Goal: Task Accomplishment & Management: Use online tool/utility

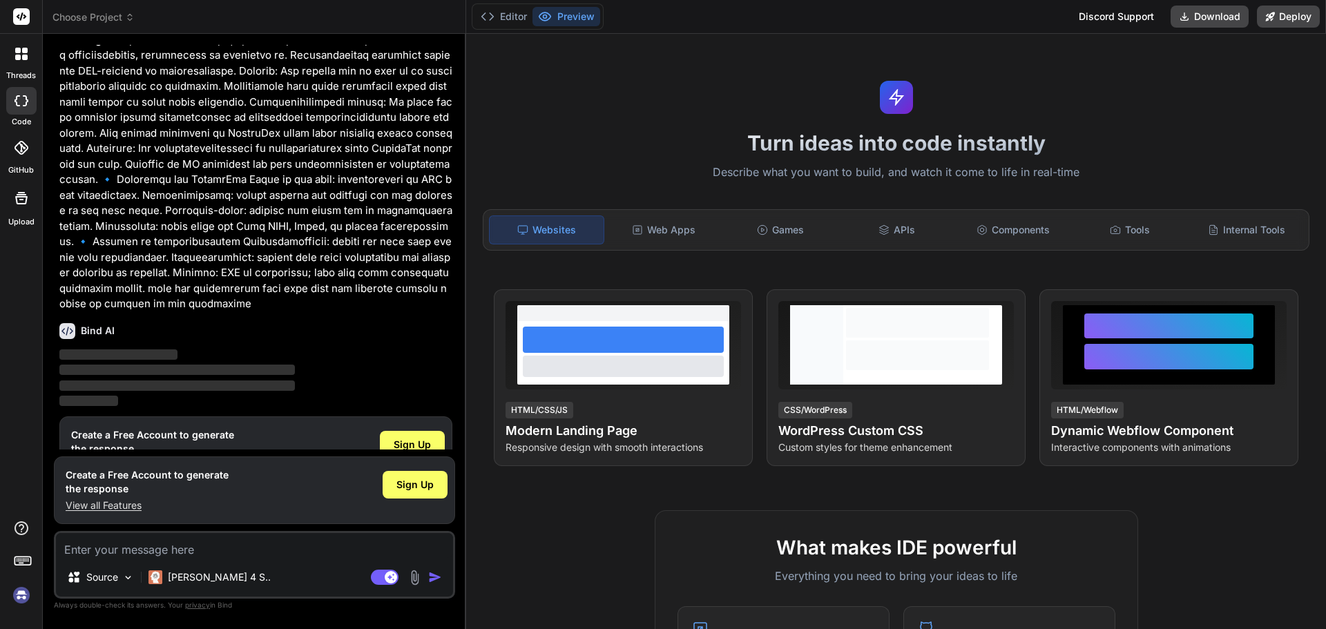
scroll to position [395, 0]
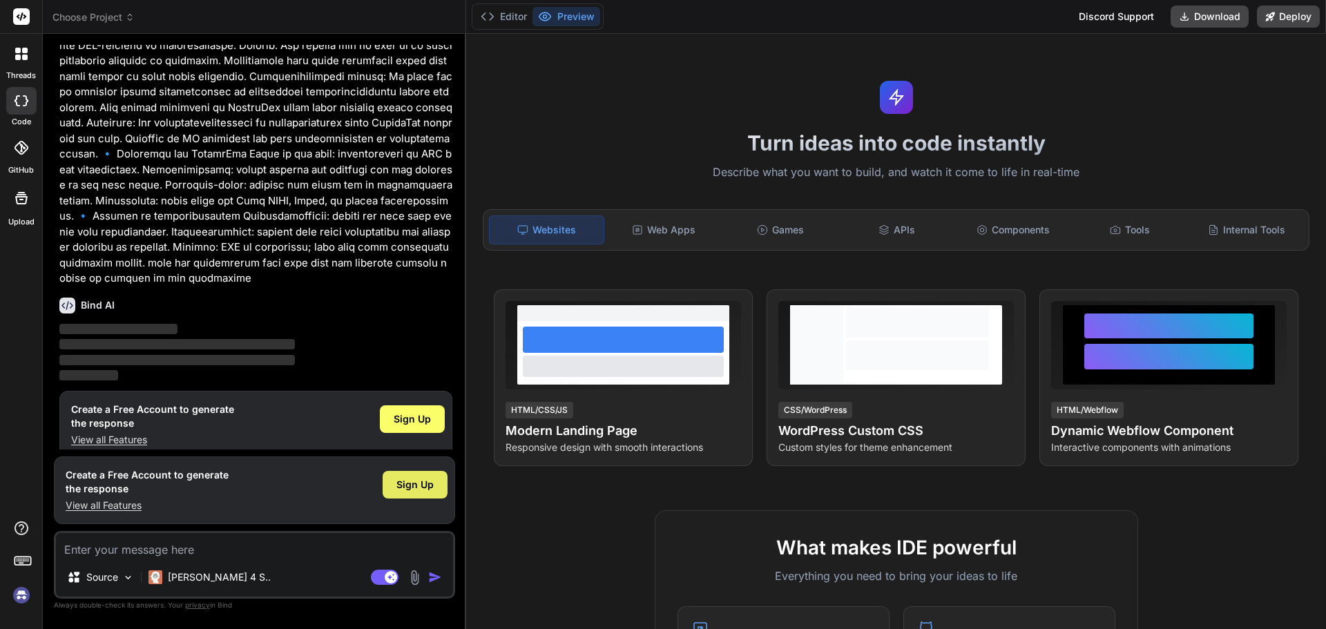
click at [407, 482] on span "Sign Up" at bounding box center [414, 485] width 37 height 14
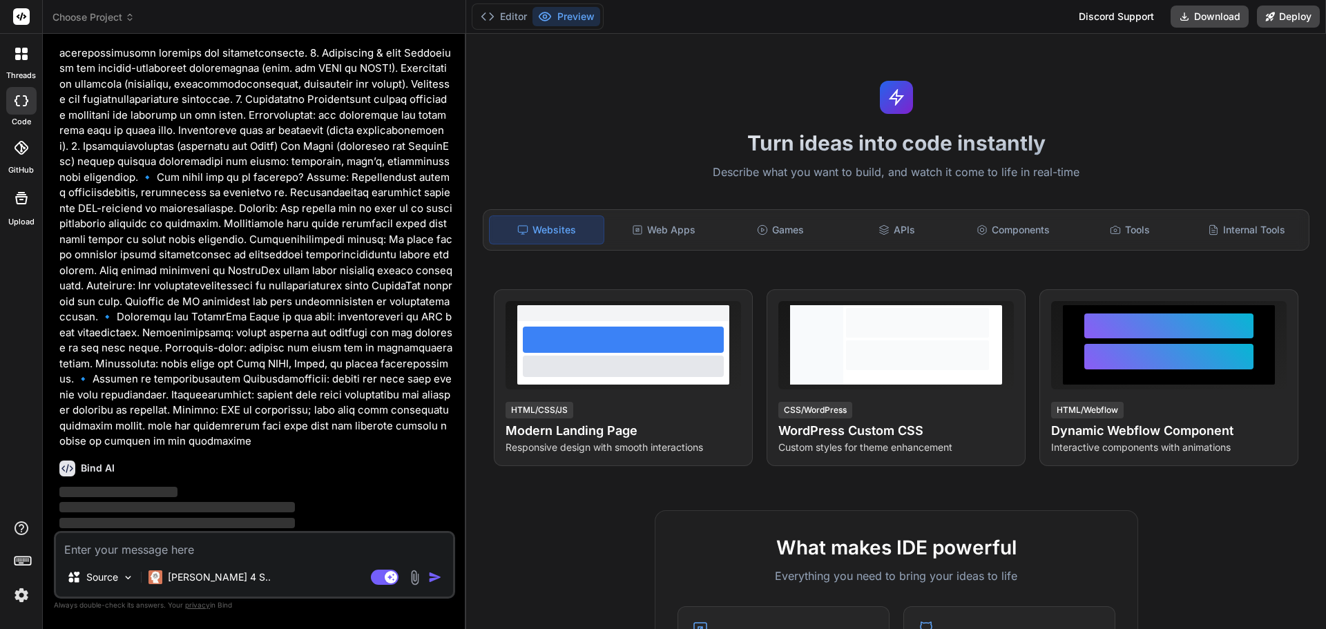
scroll to position [0, 0]
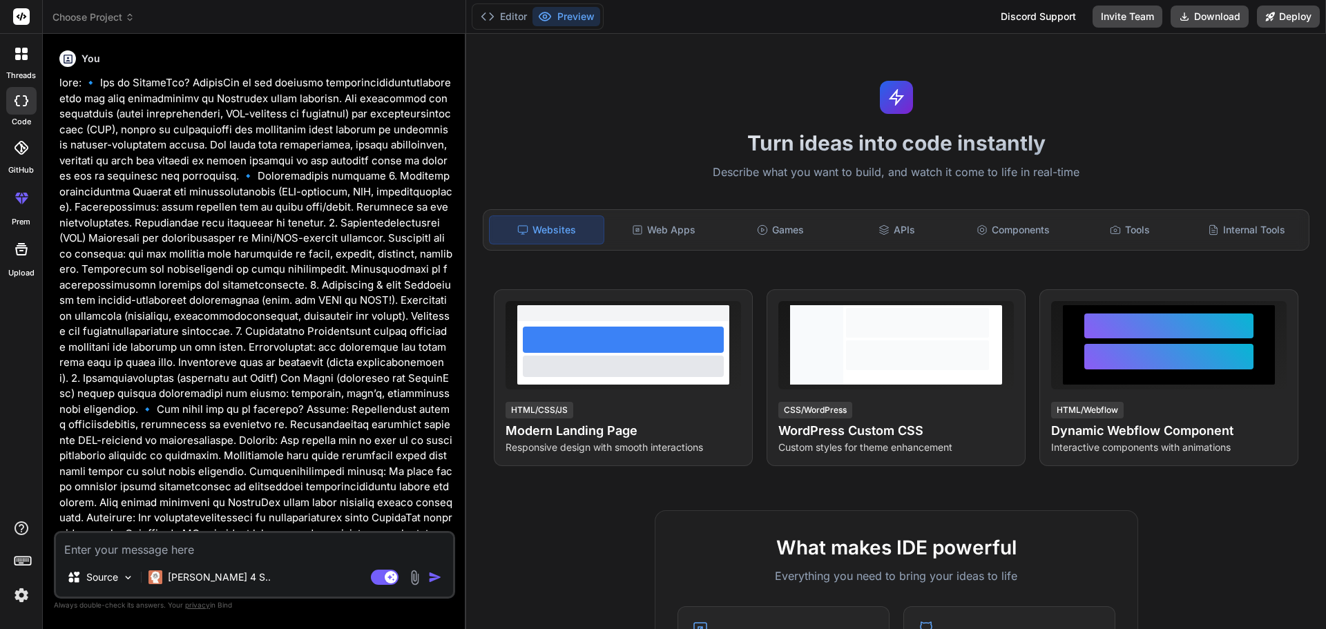
click at [21, 205] on icon at bounding box center [21, 198] width 17 height 17
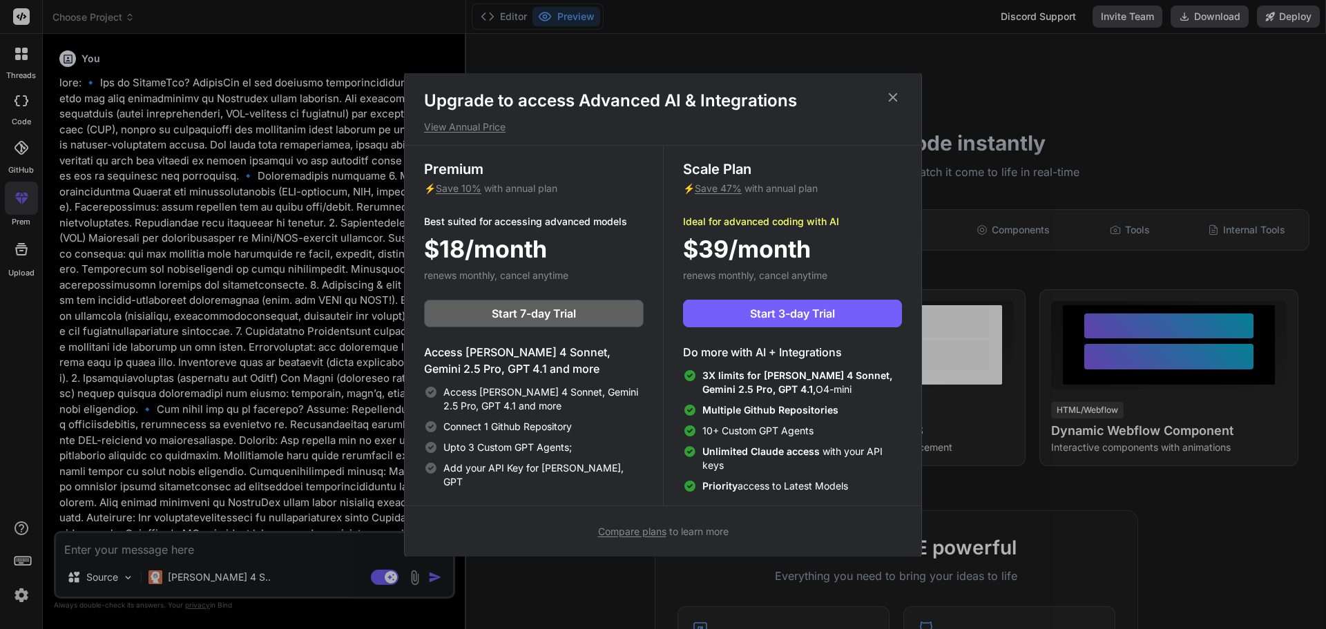
scroll to position [6, 0]
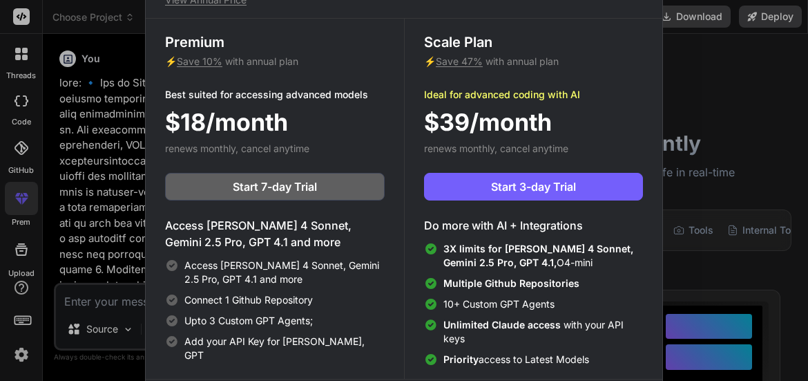
type textarea "x"
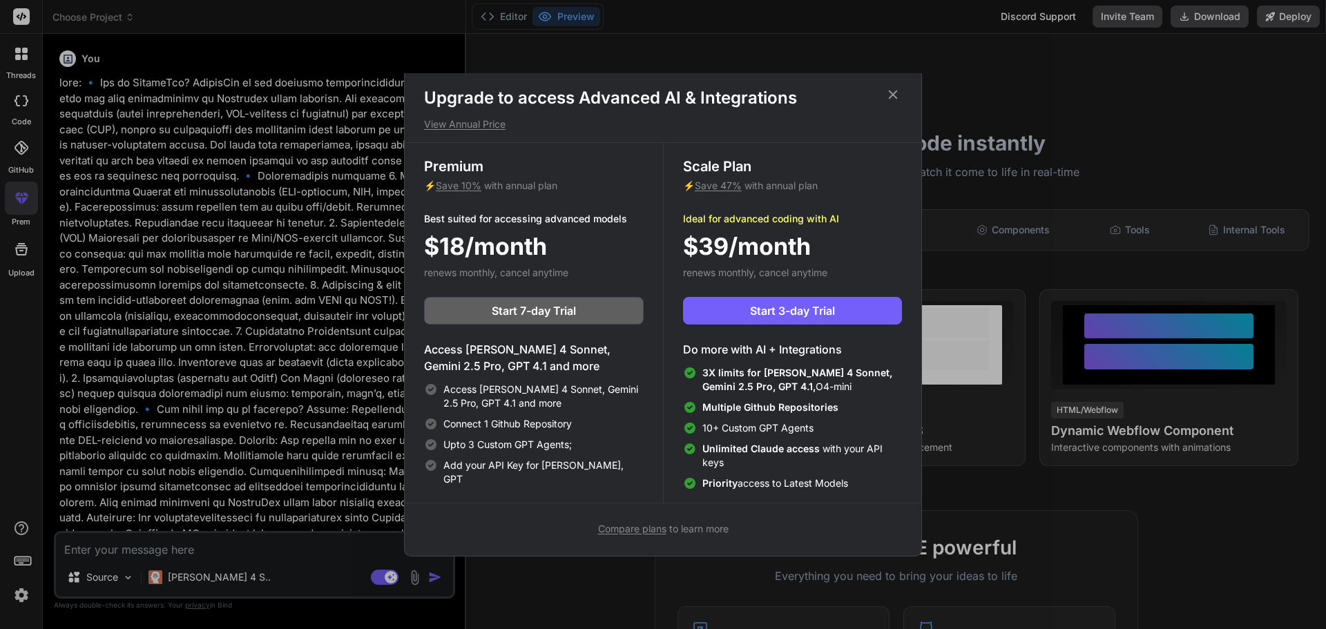
click at [897, 93] on icon at bounding box center [892, 94] width 15 height 15
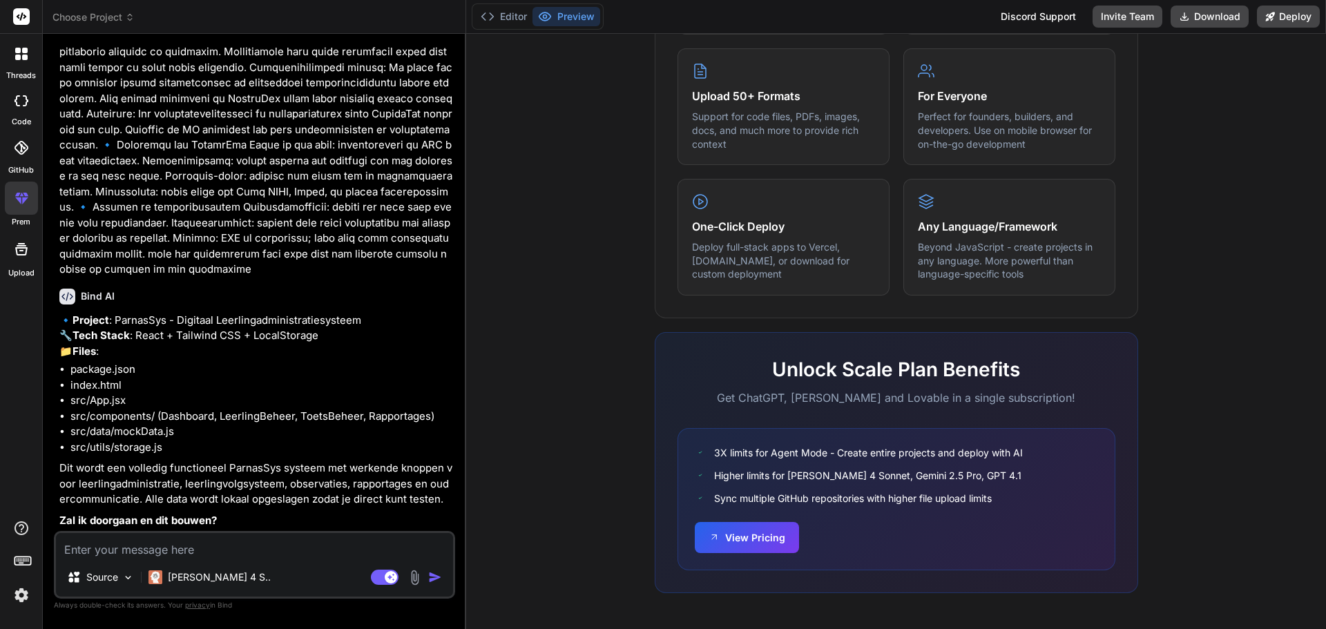
scroll to position [420, 0]
click at [333, 391] on li "index.html" at bounding box center [261, 386] width 382 height 16
click at [272, 550] on textarea at bounding box center [254, 545] width 397 height 25
type textarea "j"
type textarea "x"
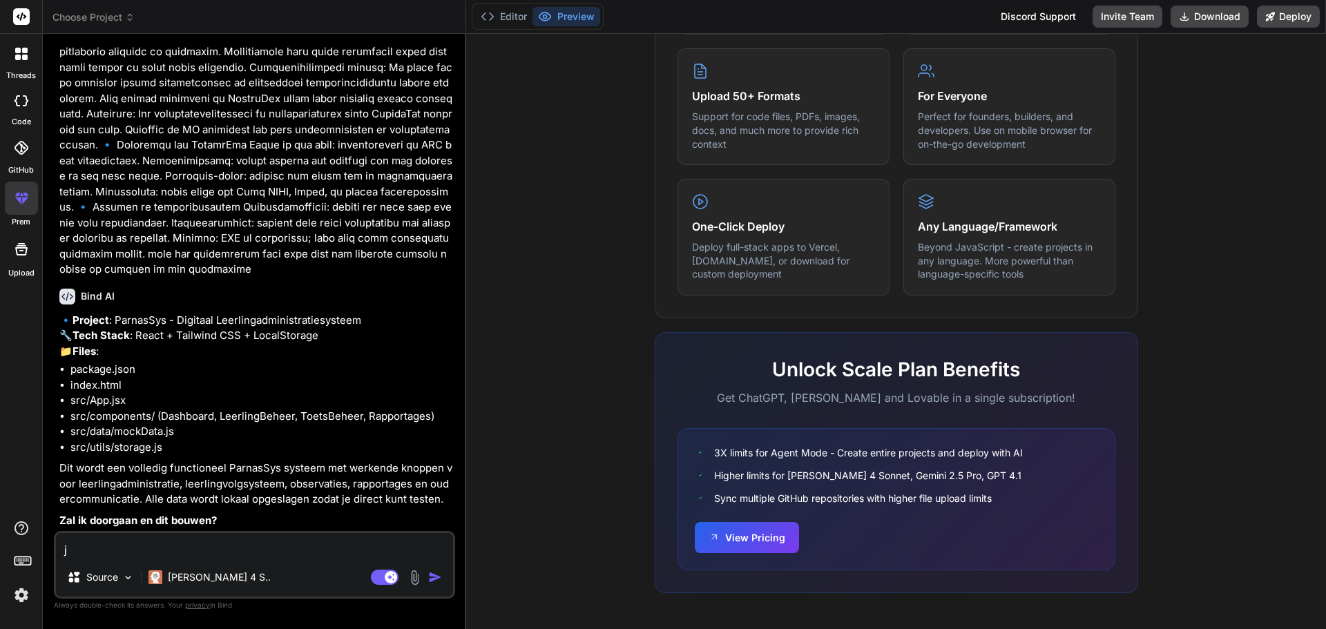
type textarea "ja"
type textarea "x"
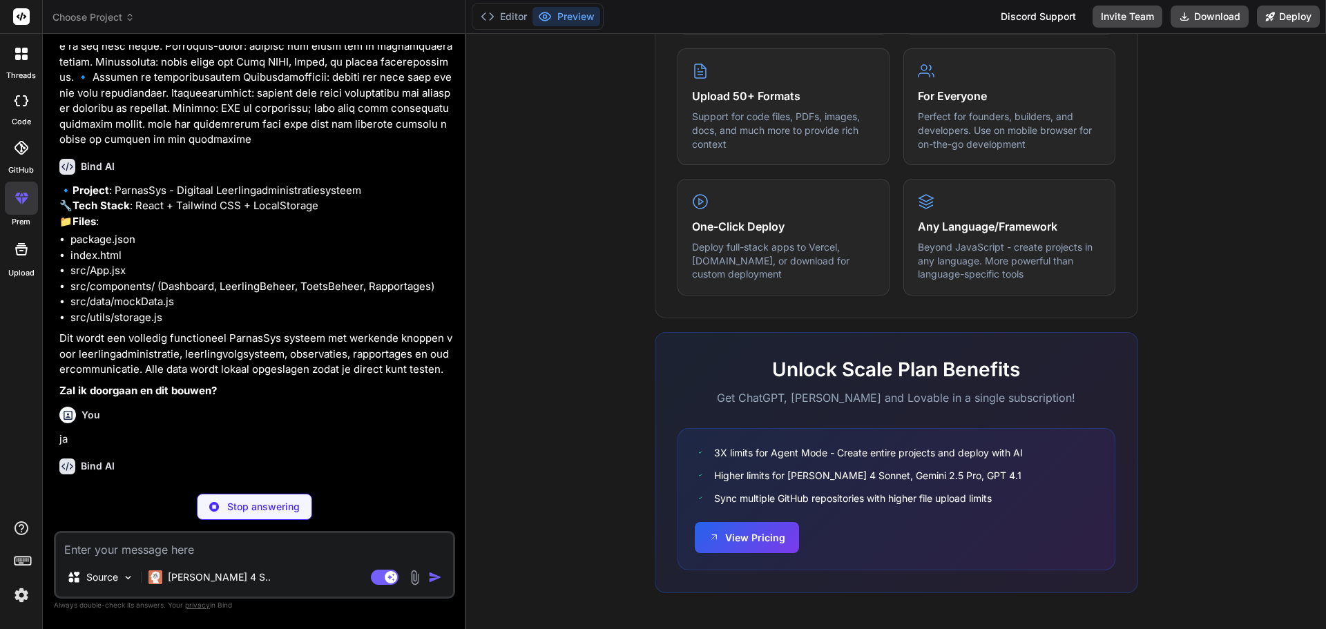
scroll to position [563, 0]
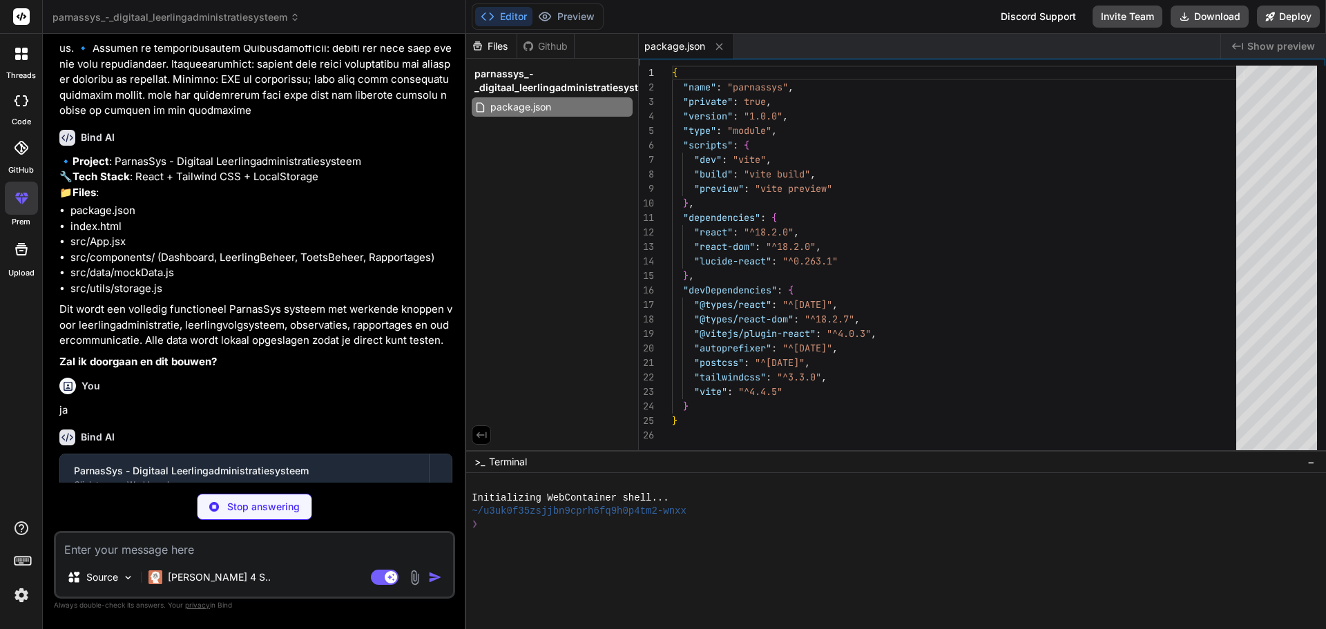
type textarea "x"
type textarea "import { defineConfig } from 'vite' import react from '@vitejs/plugin-react' ex…"
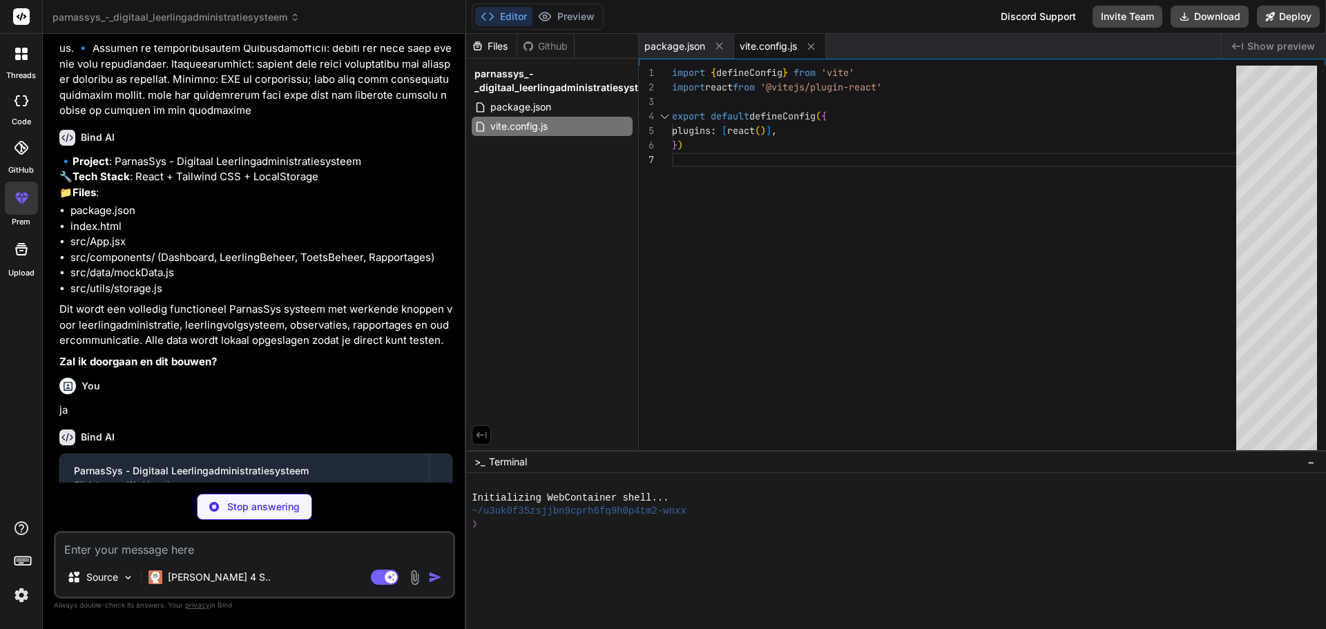
type textarea "x"
type textarea "}"
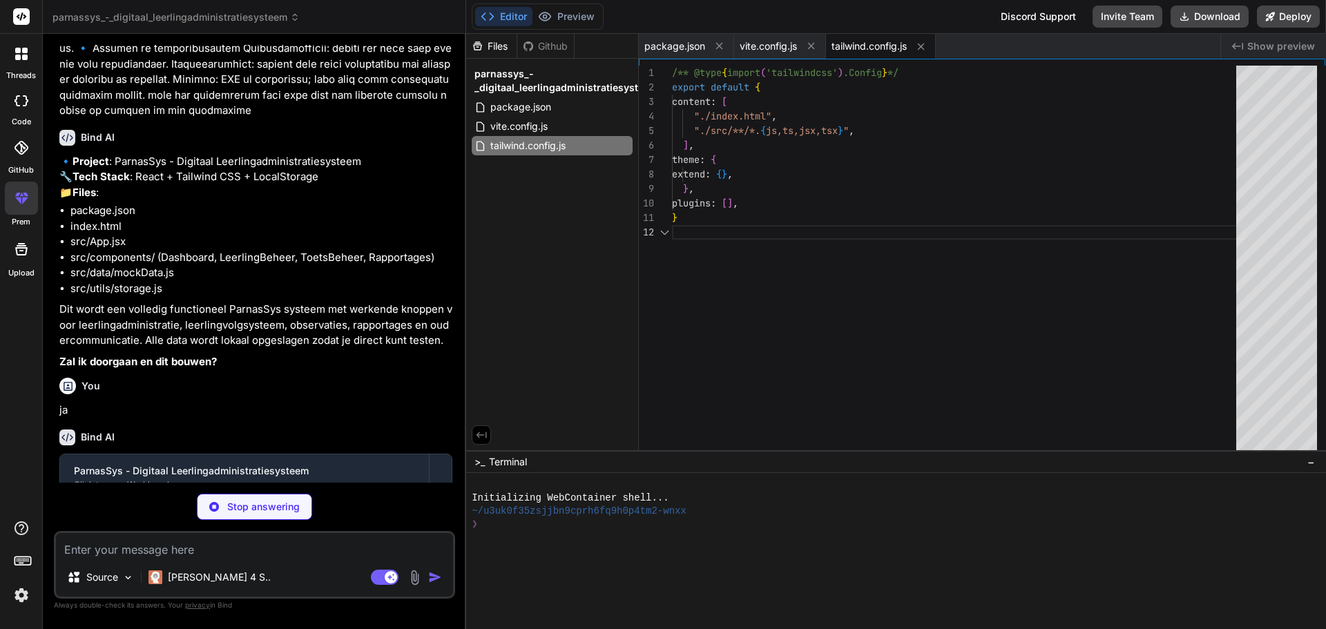
type textarea "x"
type textarea "export default { plugins: { tailwindcss: {}, autoprefixer: {}, }, }"
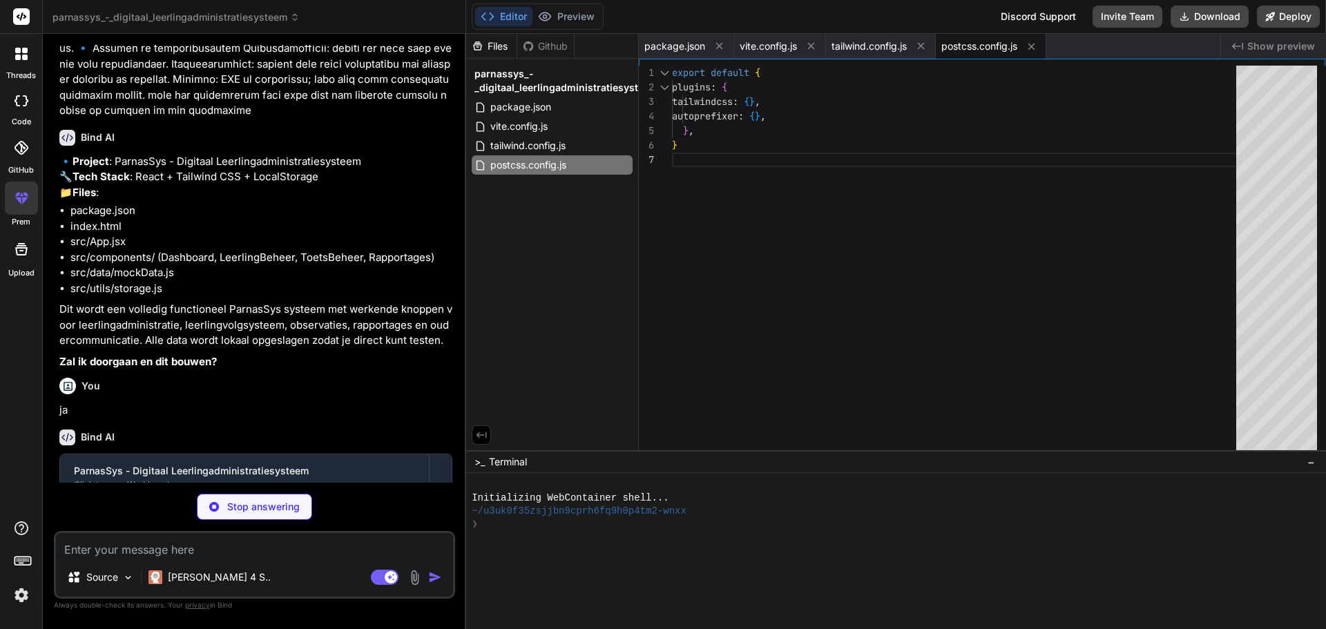
type textarea "x"
type textarea "<script type="module" src="/src/main.jsx"></script> </body> </html>"
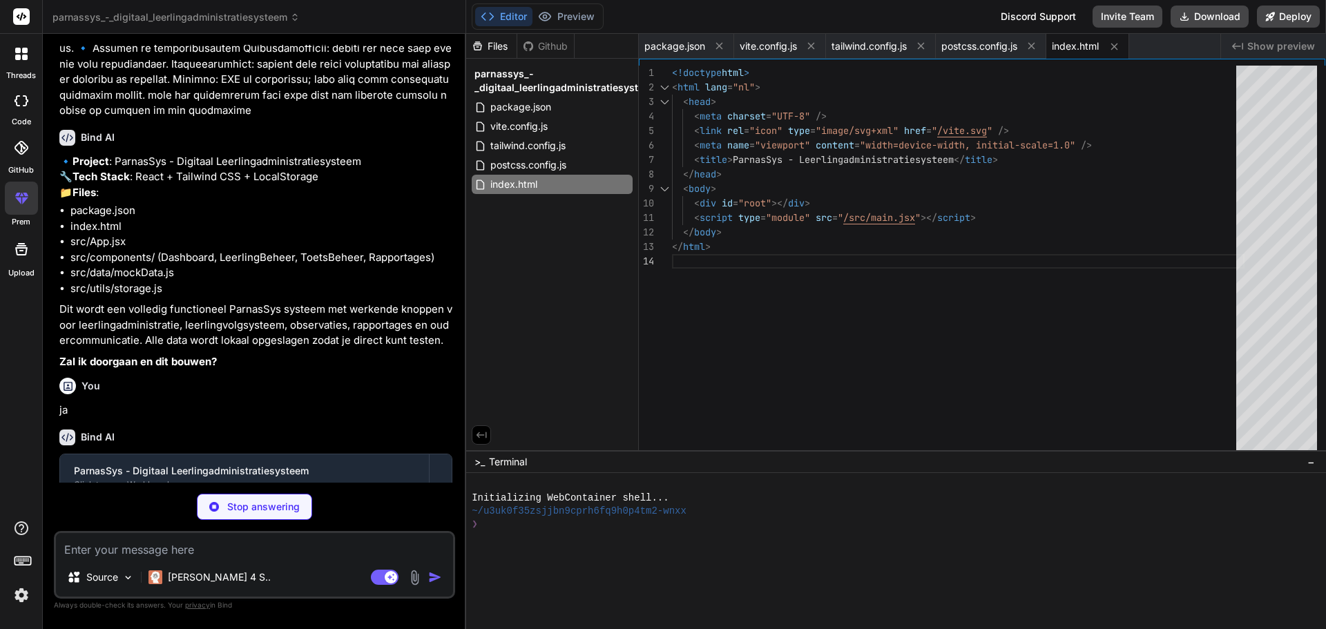
type textarea "x"
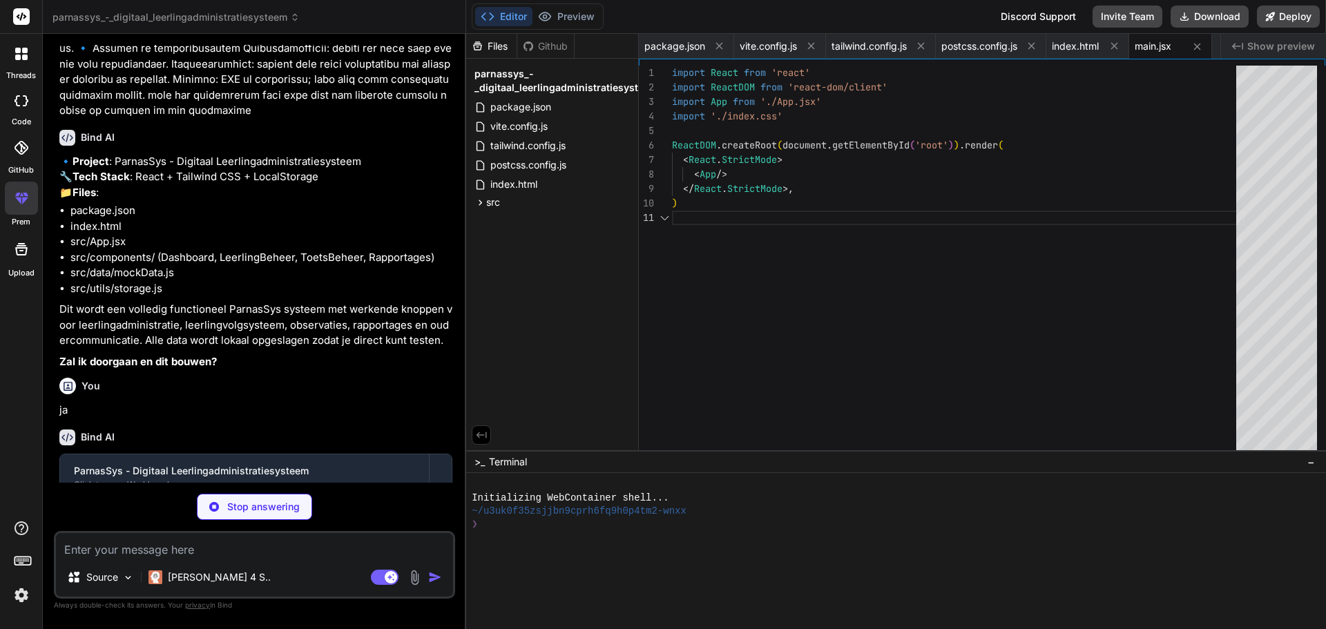
type textarea "x"
type textarea "@tailwind base; @tailwind components; @tailwind utilities;"
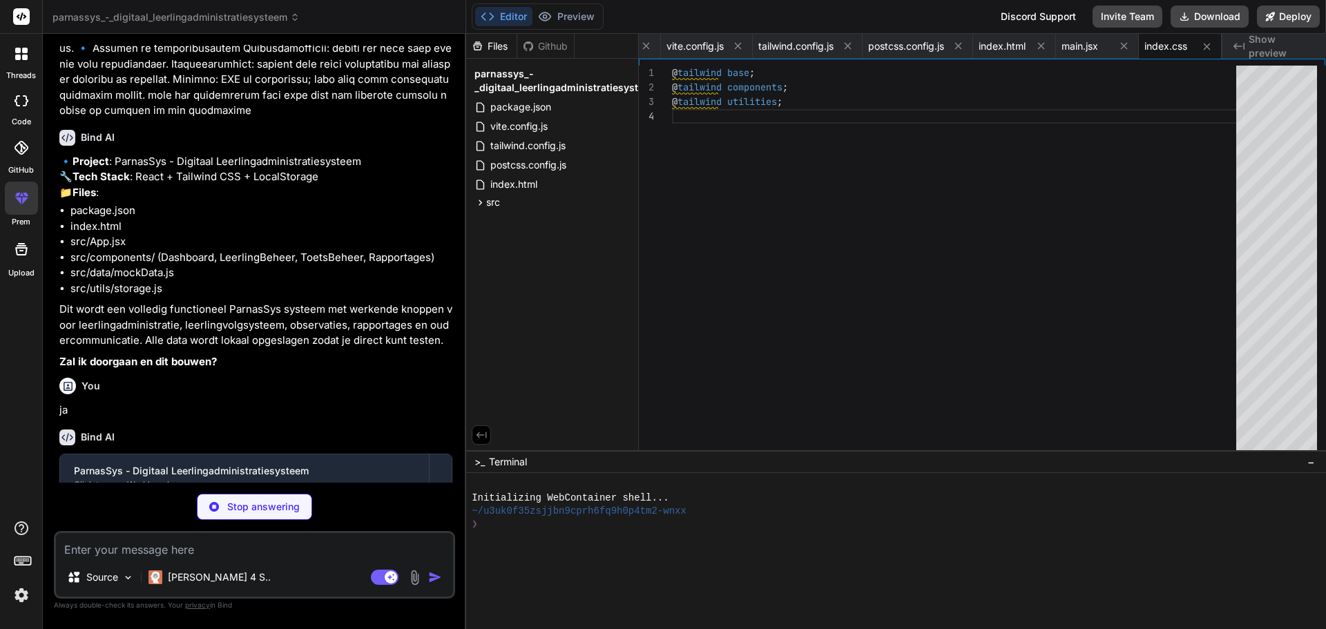
type textarea "x"
type textarea "{ naam: 'Groep 3', leerkracht: 'Hr. Bakker', aantal: 23 }, { naam: 'Groep 4', l…"
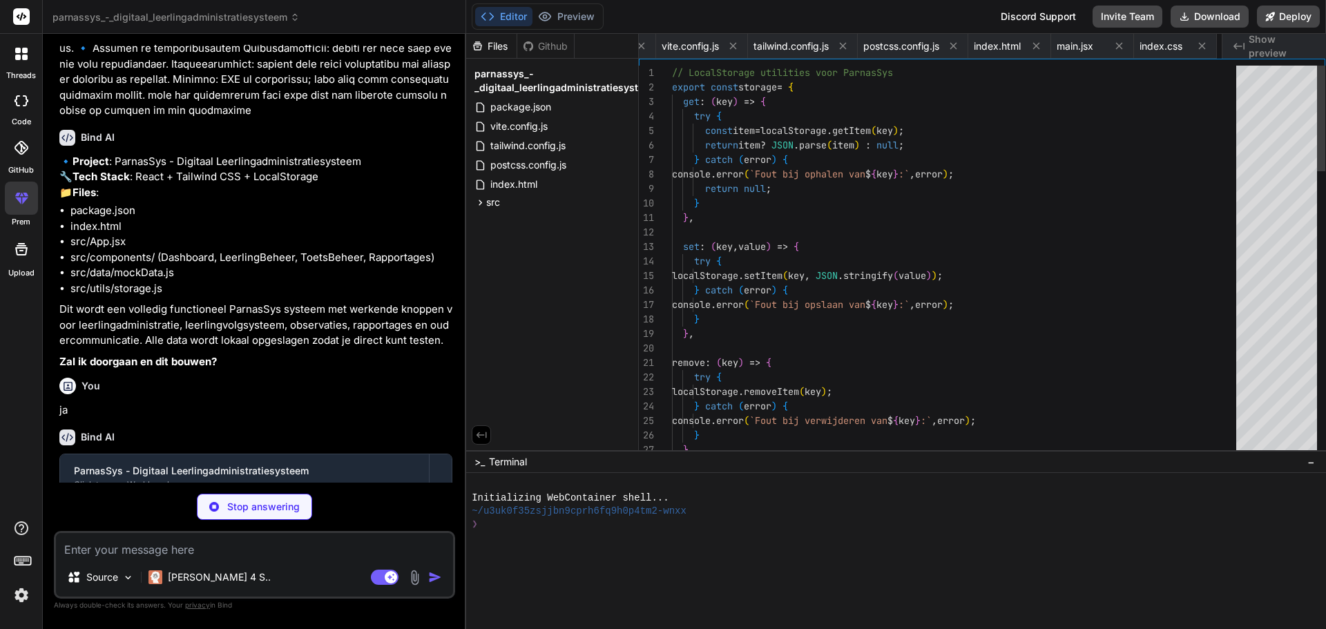
scroll to position [0, 161]
type textarea "x"
type textarea "</div> ); } export default App;"
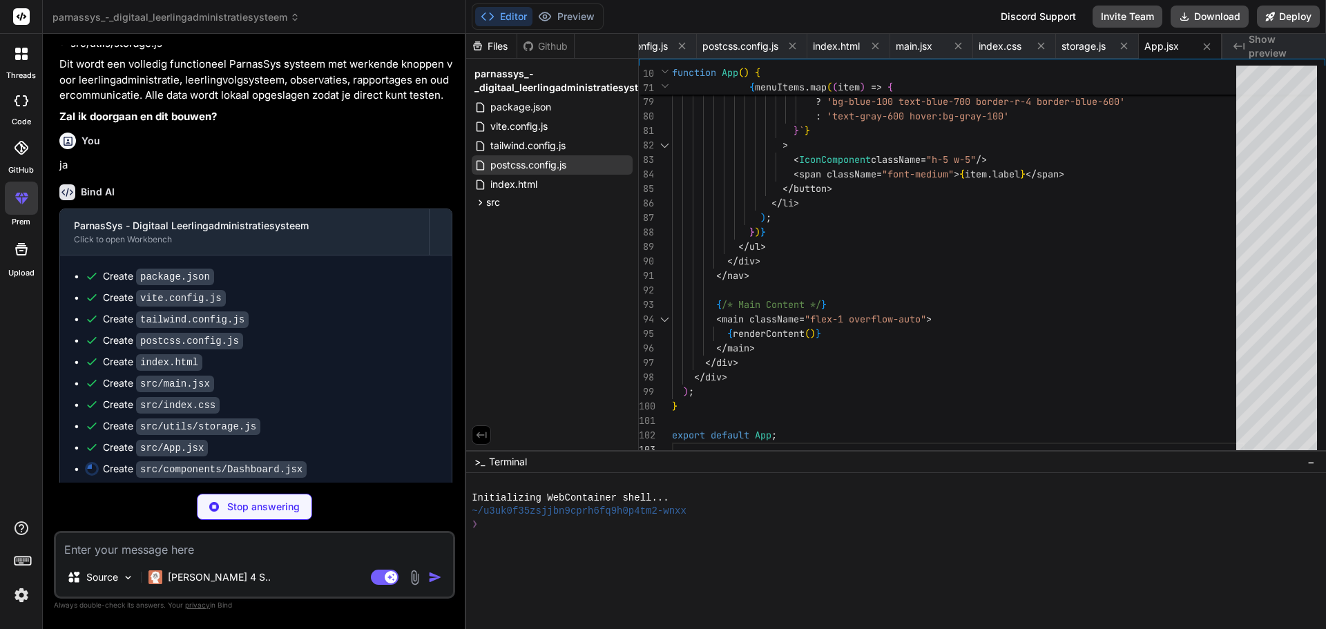
scroll to position [832, 0]
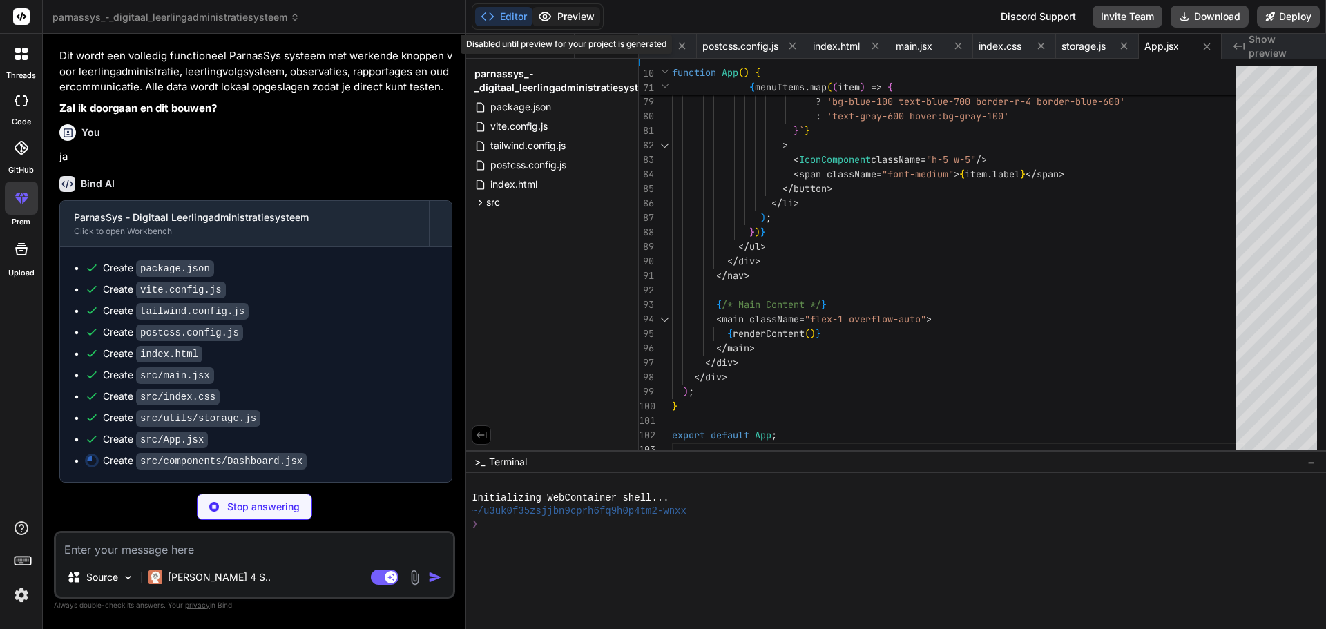
type textarea "x"
type textarea "</div> </div> ); } export default Dashboard;"
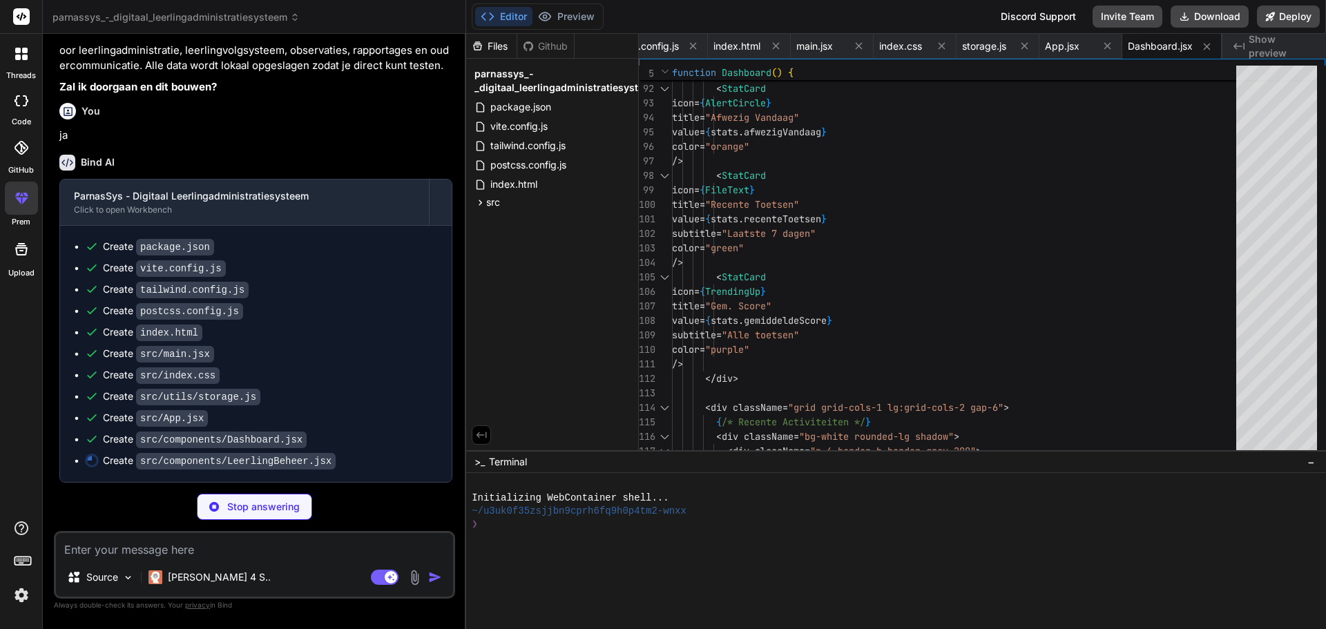
scroll to position [853, 0]
type textarea "x"
type textarea "export default LeerlingBeheer;"
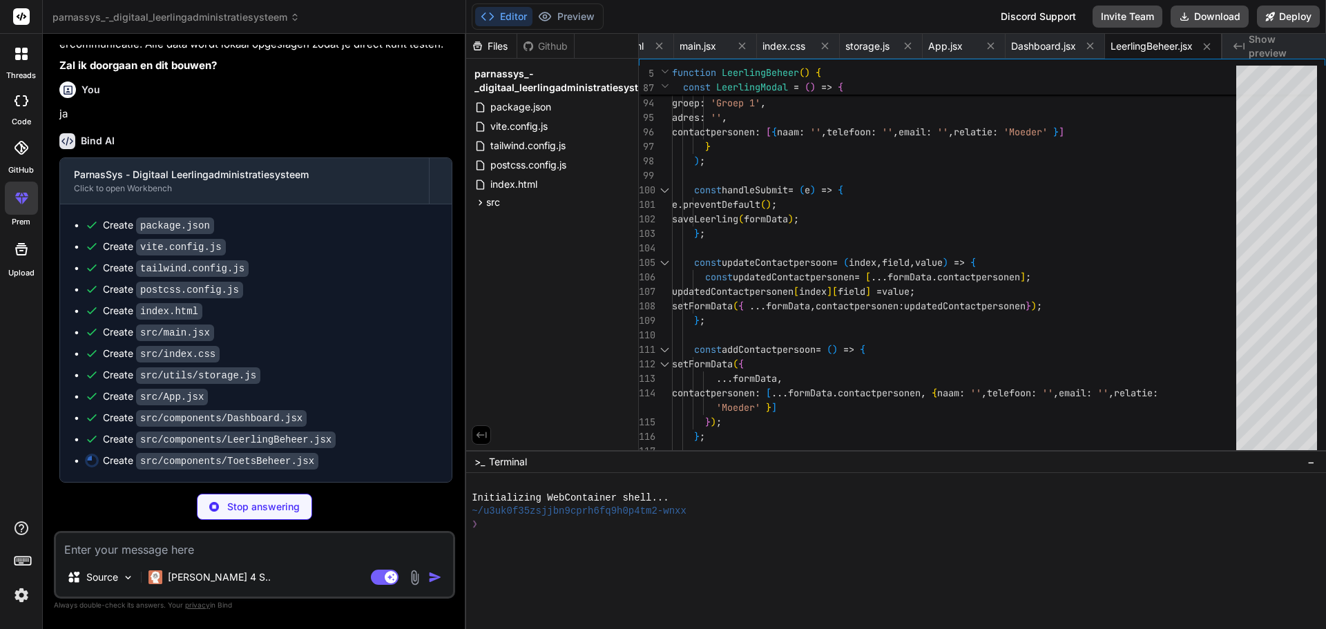
scroll to position [874, 0]
type textarea "x"
type textarea "); } export default ToetsBeheer;"
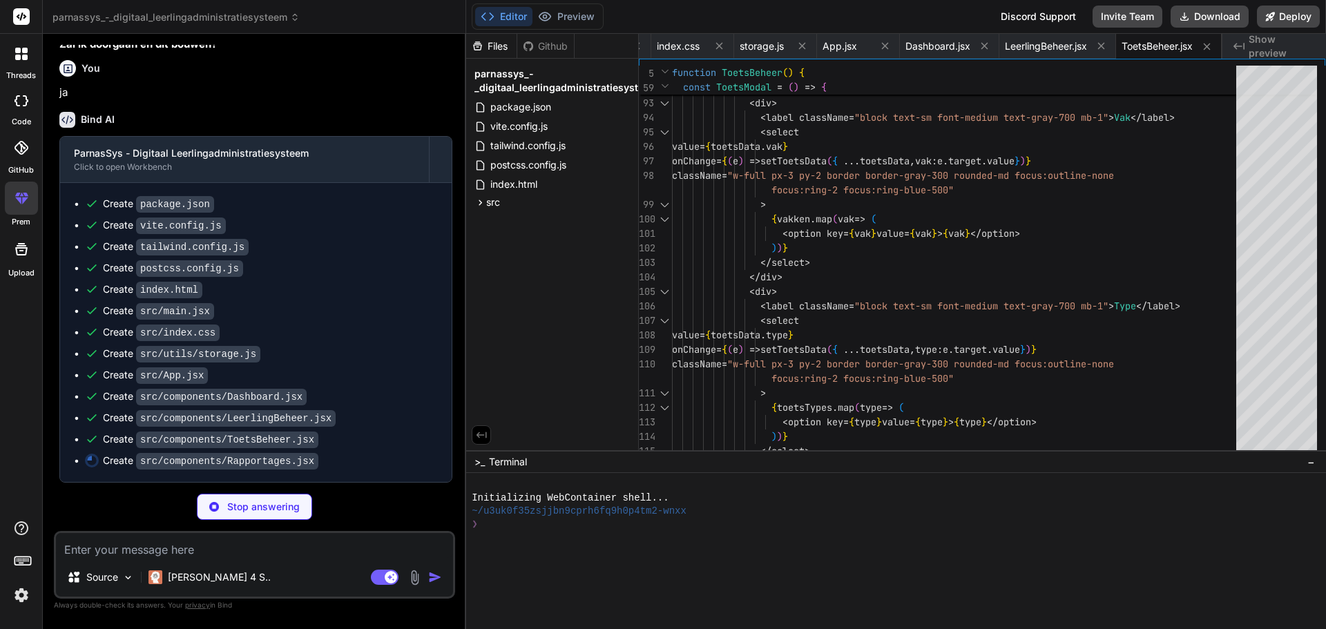
scroll to position [896, 0]
type textarea "x"
type textarea "</div> ); } export default Rapportages;"
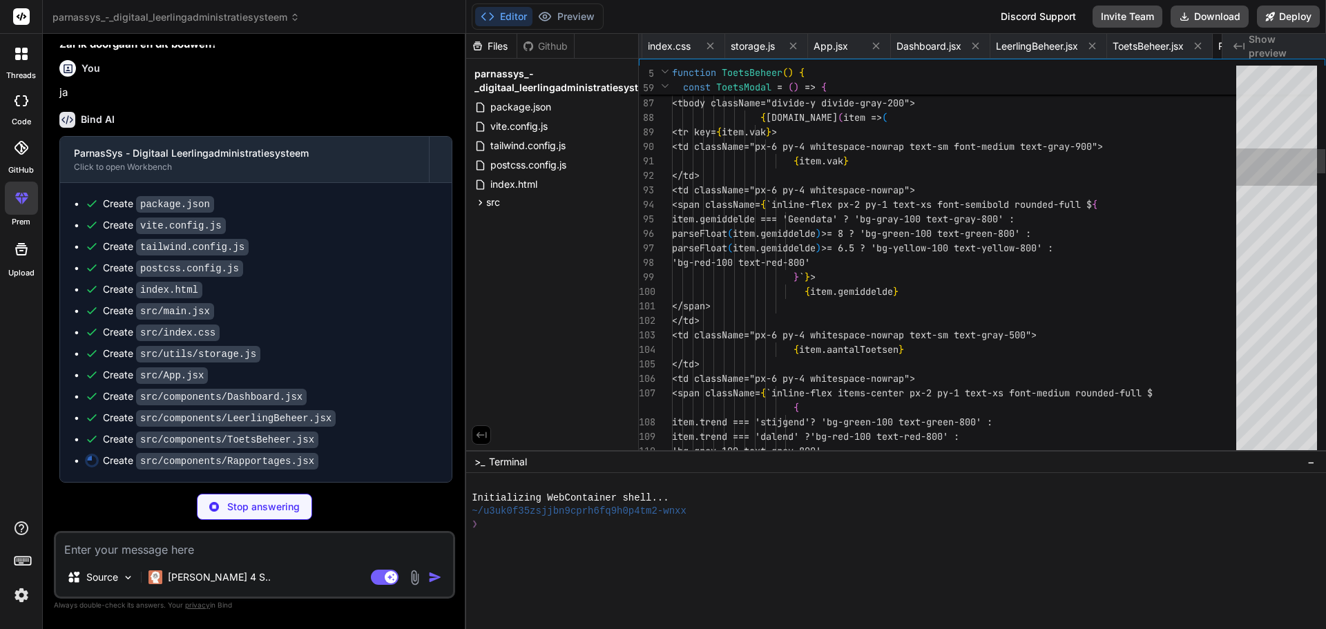
scroll to position [0, 678]
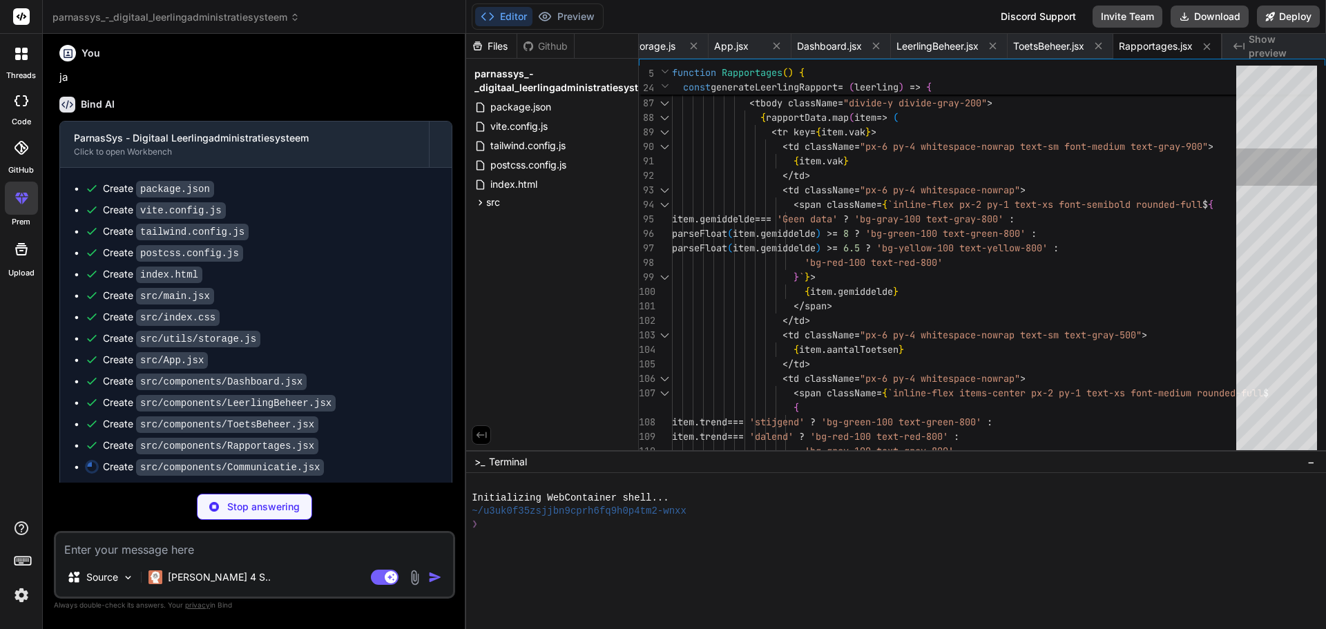
type textarea "x"
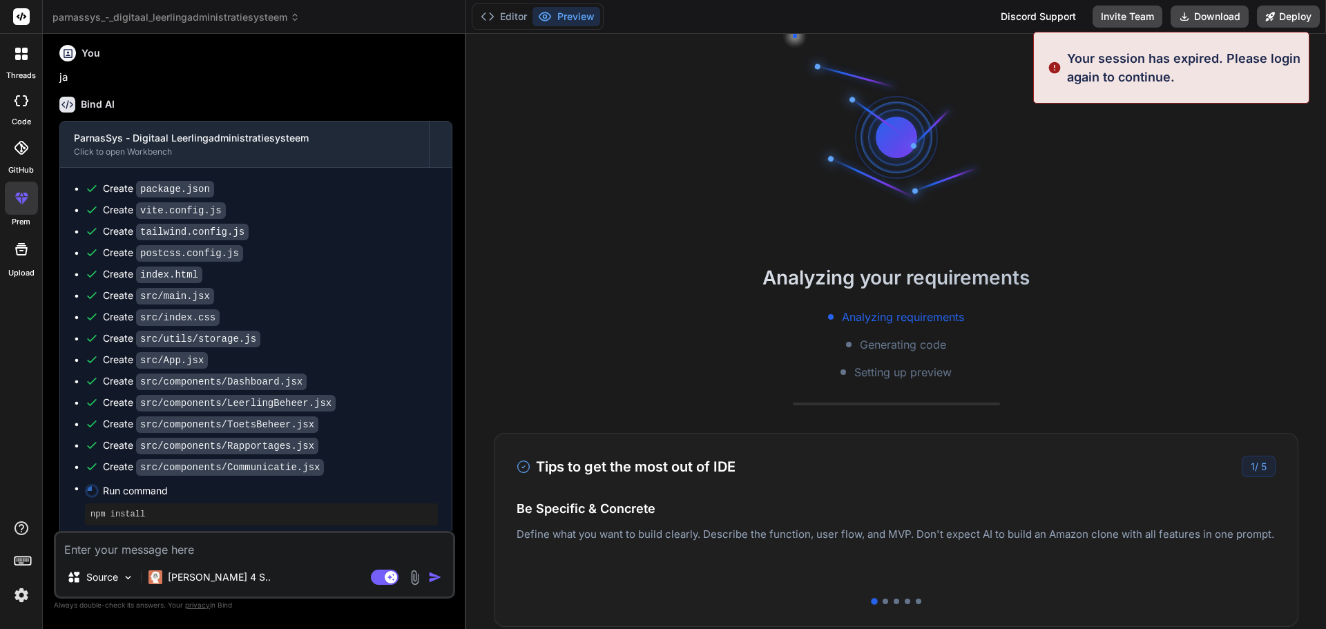
type textarea "x"
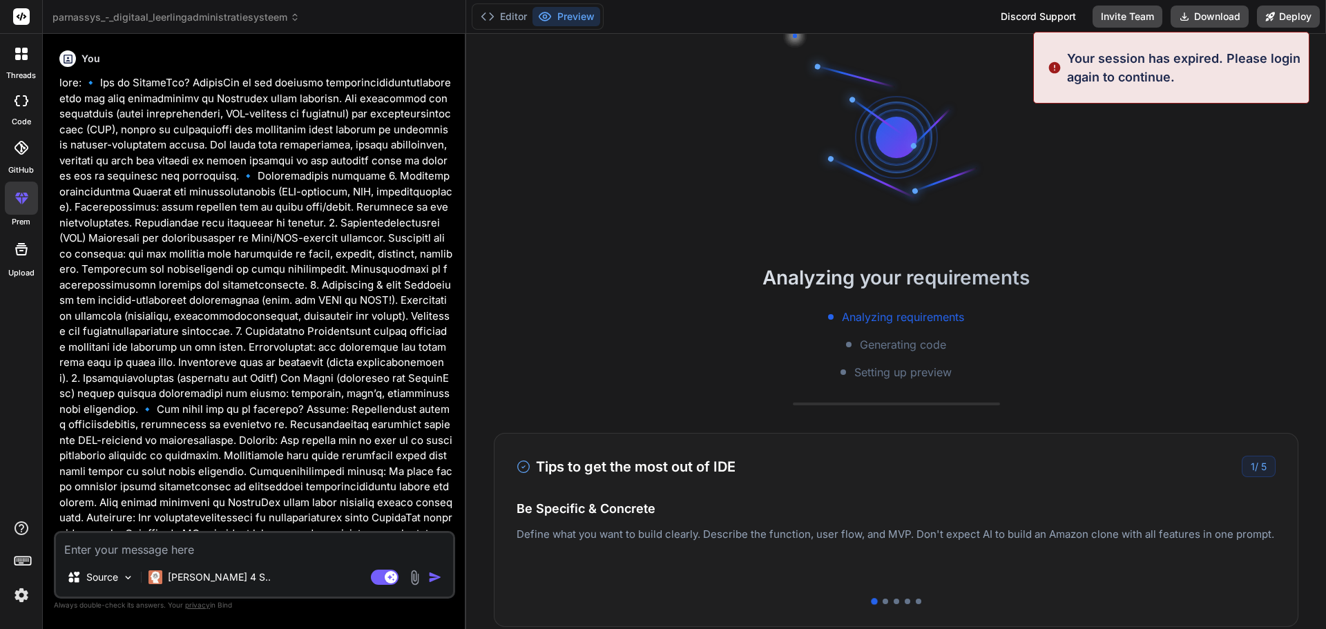
scroll to position [26, 0]
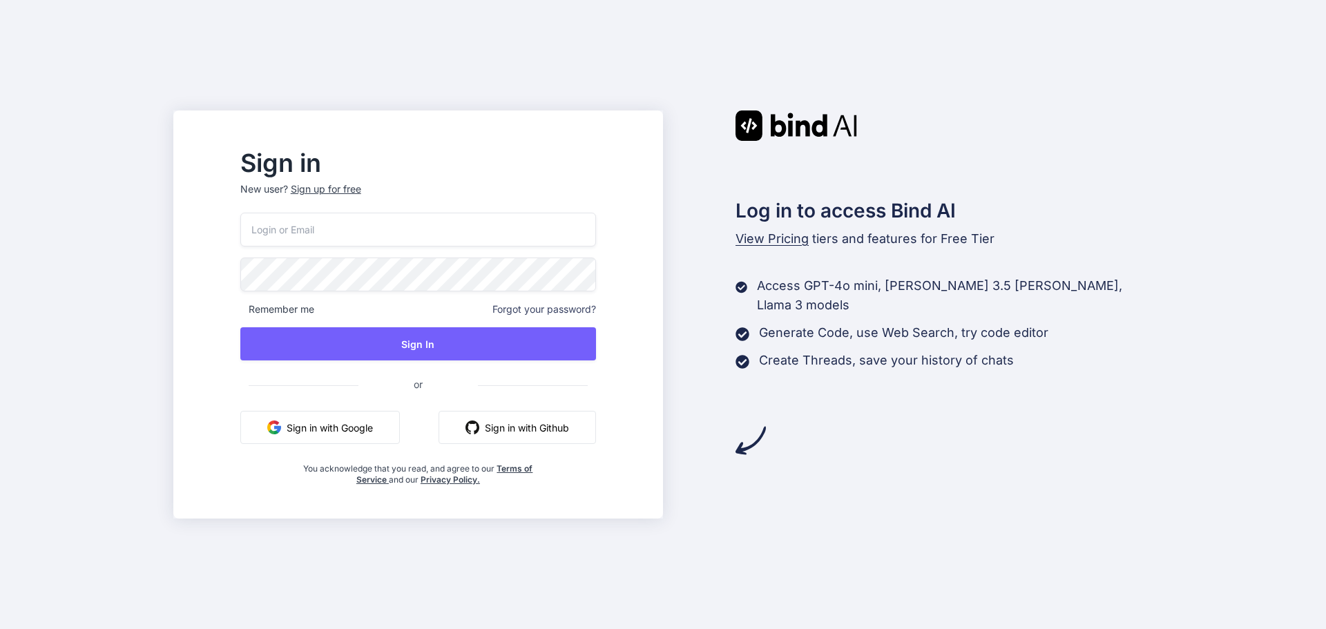
click at [384, 439] on button "Sign in with Google" at bounding box center [320, 427] width 160 height 33
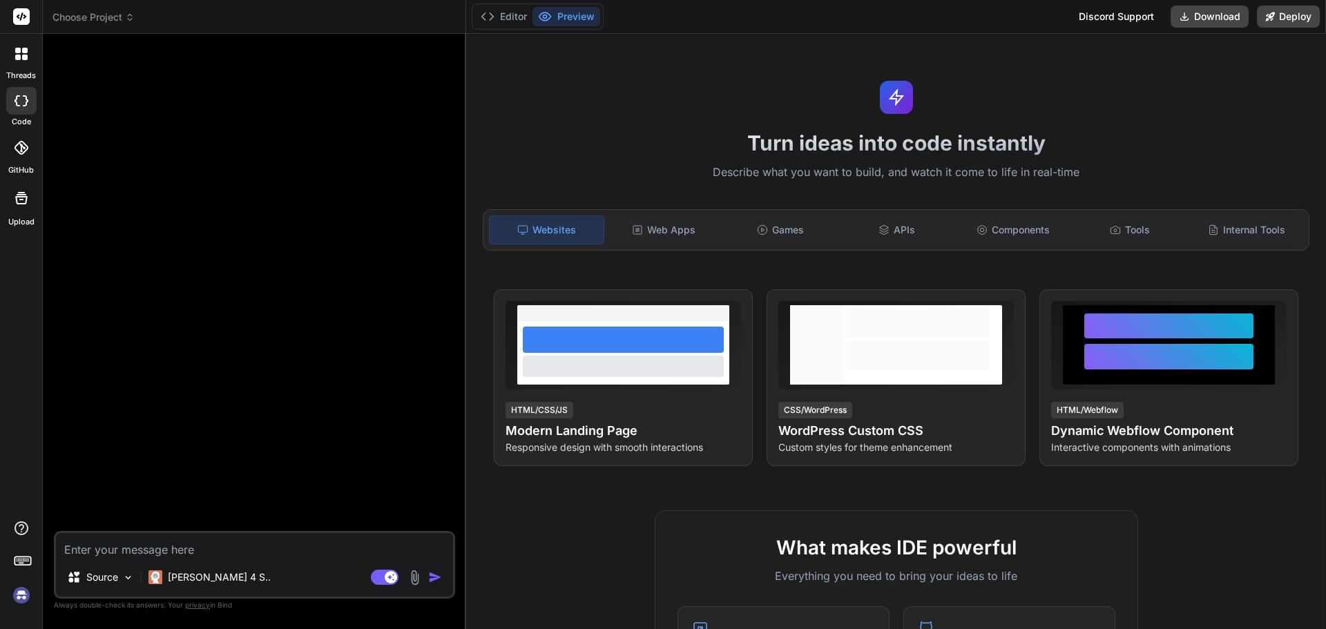
click at [21, 106] on div at bounding box center [21, 101] width 30 height 28
click at [66, 21] on span "Choose Project" at bounding box center [93, 17] width 82 height 14
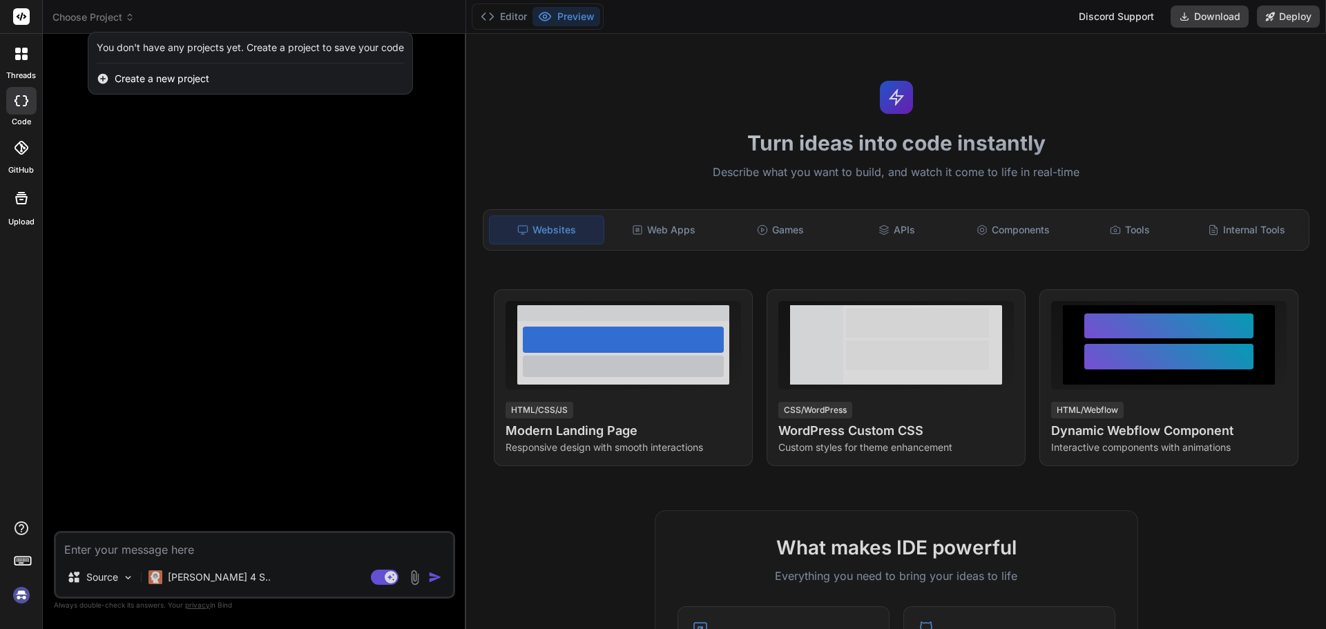
drag, startPoint x: 64, startPoint y: 72, endPoint x: 98, endPoint y: 82, distance: 35.9
click at [64, 73] on div at bounding box center [663, 314] width 1326 height 629
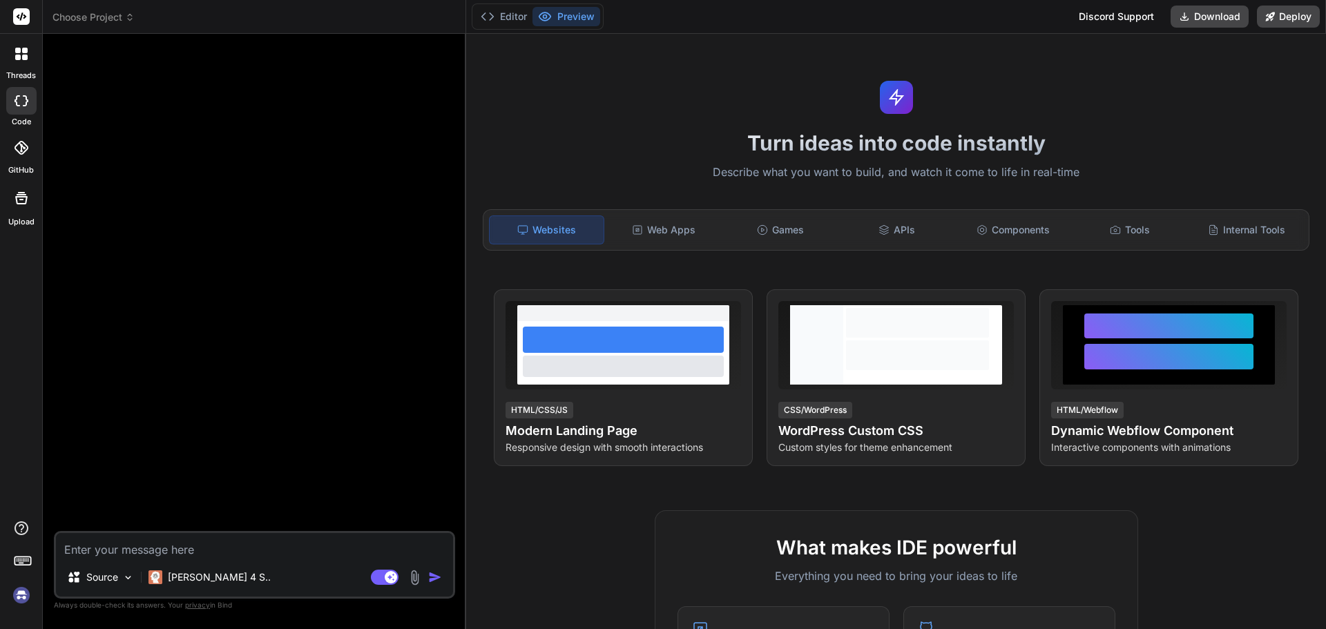
click at [23, 604] on img at bounding box center [21, 595] width 23 height 23
click at [106, 26] on header "Choose Project Created with Pixso." at bounding box center [254, 17] width 423 height 34
click at [109, 17] on span "Choose Project" at bounding box center [93, 17] width 82 height 14
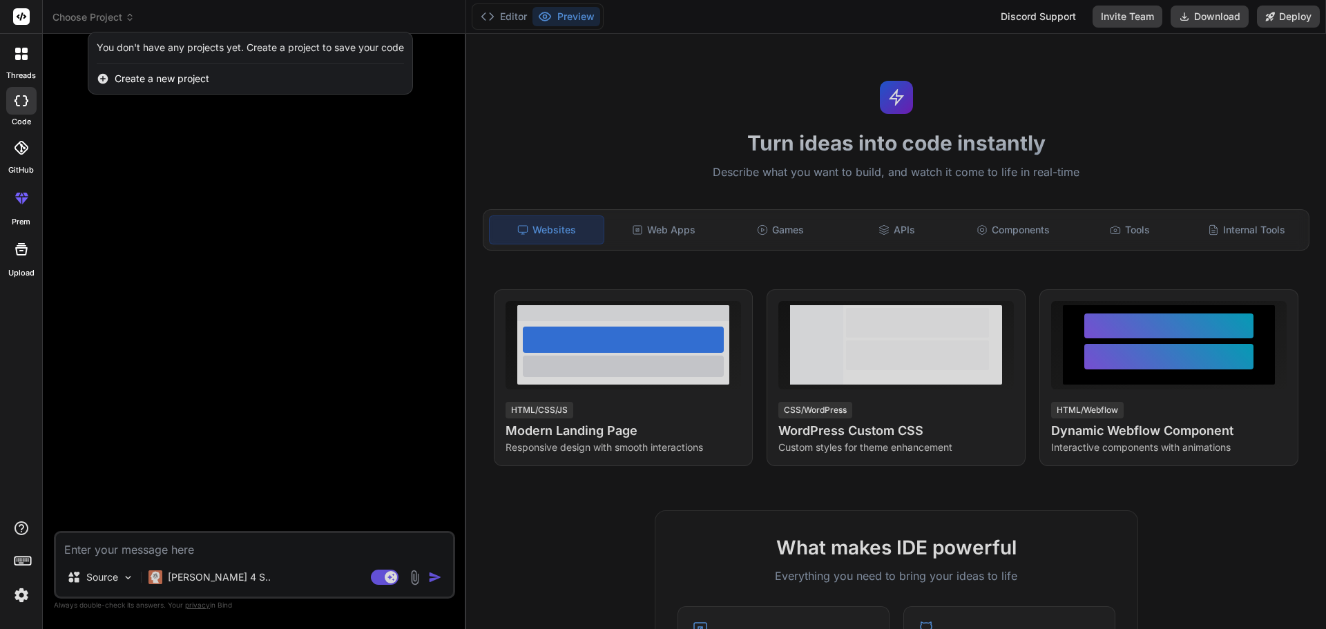
click at [166, 170] on div at bounding box center [663, 314] width 1326 height 629
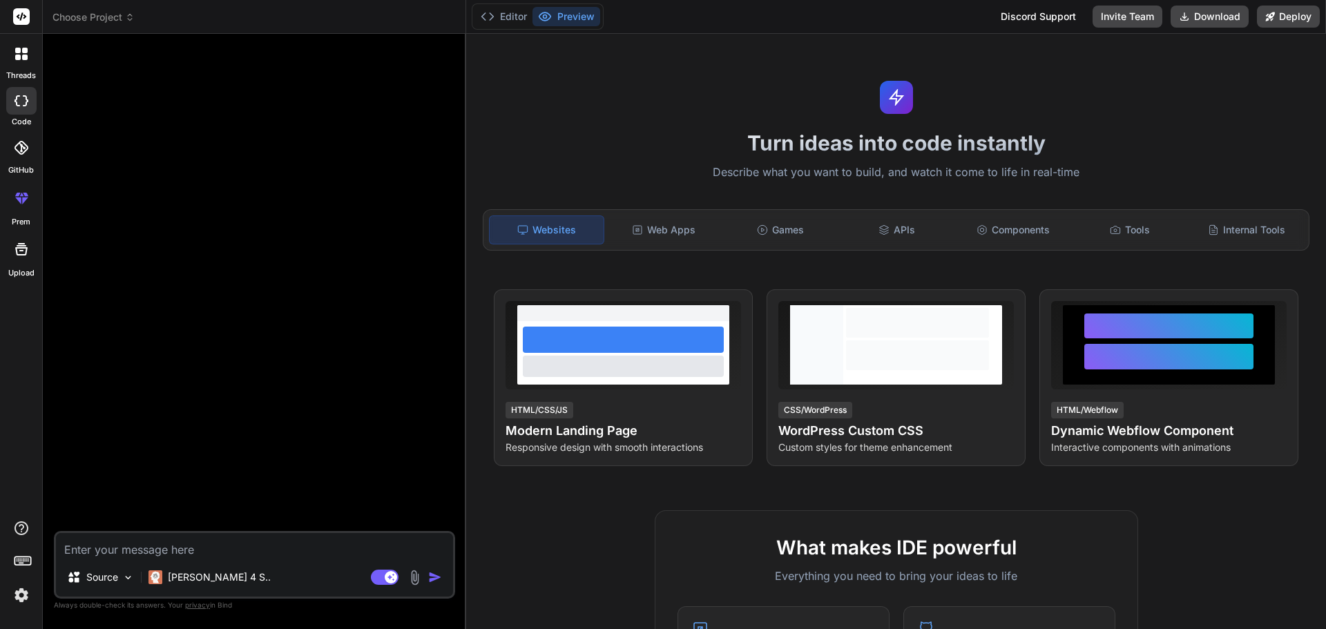
click at [356, 161] on div at bounding box center [256, 288] width 399 height 486
click at [22, 71] on label "threads" at bounding box center [21, 76] width 30 height 12
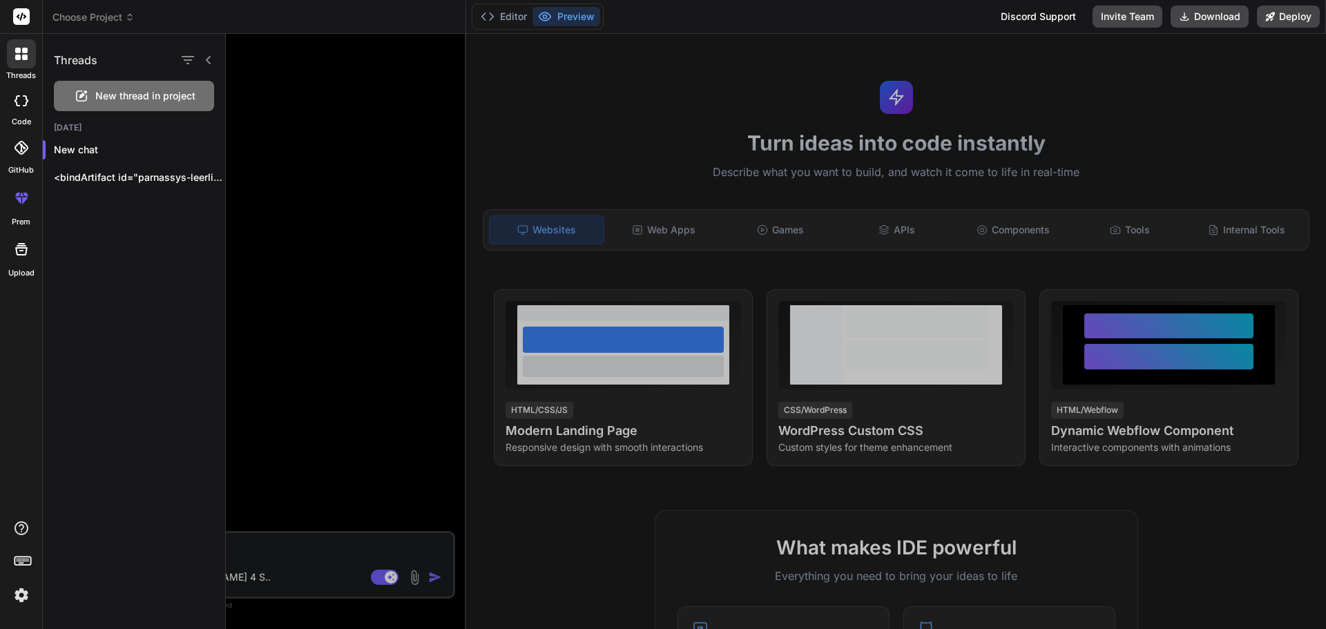
click at [21, 26] on div at bounding box center [21, 17] width 42 height 34
click at [84, 184] on p "<bindArtifact id="parnassys-leerling-administratie" title="ParnasSys - Digitaal…" at bounding box center [139, 178] width 171 height 14
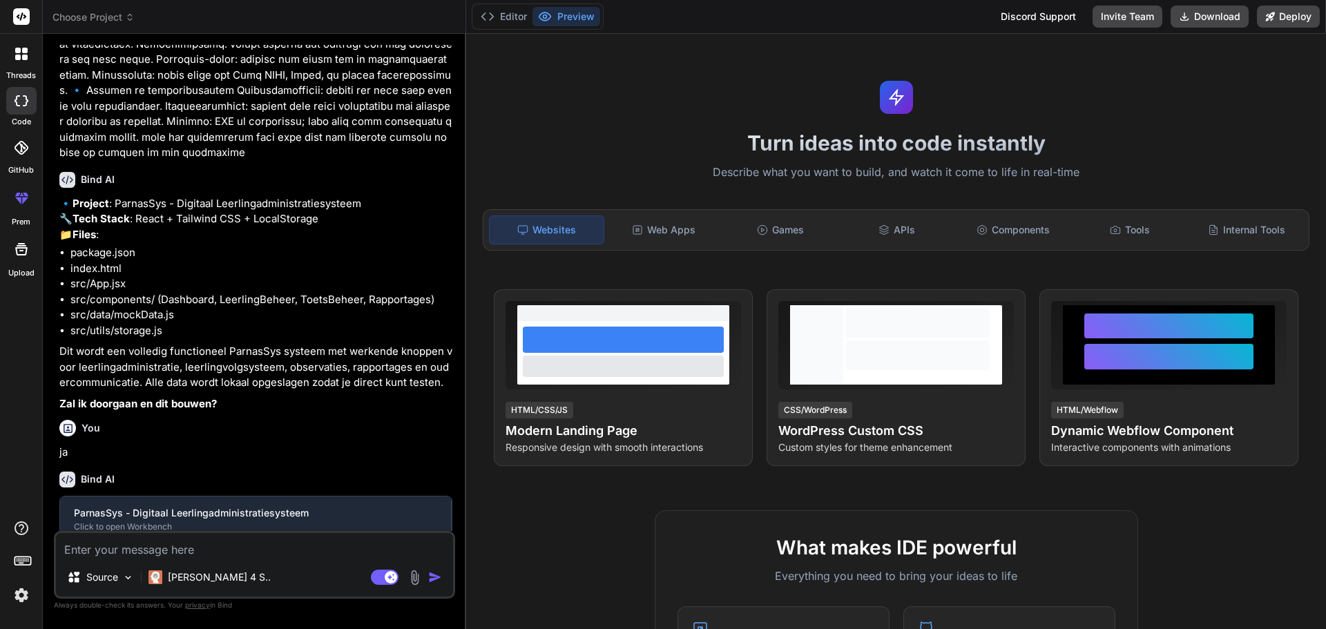
type textarea "x"
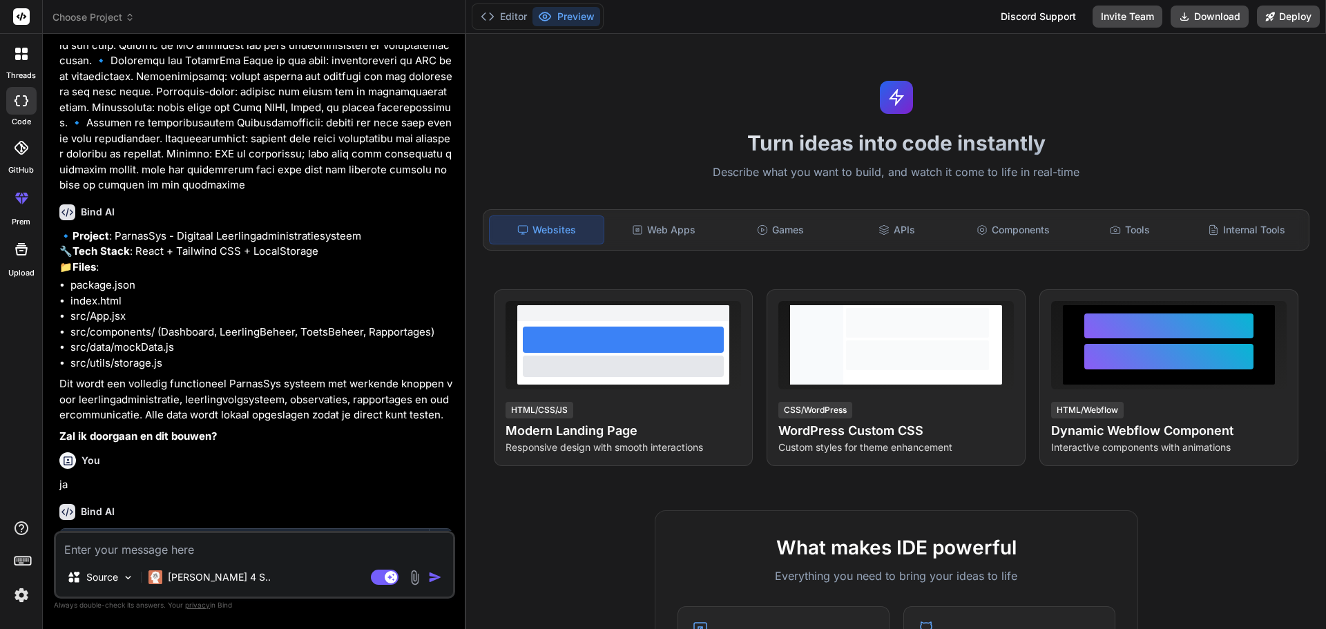
scroll to position [764, 0]
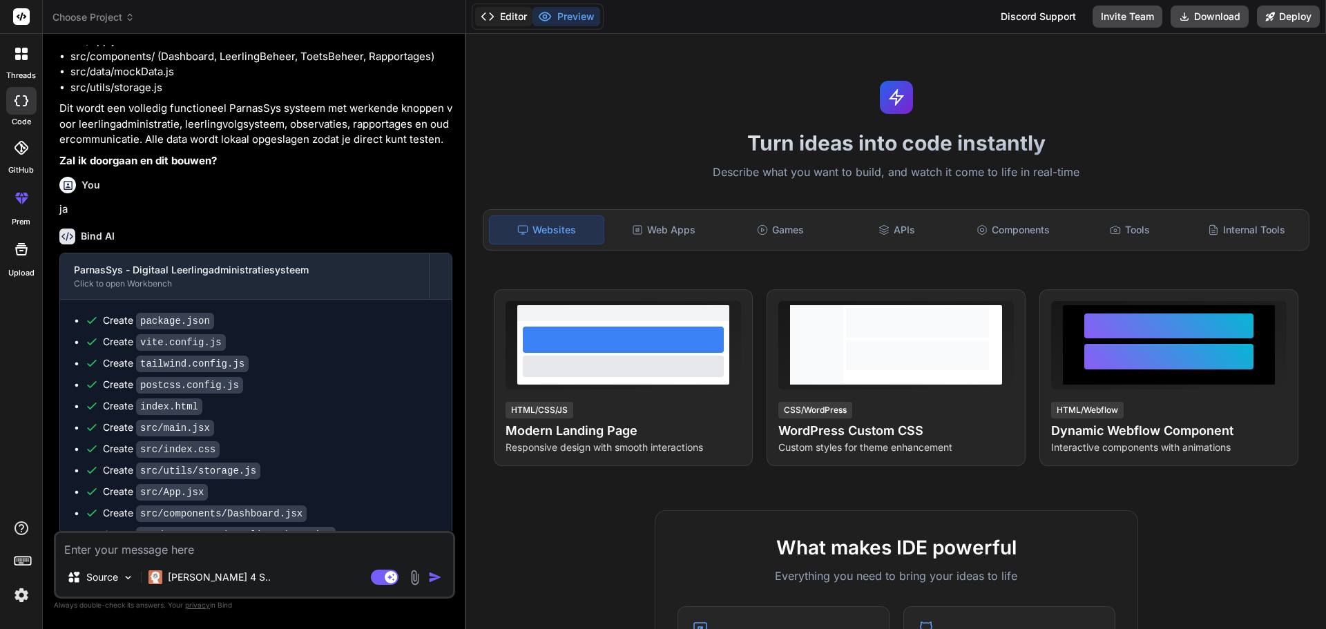
click at [494, 22] on icon at bounding box center [488, 17] width 14 height 14
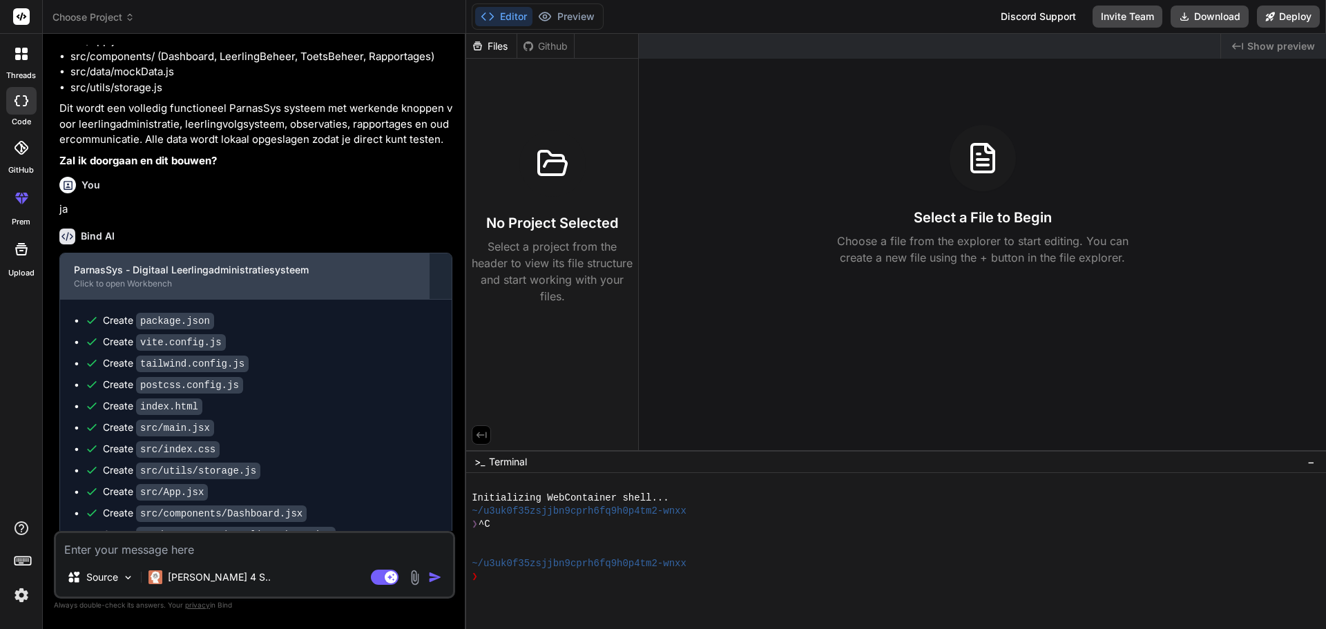
click at [276, 289] on div "Click to open Workbench" at bounding box center [244, 283] width 341 height 11
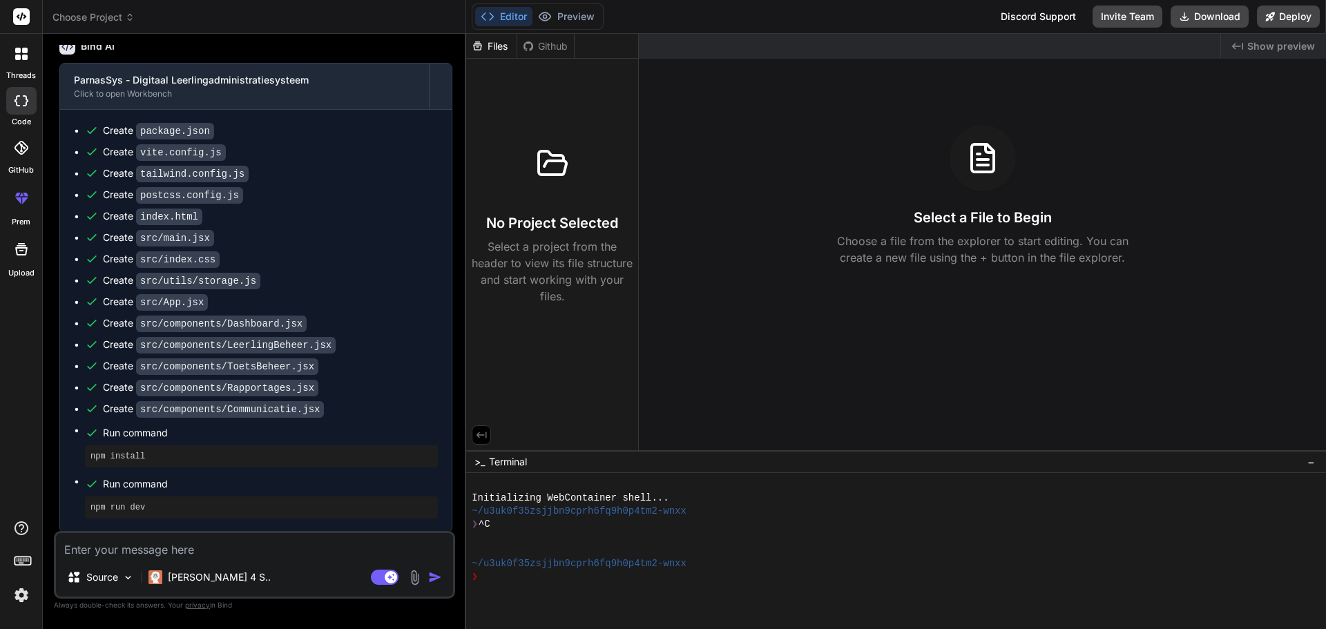
scroll to position [971, 0]
click at [222, 450] on pre "npm install" at bounding box center [261, 454] width 342 height 11
click at [431, 584] on div "Agent Mode. When this toggle is activated, AI automatically makes decisions, re…" at bounding box center [407, 577] width 79 height 17
click at [334, 553] on textarea at bounding box center [254, 545] width 397 height 25
type textarea "l"
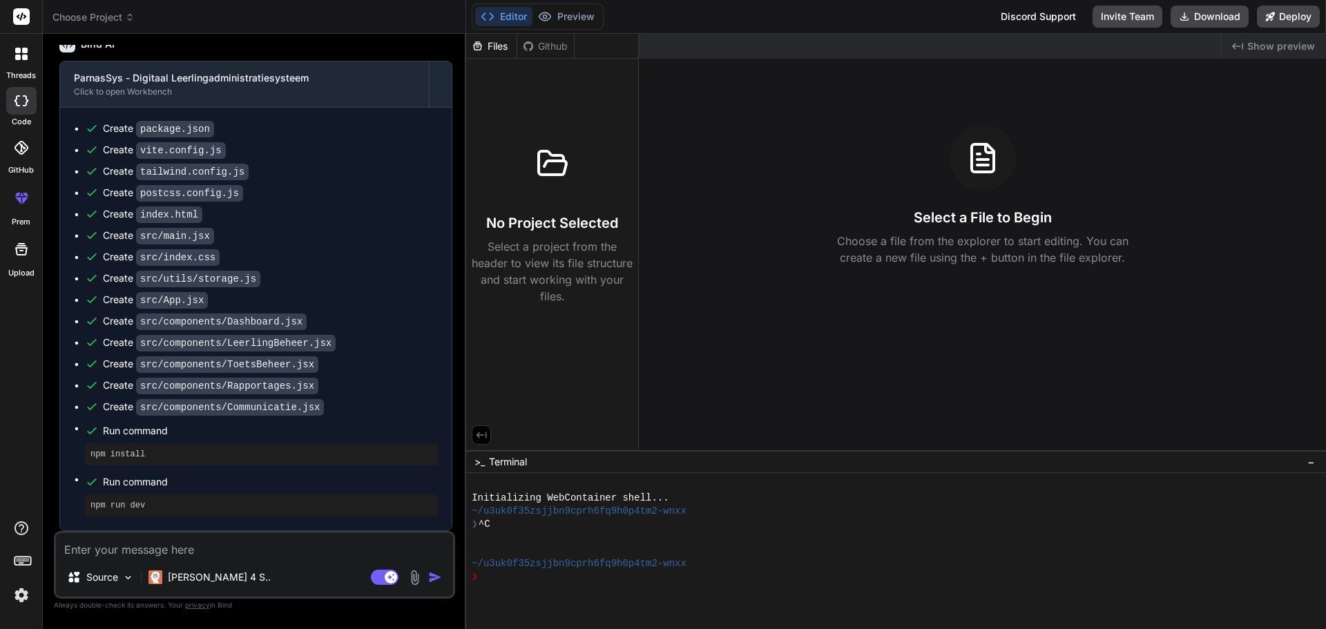
type textarea "x"
type textarea "la"
type textarea "x"
type textarea "laa"
type textarea "x"
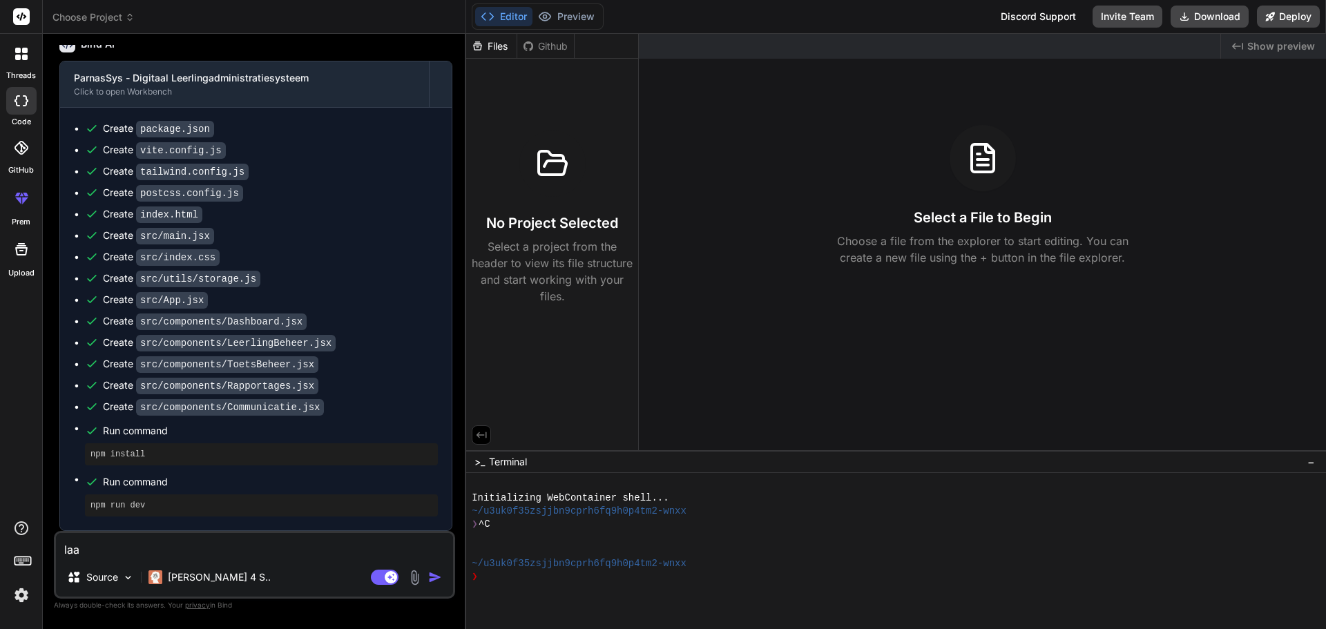
type textarea "laat"
type textarea "x"
type textarea "laat"
type textarea "x"
type textarea "laat m"
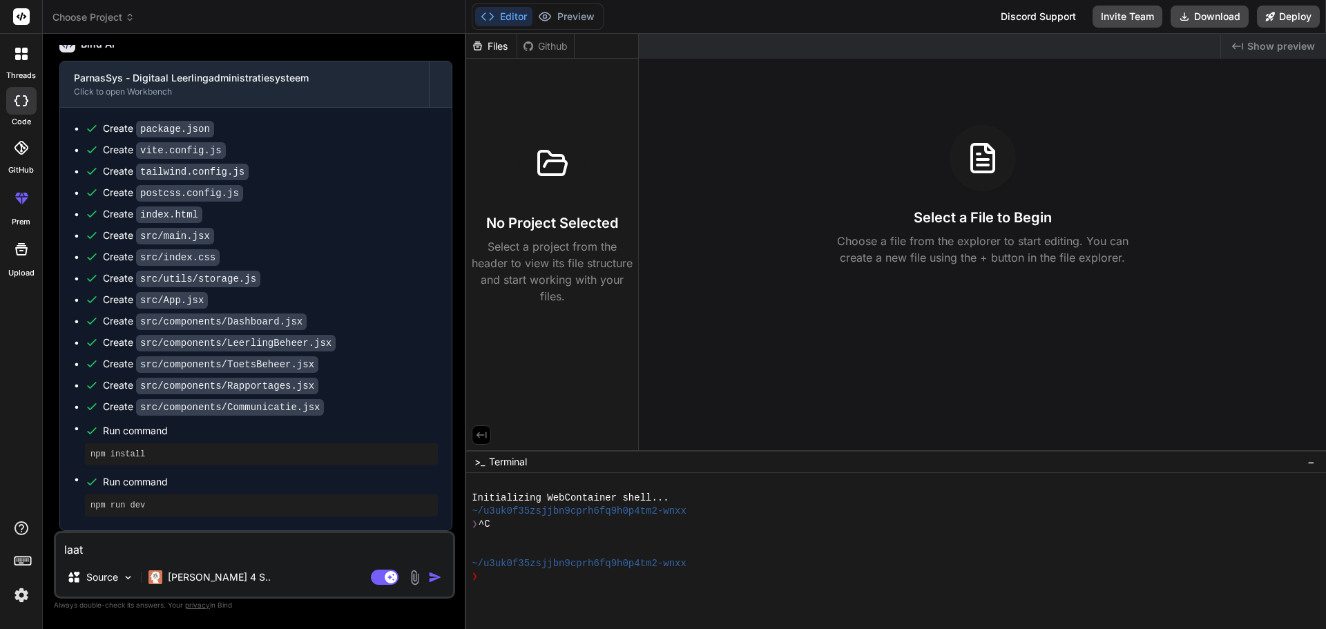
type textarea "x"
type textarea "laat ma"
type textarea "x"
type textarea "laat maa"
type textarea "x"
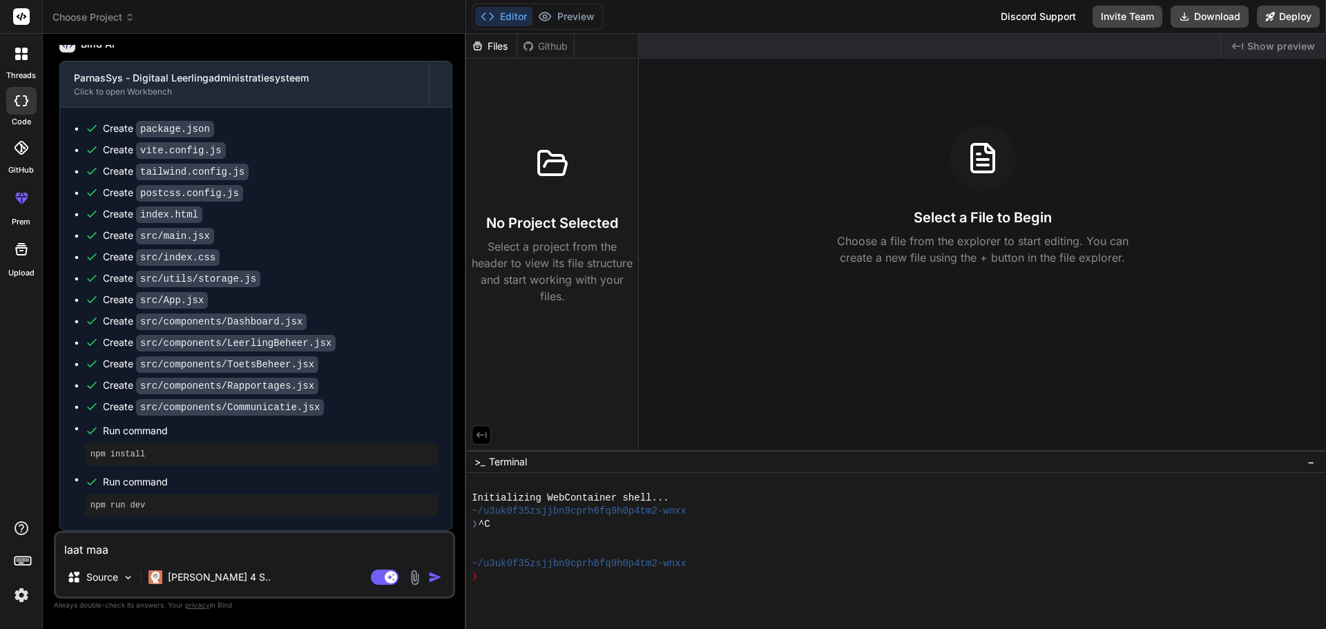
type textarea "laat maar"
type textarea "x"
type textarea "laat maar"
type textarea "x"
type textarea "laat maar z"
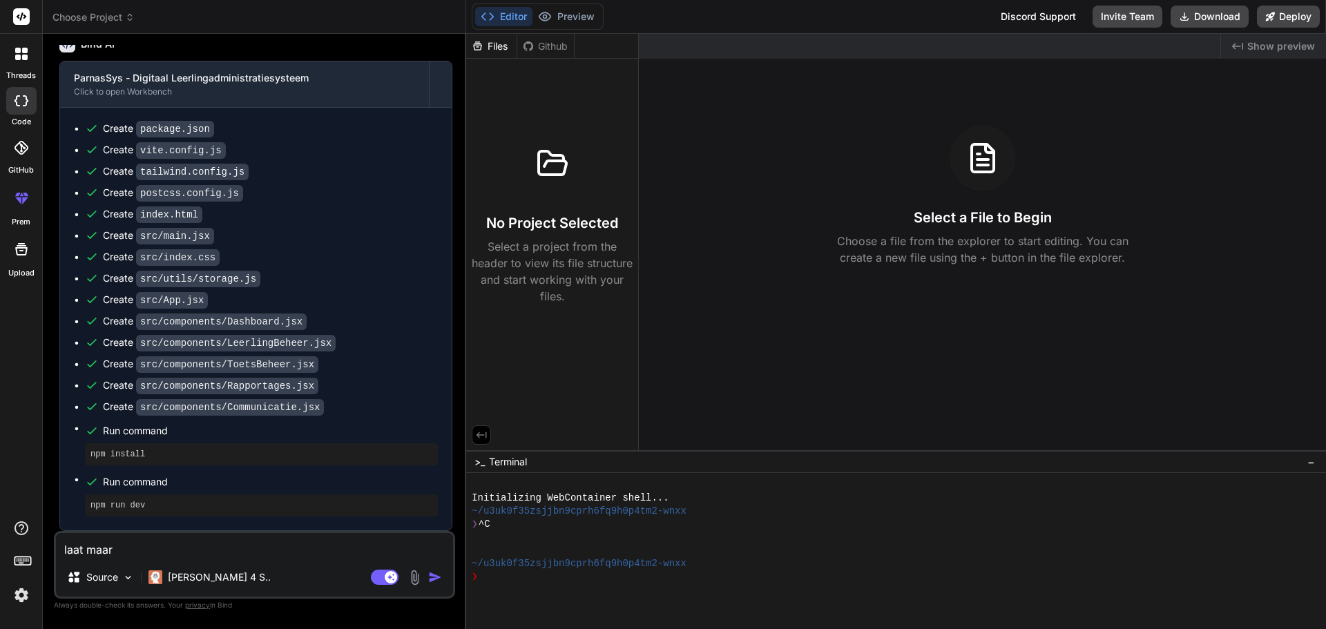
type textarea "x"
type textarea "laat maar zi"
type textarea "x"
type textarea "laat maar zie"
type textarea "x"
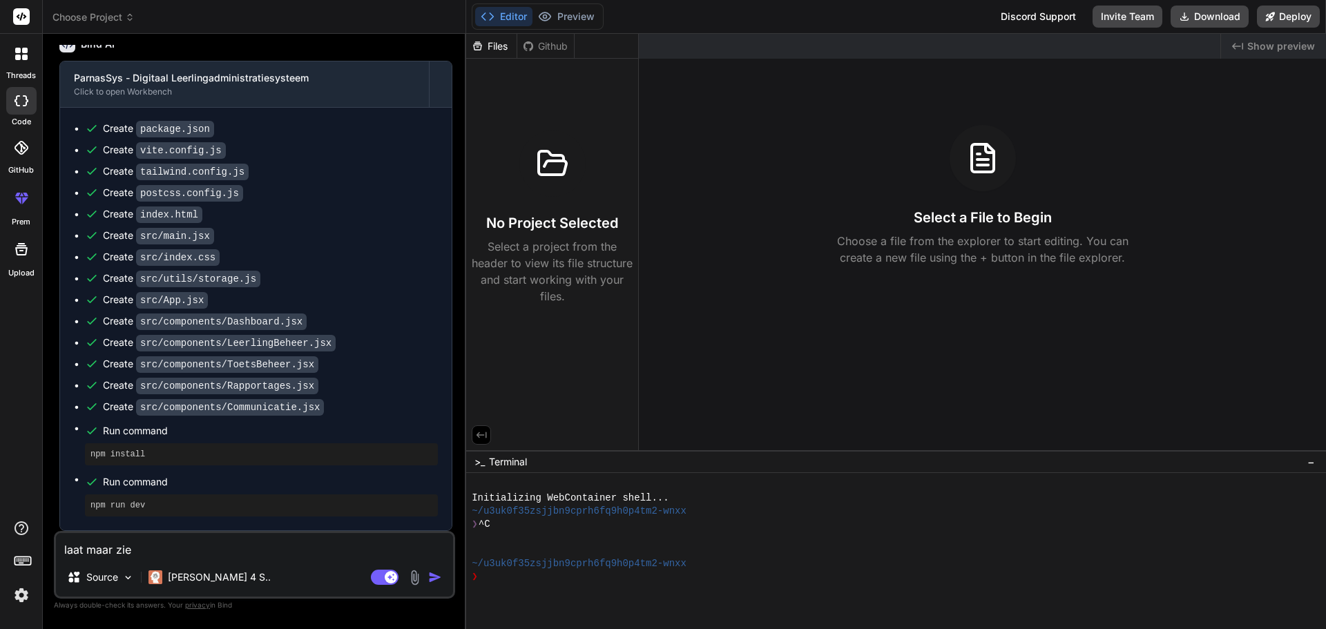
type textarea "laat maar zien"
type textarea "x"
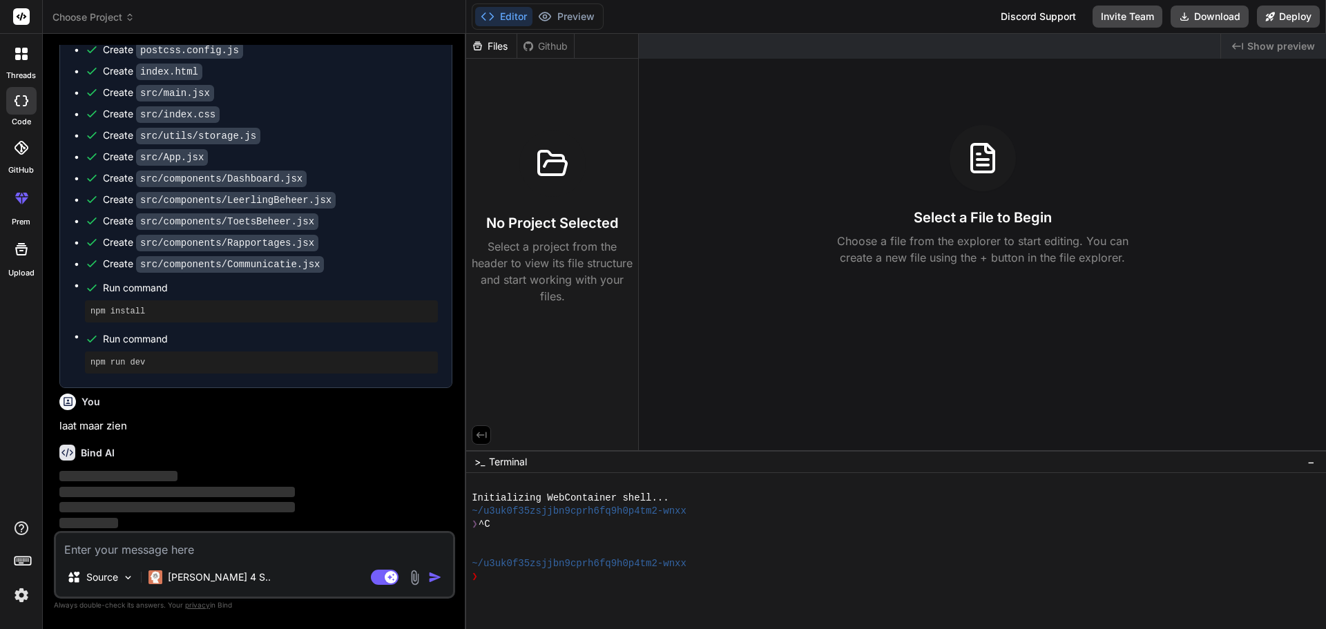
scroll to position [1115, 0]
click at [504, 44] on div "Files" at bounding box center [491, 46] width 50 height 14
click at [543, 53] on div "Files Github" at bounding box center [520, 46] width 108 height 25
drag, startPoint x: 549, startPoint y: 48, endPoint x: 607, endPoint y: 35, distance: 59.3
click at [555, 44] on div "Github" at bounding box center [545, 46] width 57 height 14
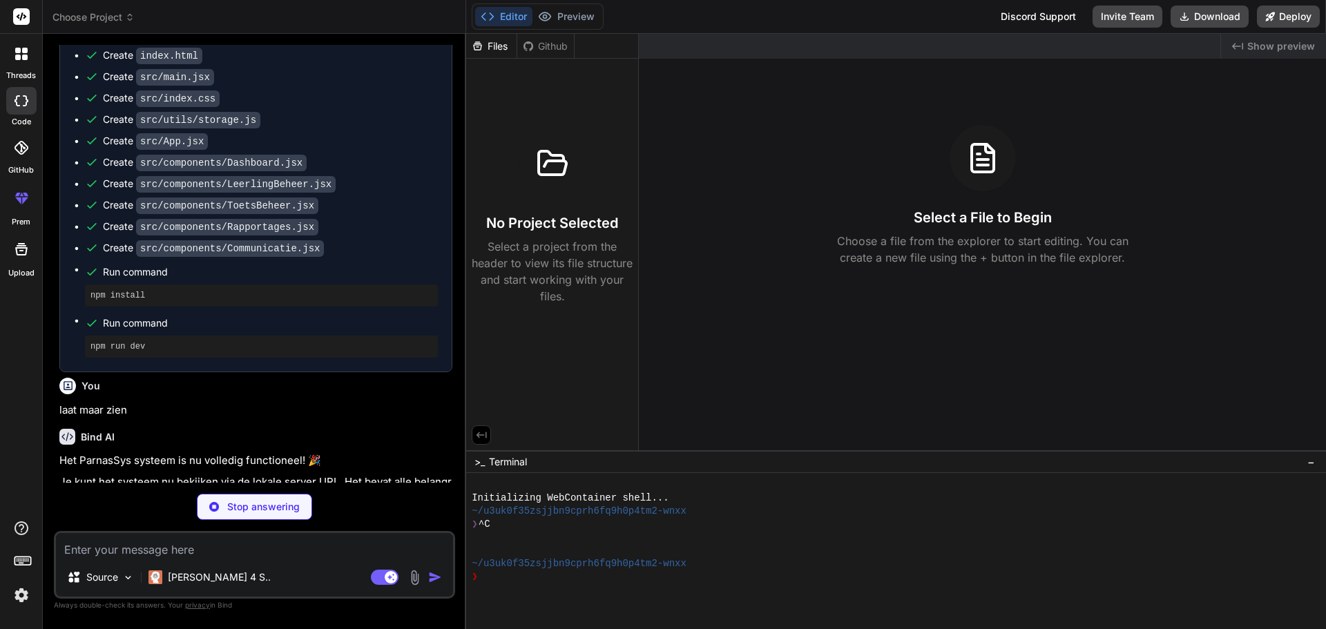
click at [282, 445] on div "Bind AI" at bounding box center [255, 437] width 393 height 16
drag, startPoint x: 578, startPoint y: 15, endPoint x: 537, endPoint y: 48, distance: 53.1
click at [577, 15] on button "Preview" at bounding box center [567, 16] width 68 height 19
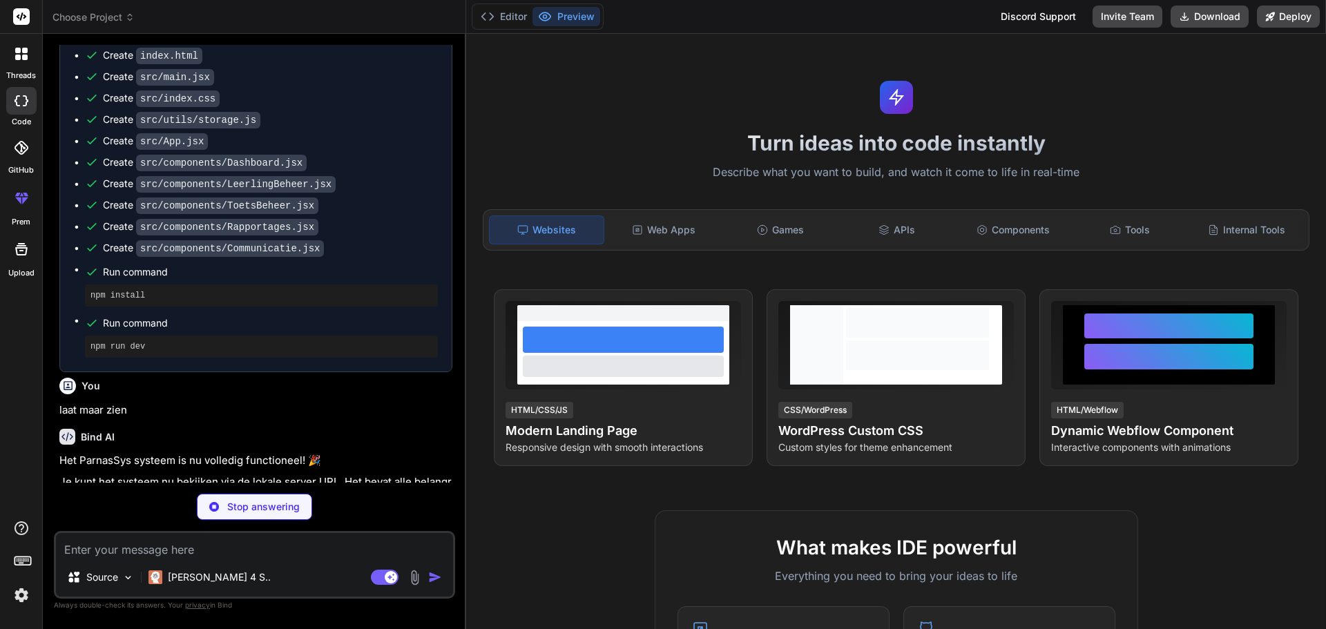
click at [182, 254] on ul "Create package.json Create vite.config.js Create tailwind.config.js Create post…" at bounding box center [256, 160] width 364 height 395
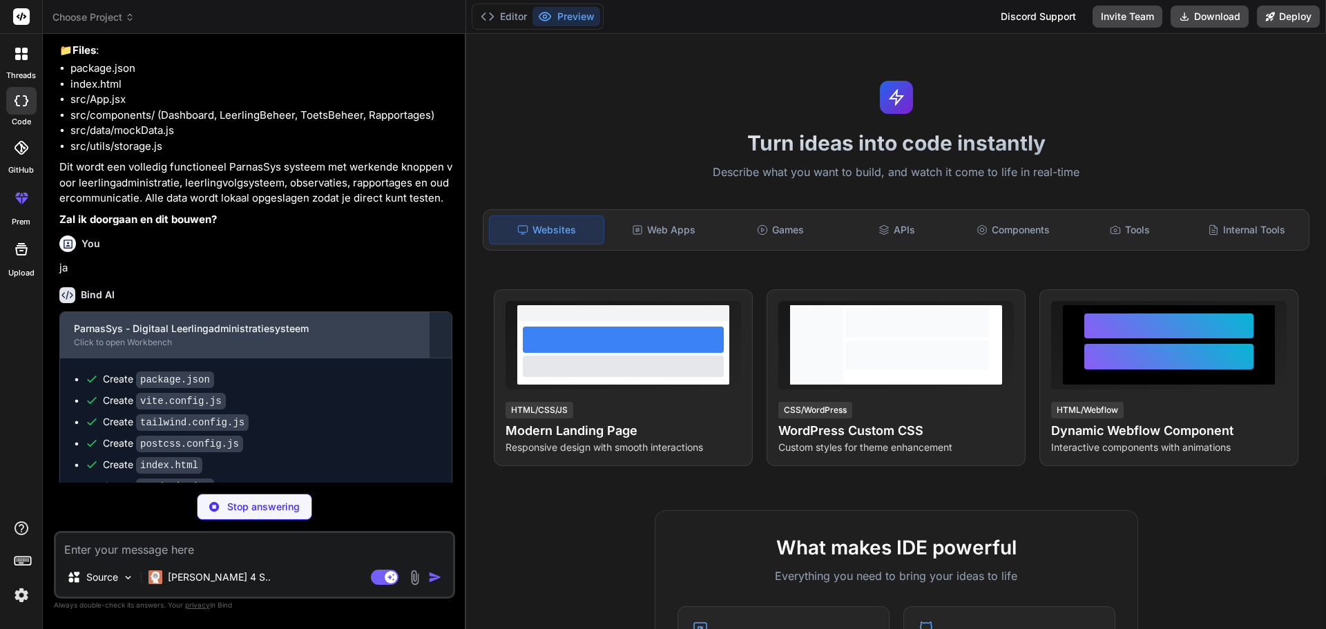
scroll to position [700, 0]
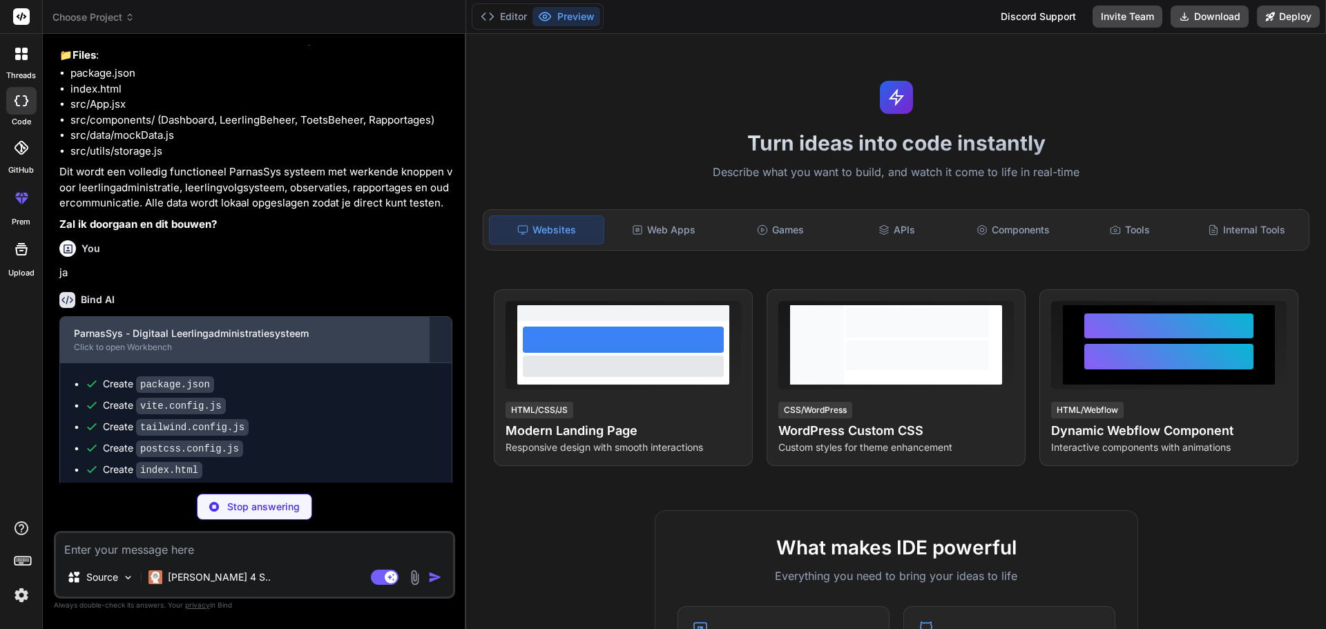
click at [130, 338] on div "ParnasSys - Digitaal Leerlingadministratiesysteem Click to open Workbench" at bounding box center [244, 340] width 369 height 46
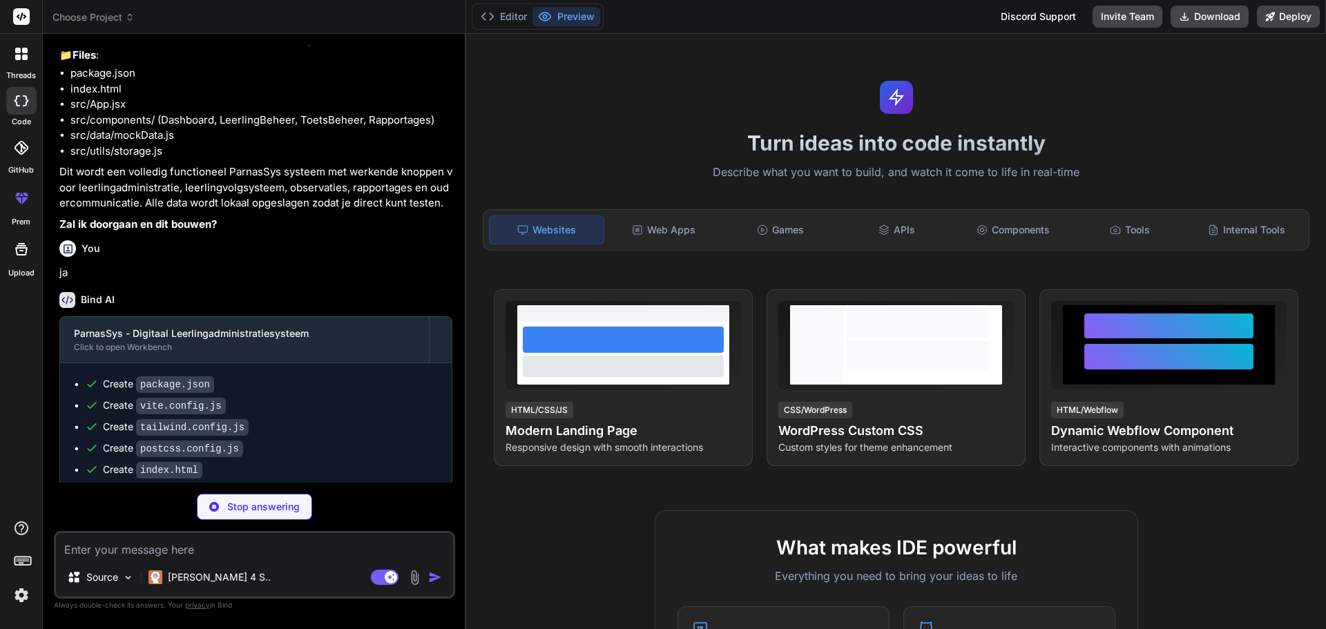
click at [141, 387] on div "Create package.json Create vite.config.js Create tailwind.config.js Create post…" at bounding box center [256, 574] width 392 height 423
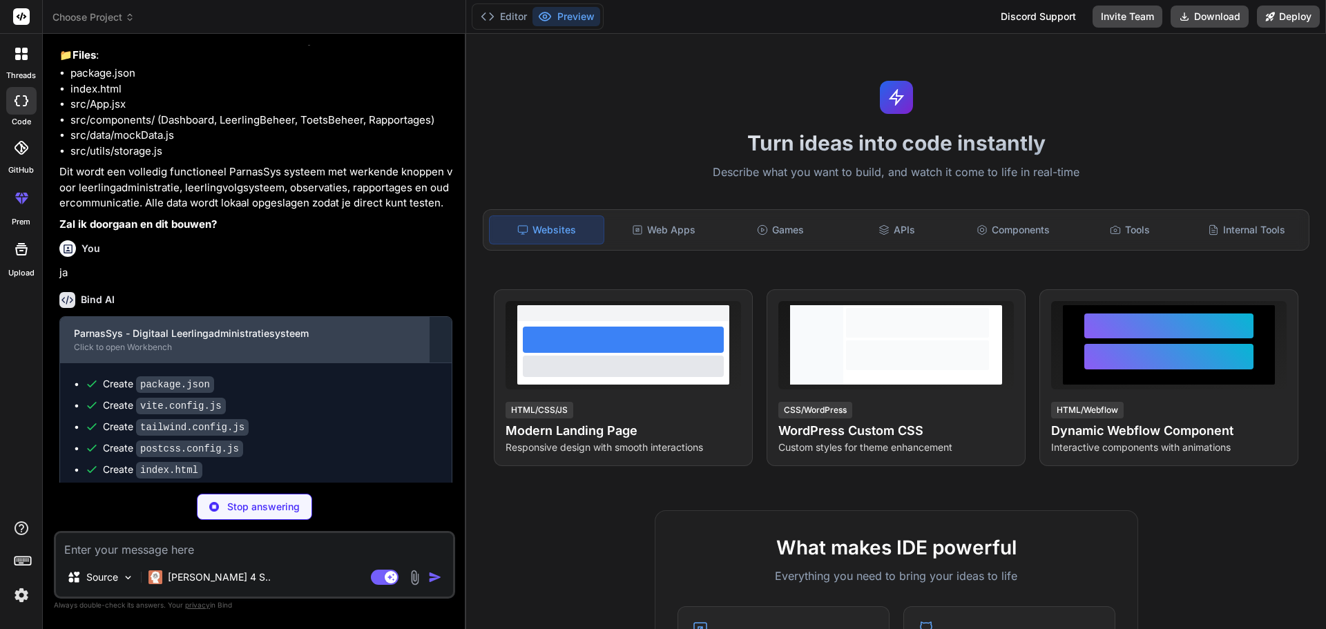
click at [150, 356] on div "ParnasSys - Digitaal Leerlingadministratiesysteem Click to open Workbench" at bounding box center [244, 340] width 369 height 46
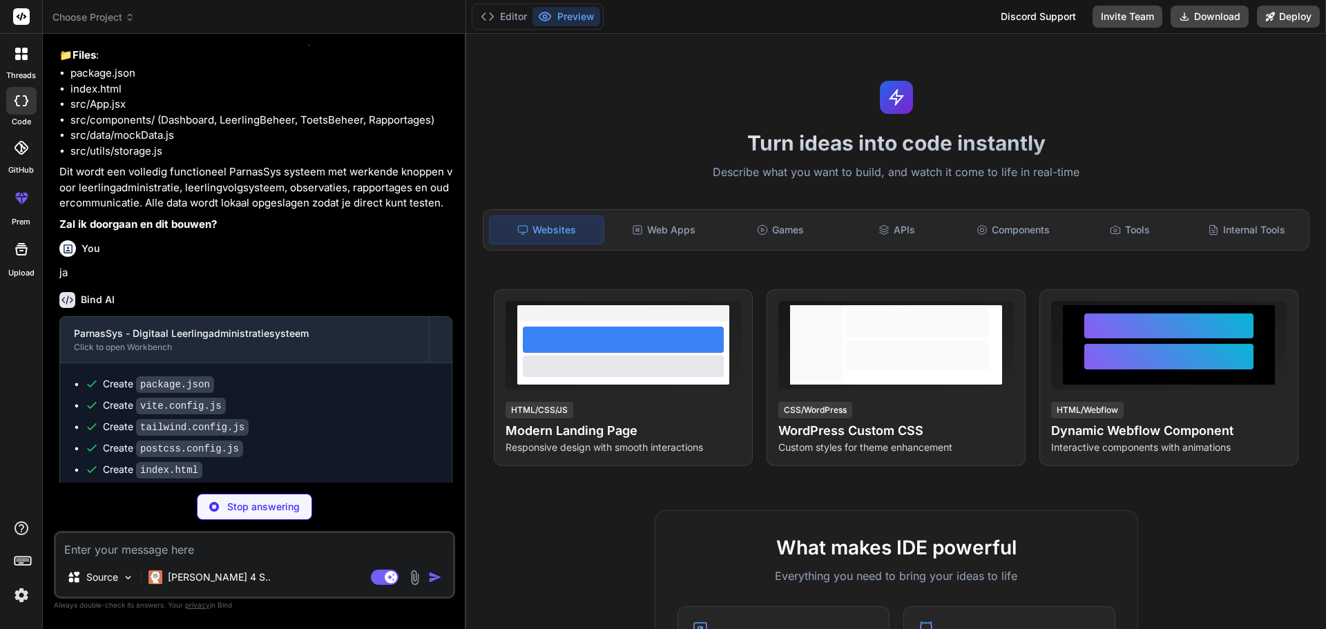
click at [160, 113] on li "src/App.jsx" at bounding box center [261, 105] width 382 height 16
click at [16, 109] on div at bounding box center [21, 101] width 30 height 28
click at [21, 49] on icon at bounding box center [21, 54] width 12 height 12
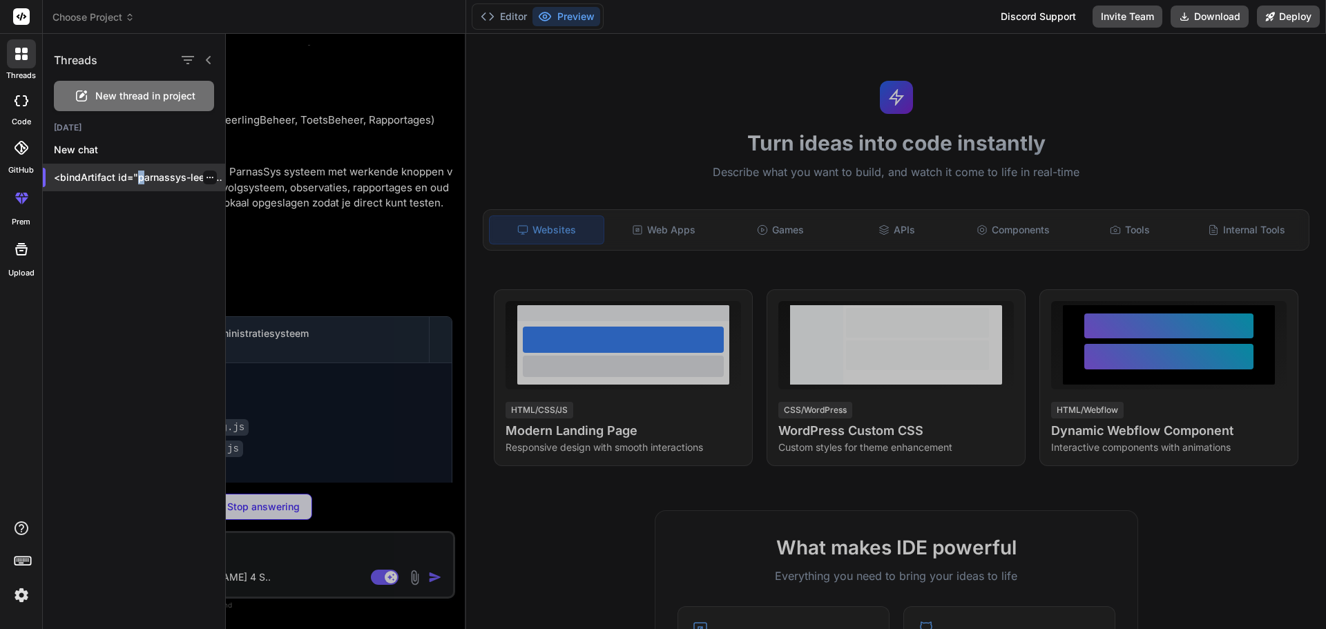
click at [140, 183] on div "<bindArtifact id="parnassys-leerling-administratie" title="ParnasSys - Digitaal…" at bounding box center [134, 178] width 182 height 28
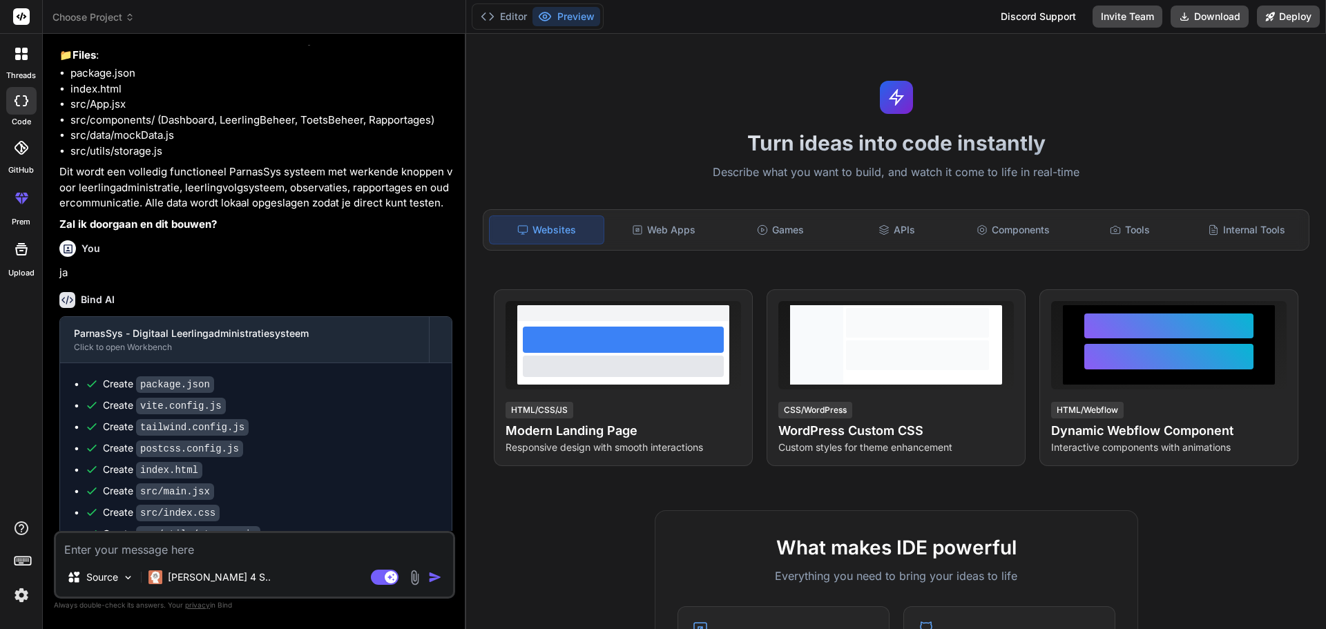
click at [28, 52] on div at bounding box center [21, 53] width 29 height 29
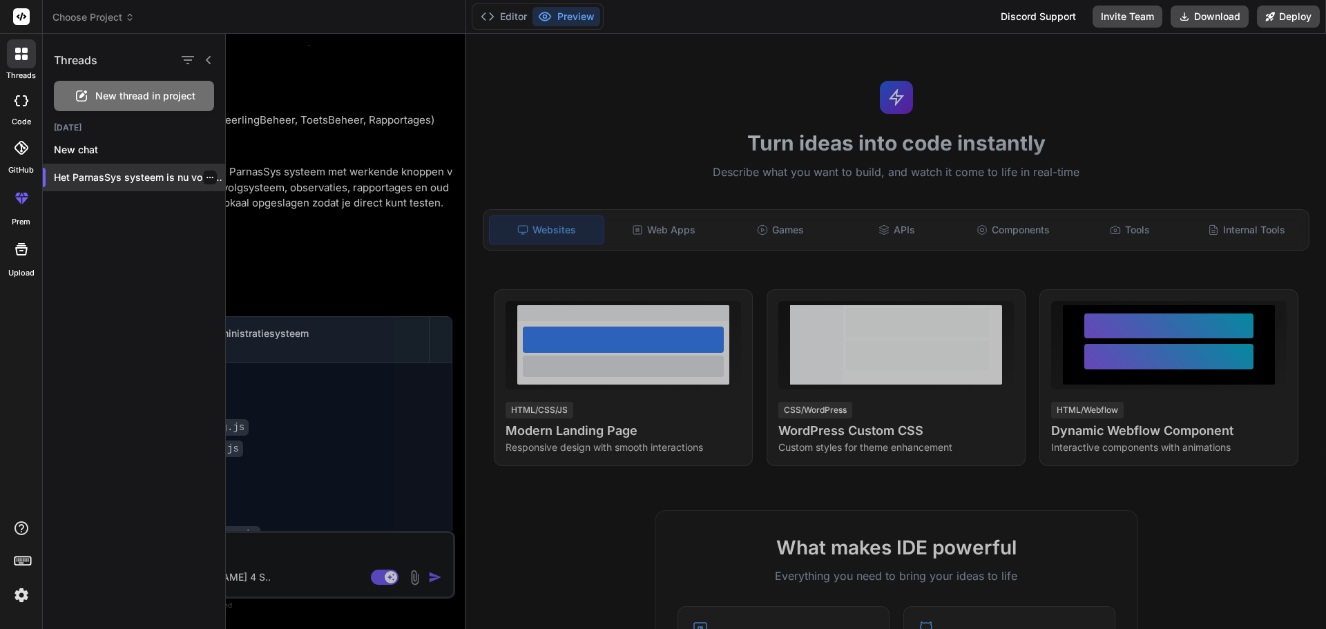
click at [76, 178] on p "Het ParnasSys systeem is nu volledig fun..." at bounding box center [139, 178] width 171 height 14
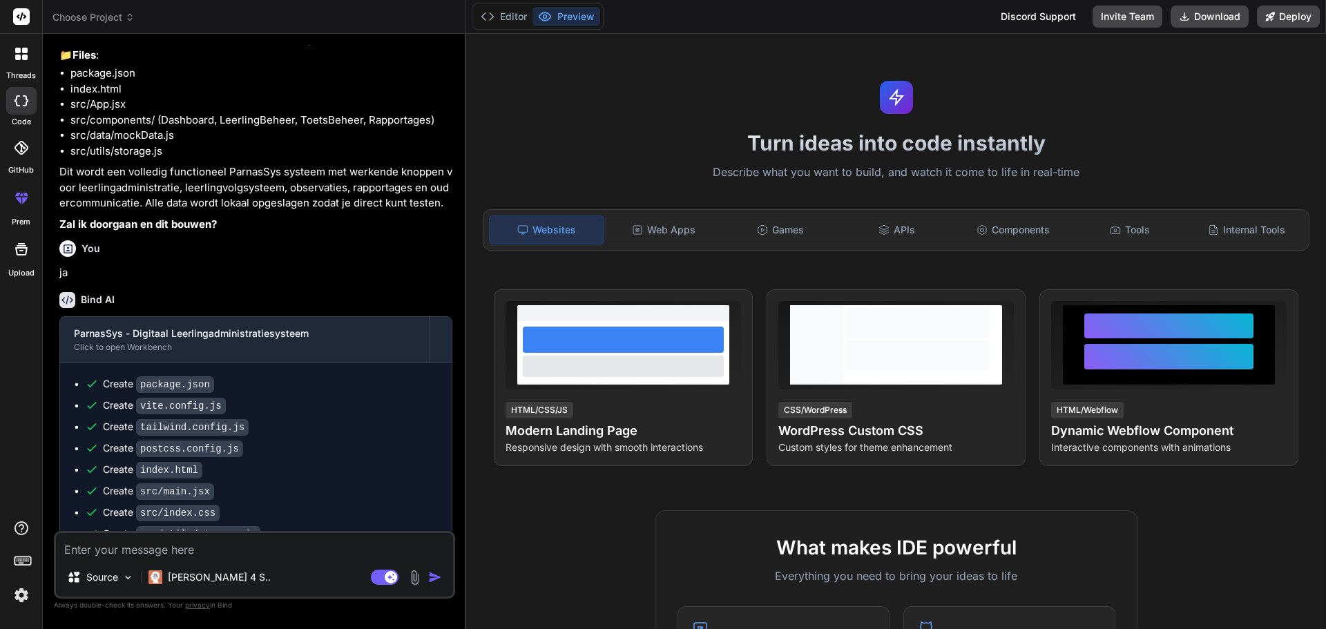
click at [13, 111] on div at bounding box center [21, 101] width 30 height 28
type textarea "x"
drag, startPoint x: 334, startPoint y: 148, endPoint x: 381, endPoint y: 126, distance: 52.2
click at [337, 144] on li "src/data/mockData.js" at bounding box center [261, 136] width 382 height 16
click at [499, 21] on button "Editor" at bounding box center [503, 16] width 57 height 19
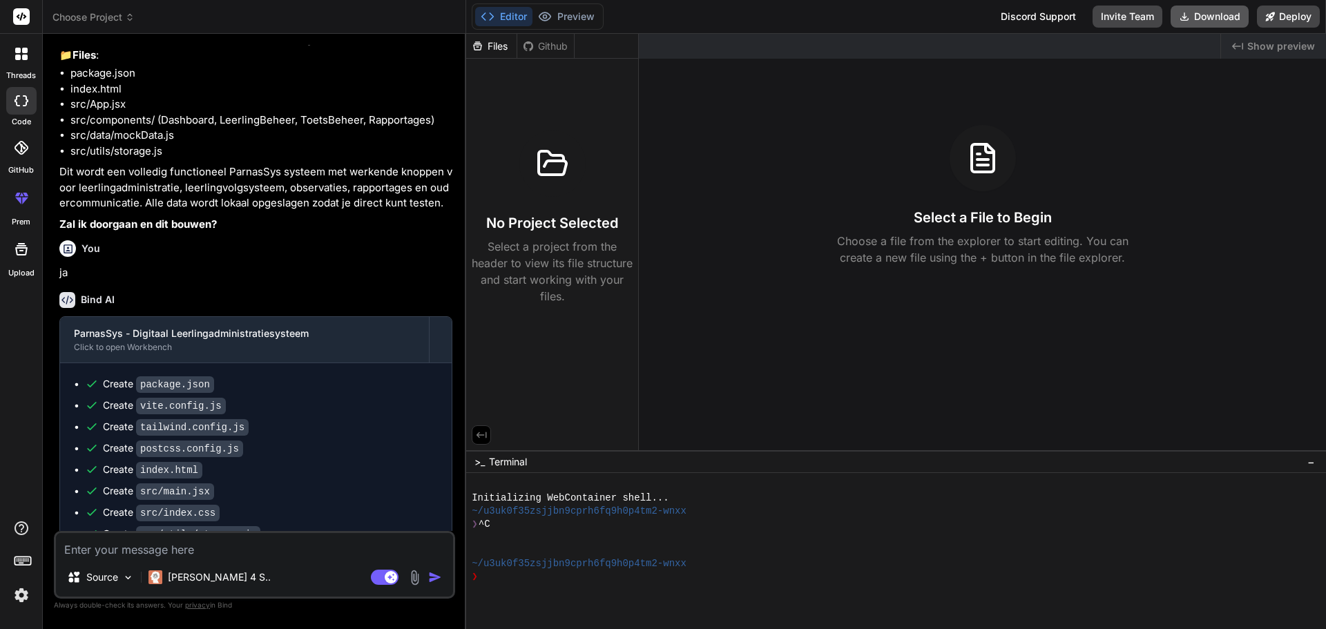
click at [1211, 17] on button "Download" at bounding box center [1210, 17] width 78 height 22
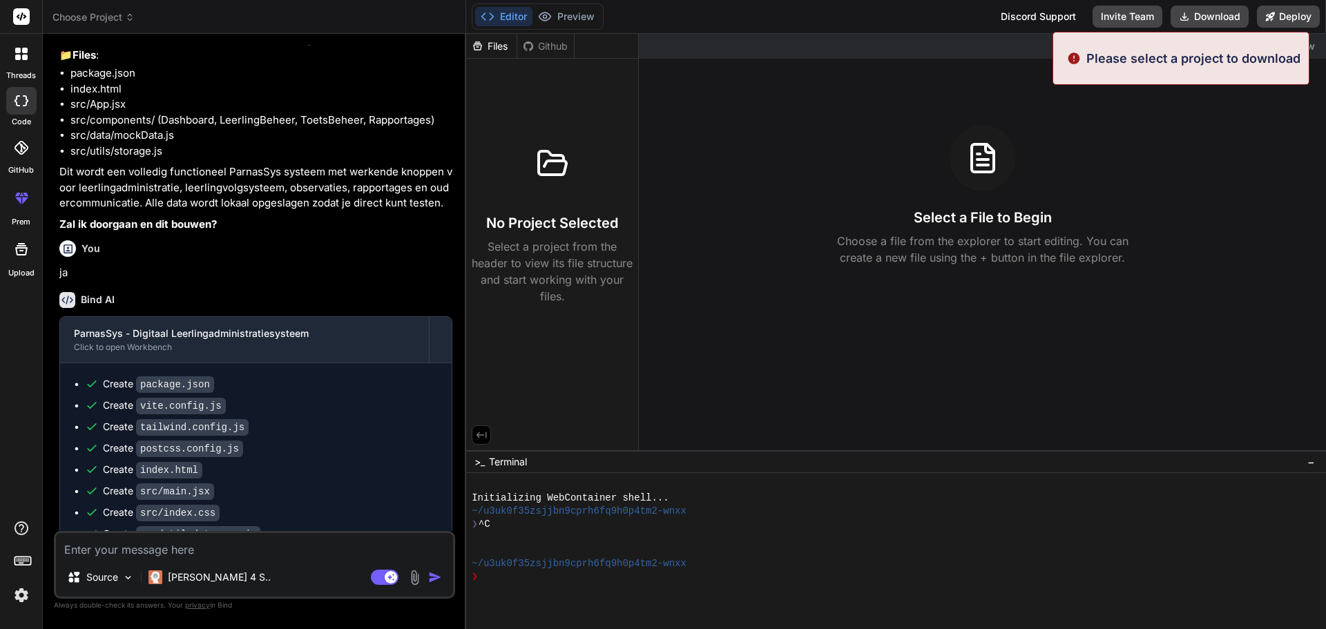
click at [969, 202] on div "Select a File to Begin Choose a file from the explorer to start editing. You ca…" at bounding box center [982, 195] width 687 height 141
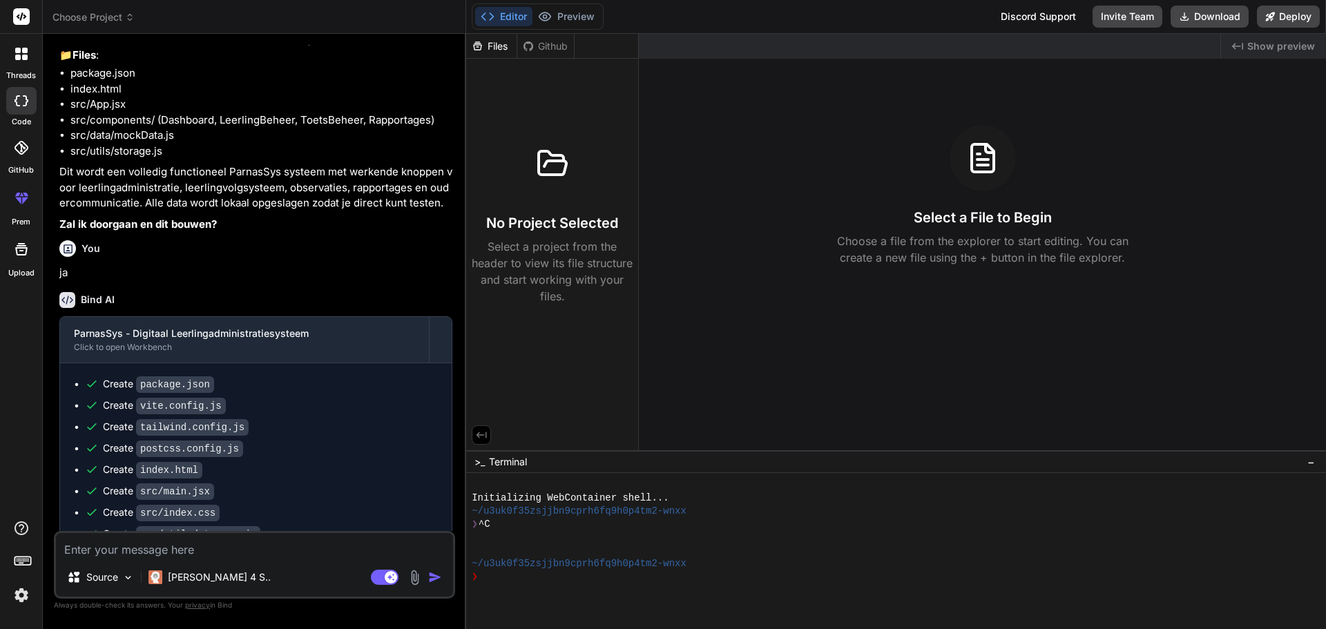
click at [542, 577] on div "❯" at bounding box center [890, 577] width 836 height 13
click at [260, 434] on div "Create tailwind.config.js" at bounding box center [261, 427] width 353 height 15
click at [186, 475] on ul "Create package.json Create vite.config.js Create tailwind.config.js Create post…" at bounding box center [256, 574] width 364 height 395
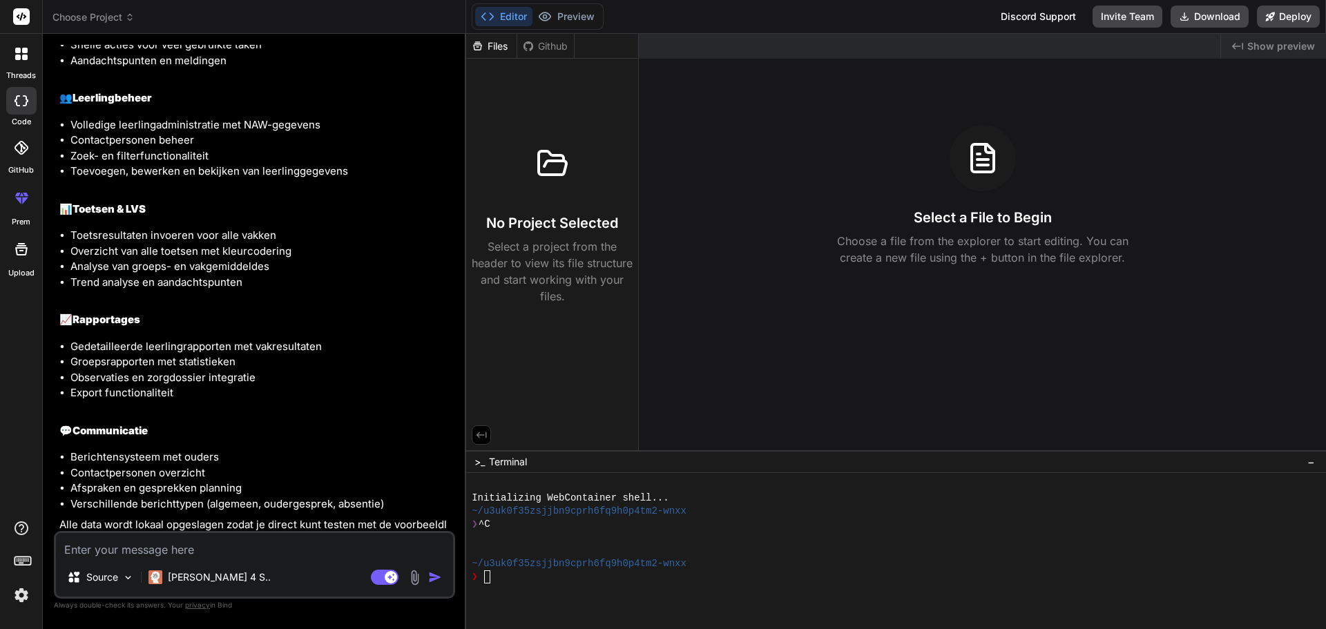
scroll to position [1714, 0]
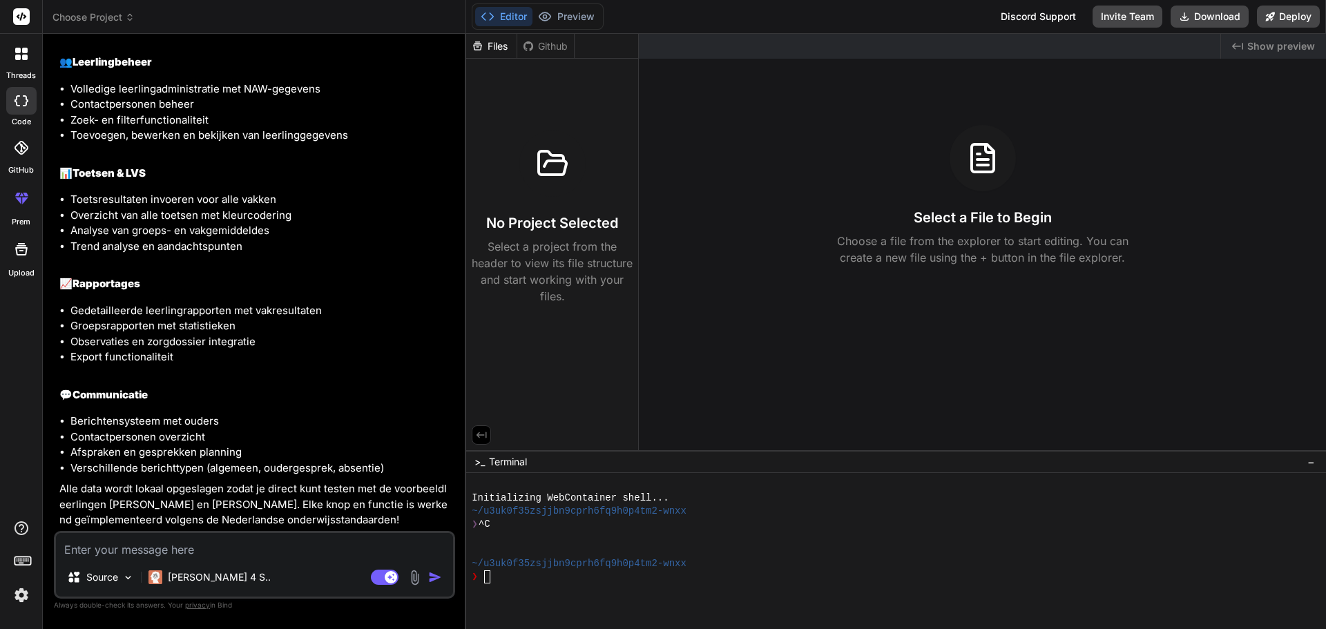
click at [214, 540] on textarea at bounding box center [254, 545] width 397 height 25
type textarea "h"
type textarea "x"
type textarea "he"
type textarea "x"
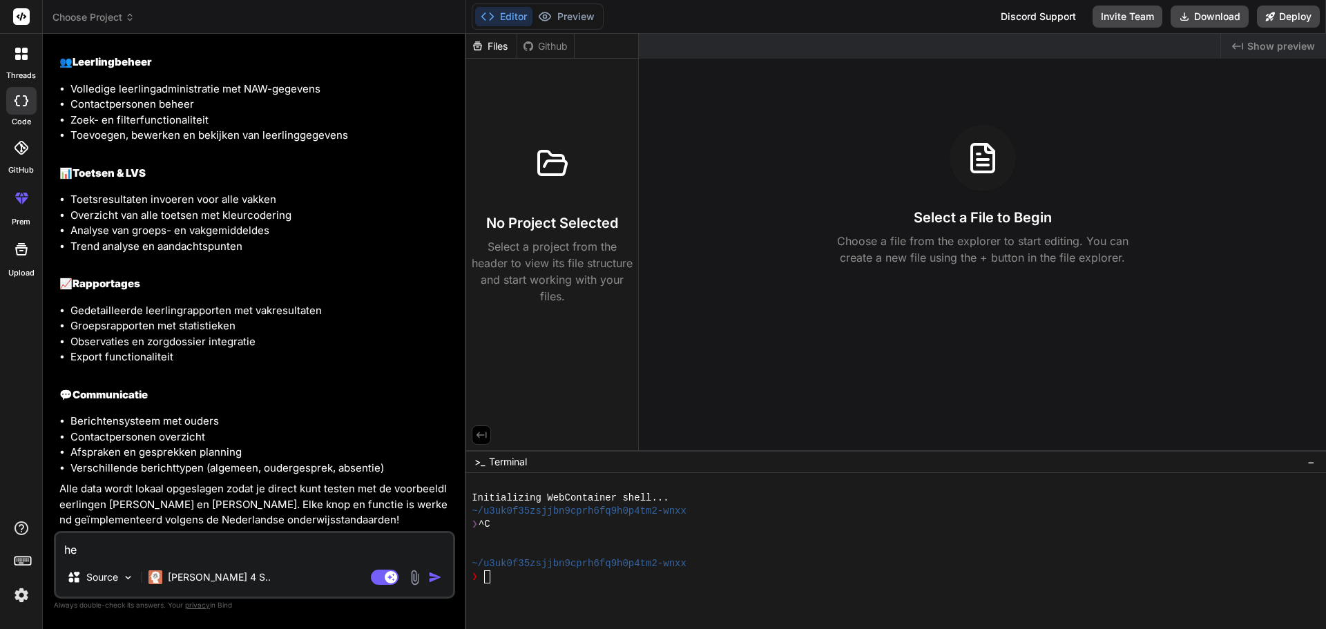
type textarea "het"
type textarea "x"
type textarea "het"
type textarea "x"
type textarea "het w"
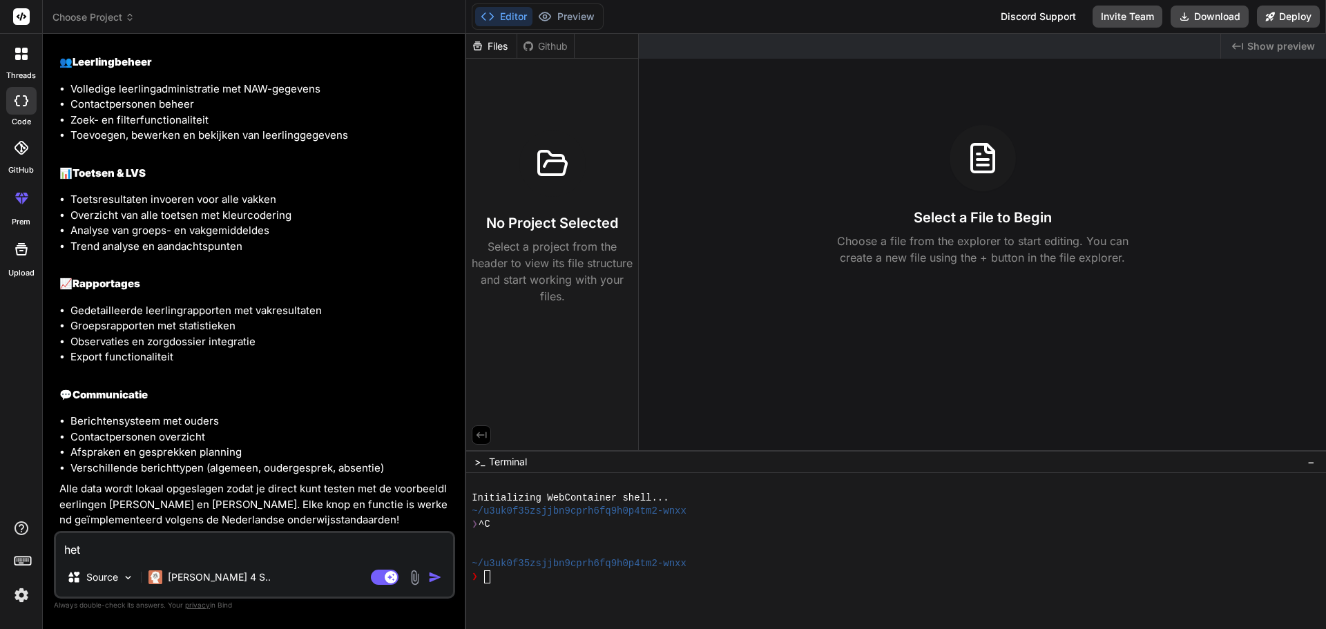
type textarea "x"
type textarea "het we"
type textarea "x"
type textarea "het wer"
type textarea "x"
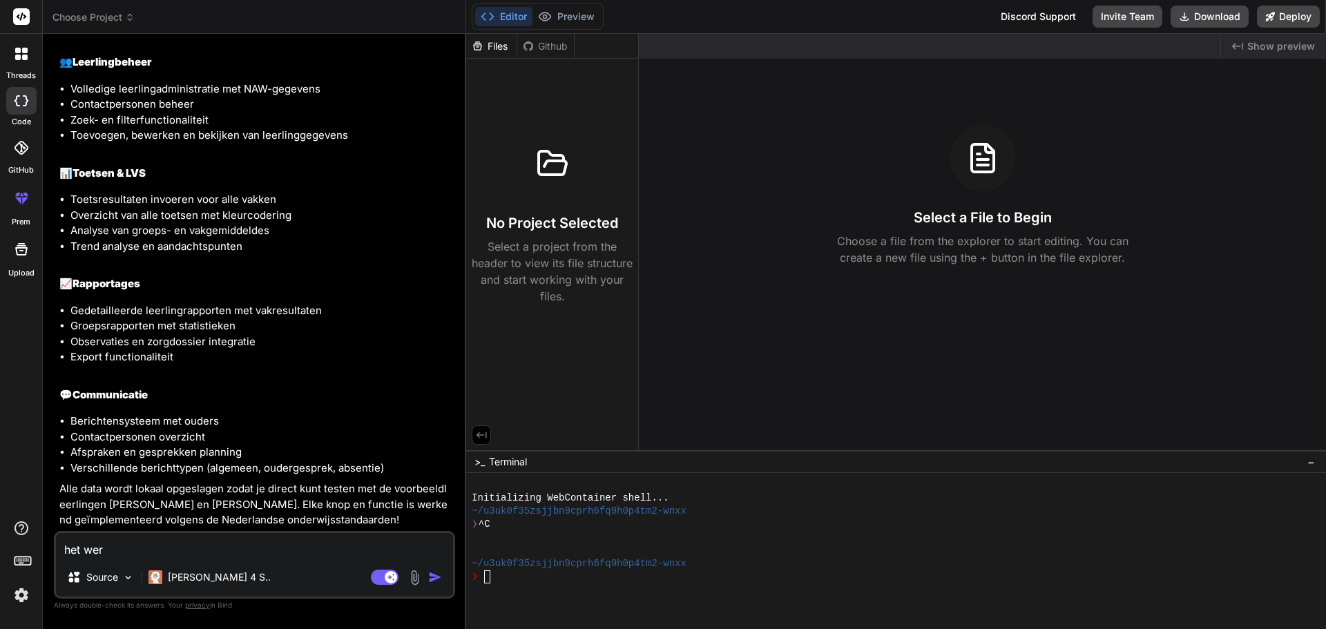
type textarea "het werk"
type textarea "x"
type textarea "het werkt"
type textarea "x"
type textarea "het werkt"
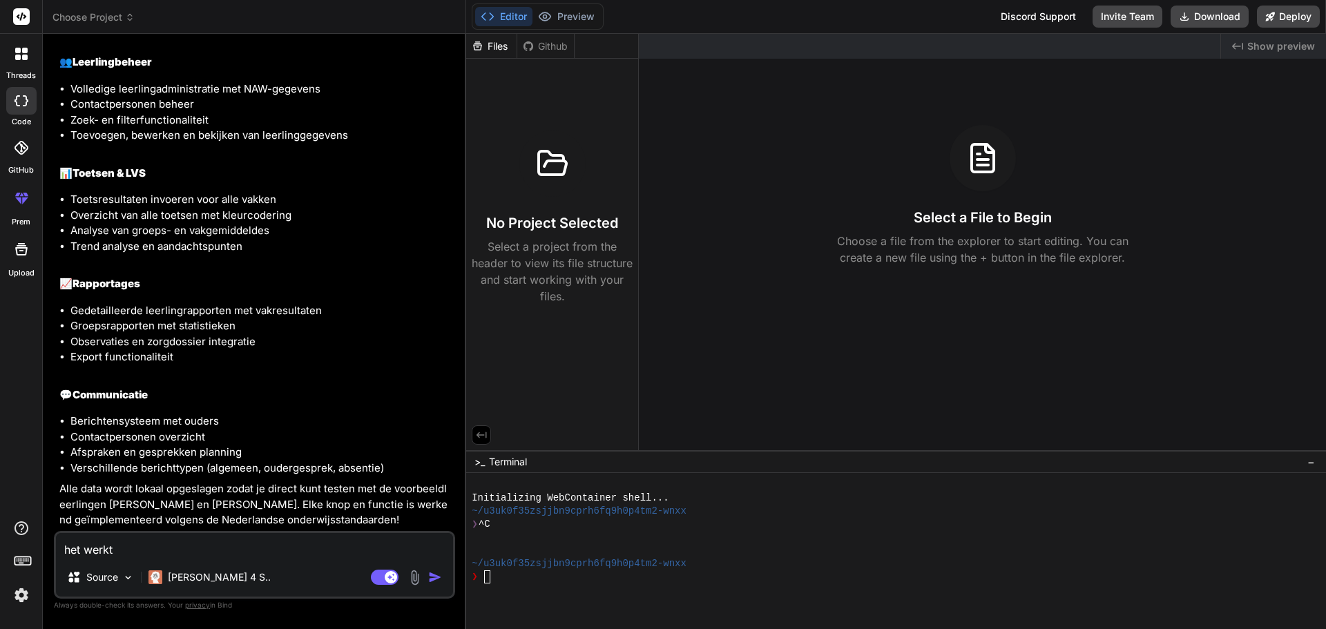
type textarea "x"
type textarea "het werkt n"
type textarea "x"
type textarea "het werkt ni"
type textarea "x"
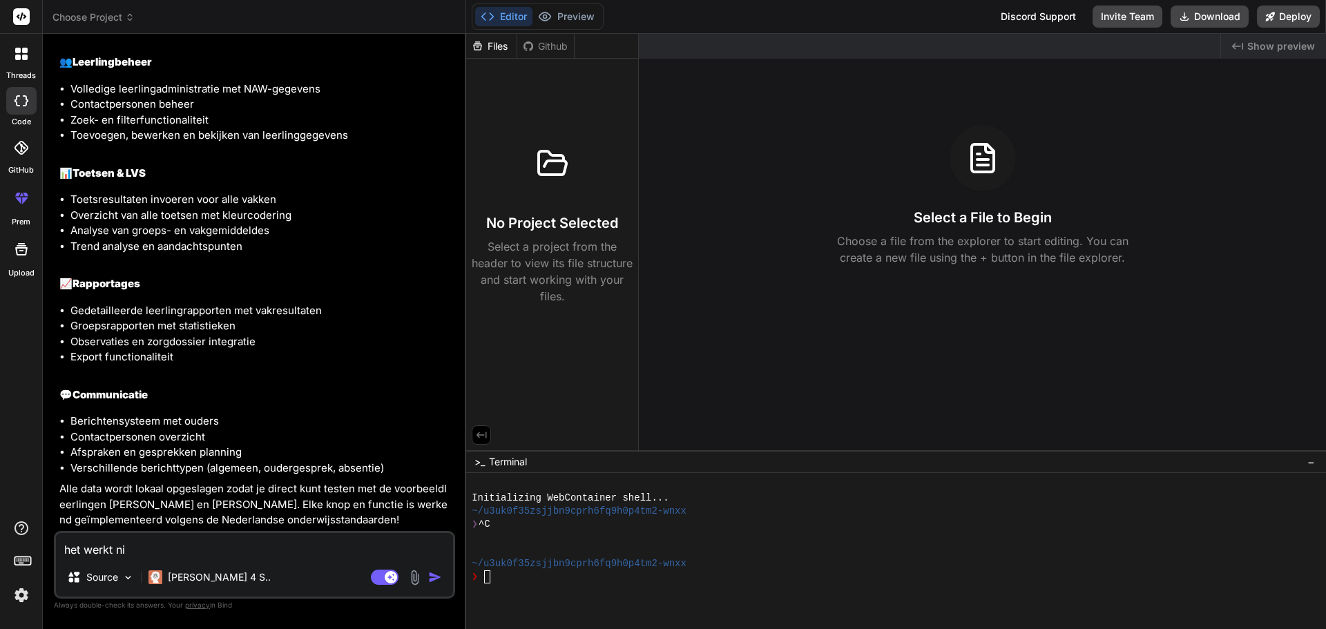
type textarea "het werkt nie"
type textarea "x"
type textarea "het werkt niet"
type textarea "x"
type textarea "het werkt niet"
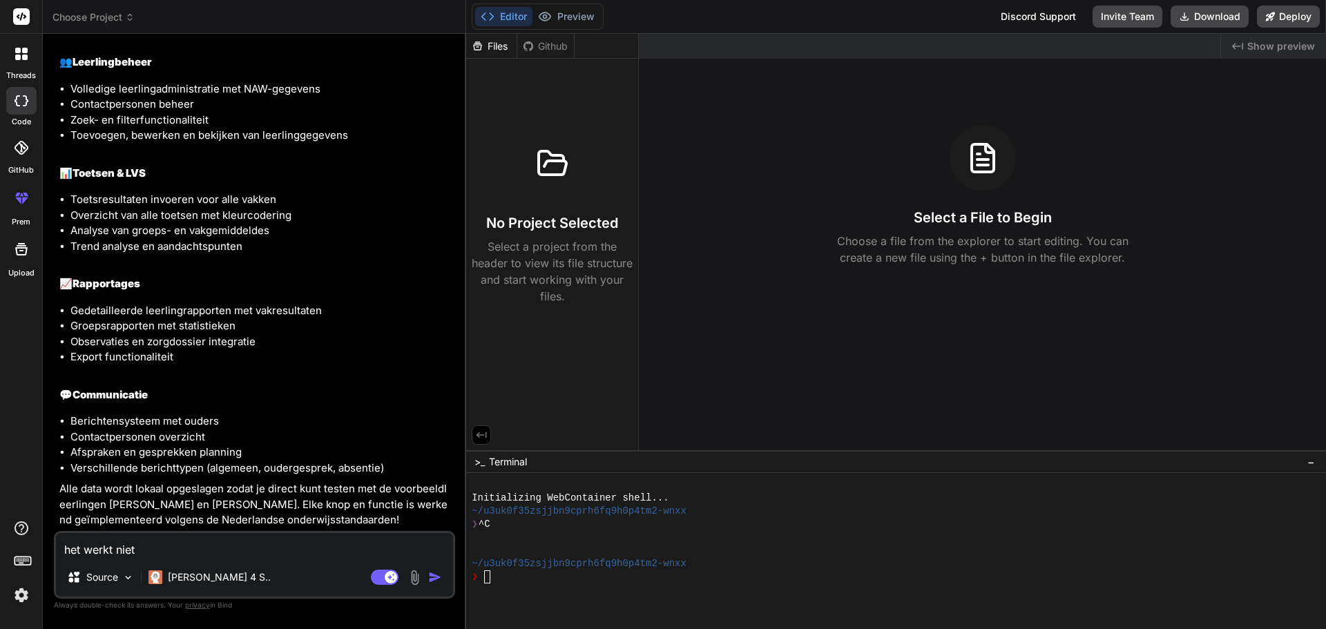
type textarea "x"
type textarea "het werkt niet i"
type textarea "x"
type textarea "het werkt niet ik"
type textarea "x"
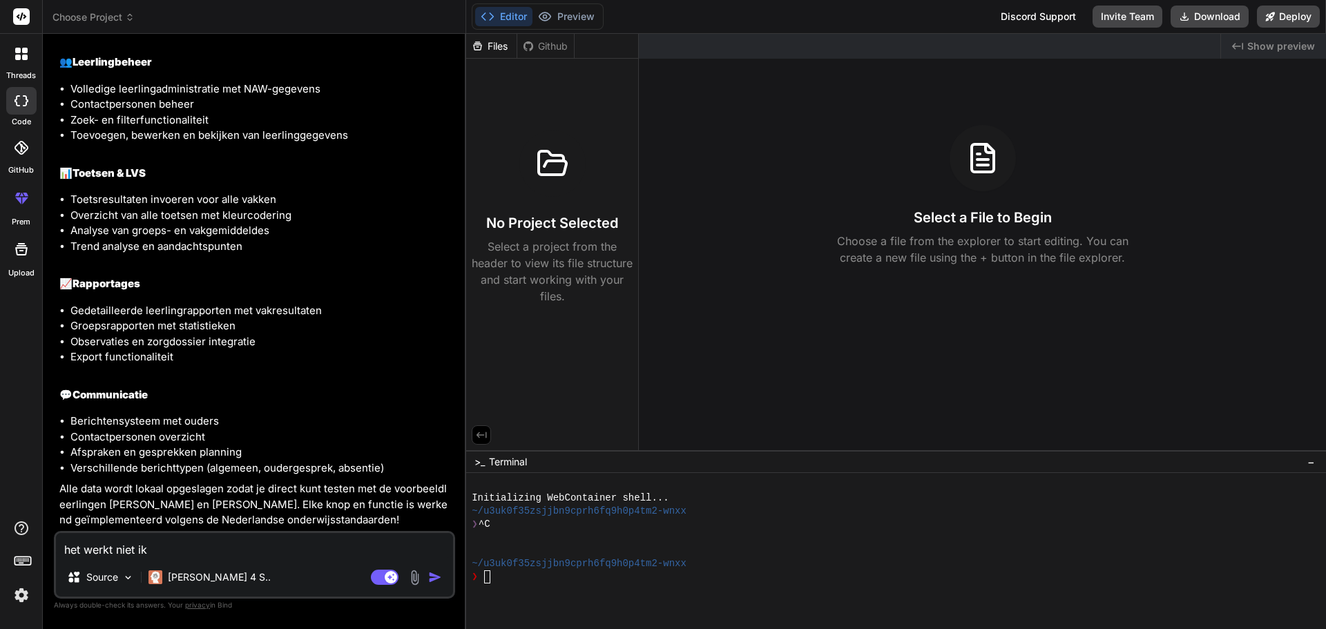
type textarea "het werkt niet ik"
type textarea "x"
type textarea "het werkt niet ik z"
type textarea "x"
type textarea "het werkt niet ik zi"
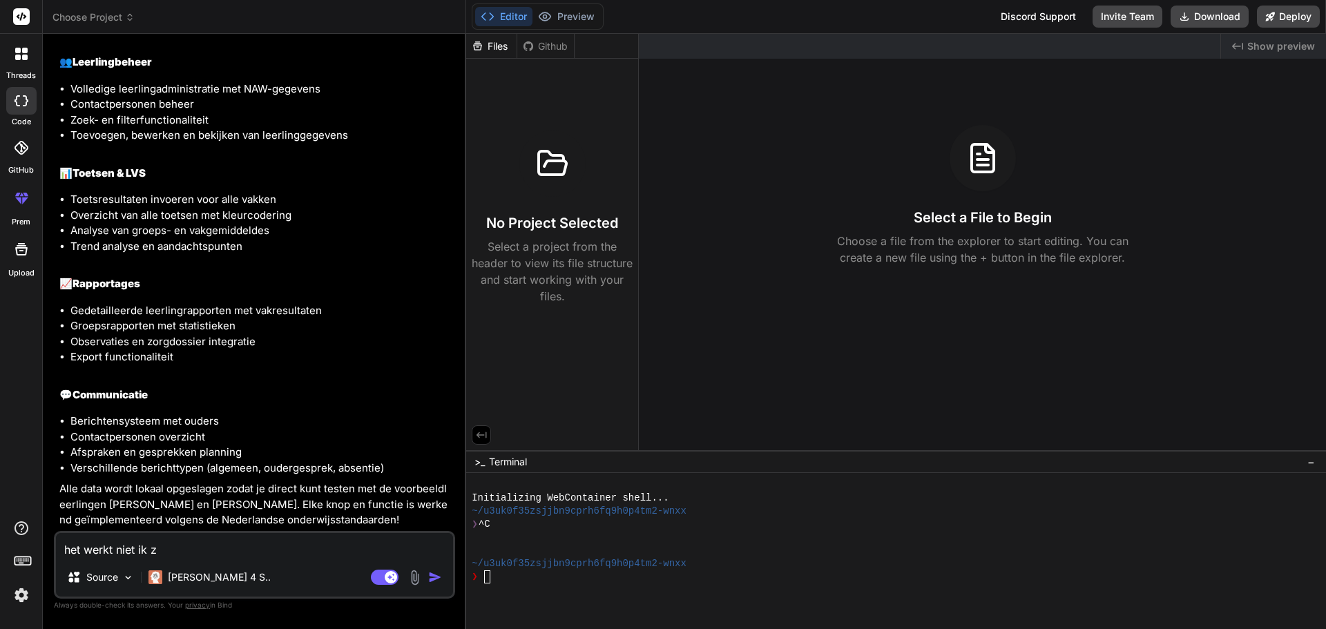
type textarea "x"
type textarea "het werkt niet ik zie"
type textarea "x"
type textarea "het werkt niet ik zie"
type textarea "x"
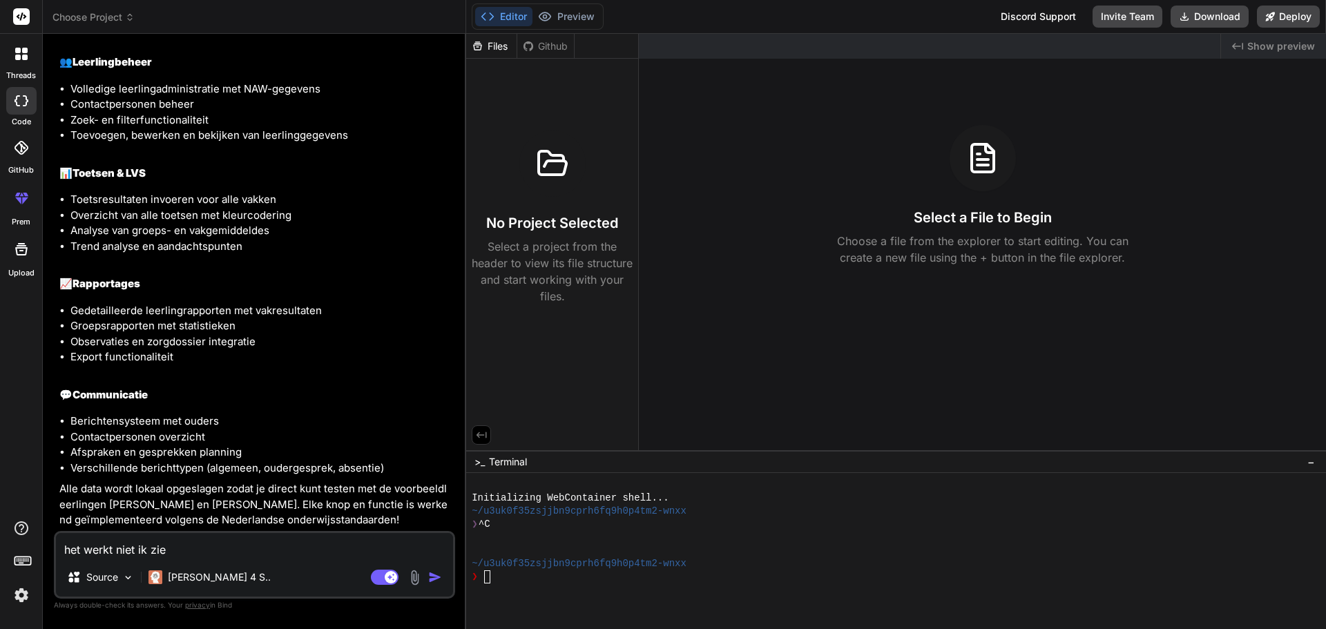
type textarea "het werkt niet ik zie n"
type textarea "x"
type textarea "het werkt niet ik zie ni"
type textarea "x"
type textarea "het werkt niet ik zie nik"
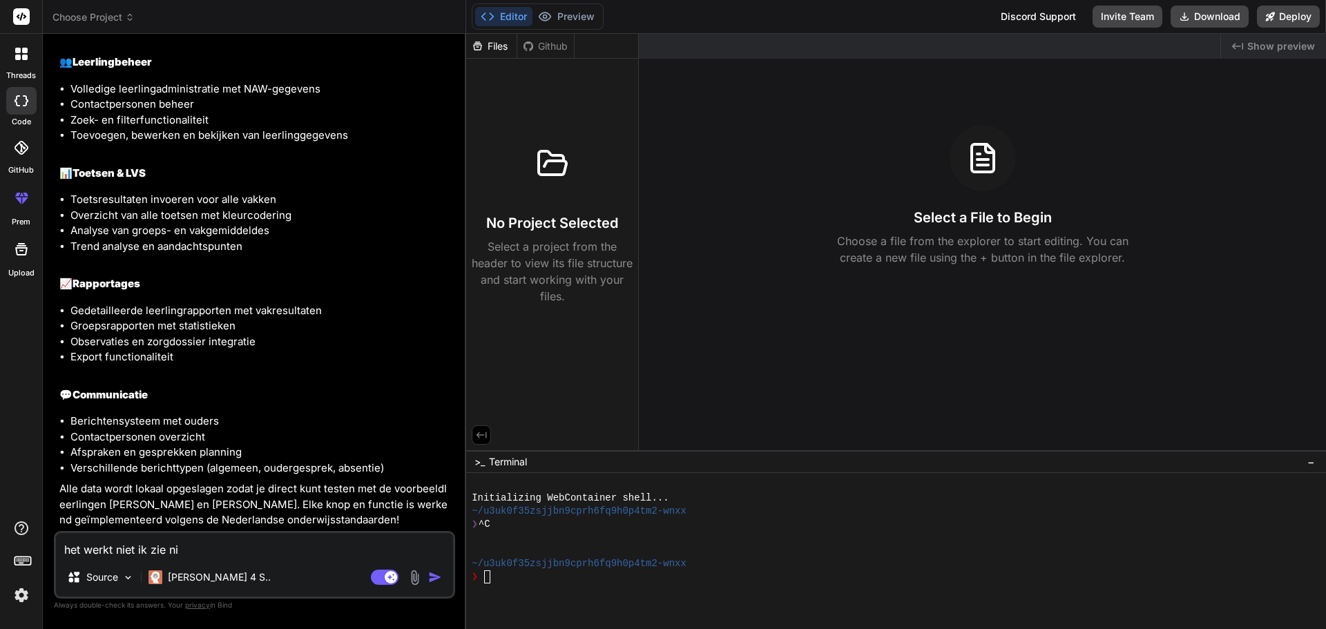
type textarea "x"
type textarea "het werkt niet ik zie niks"
type textarea "x"
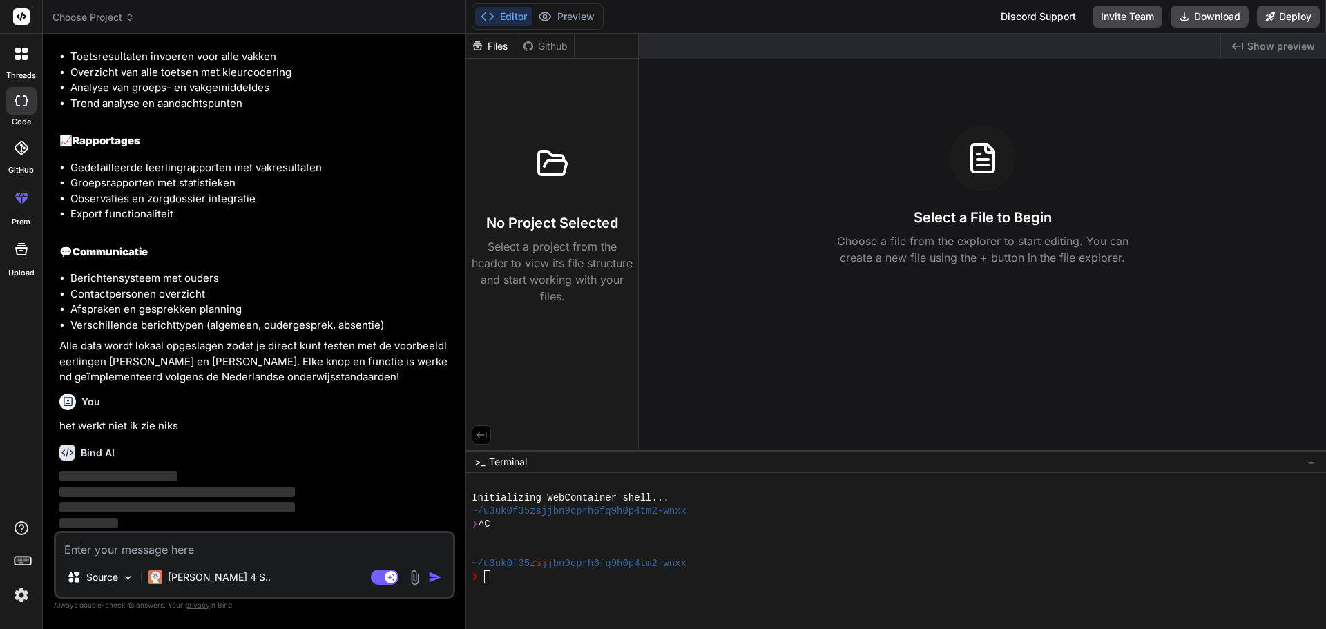
scroll to position [1857, 0]
click at [88, 15] on span "Choose Project" at bounding box center [93, 17] width 82 height 14
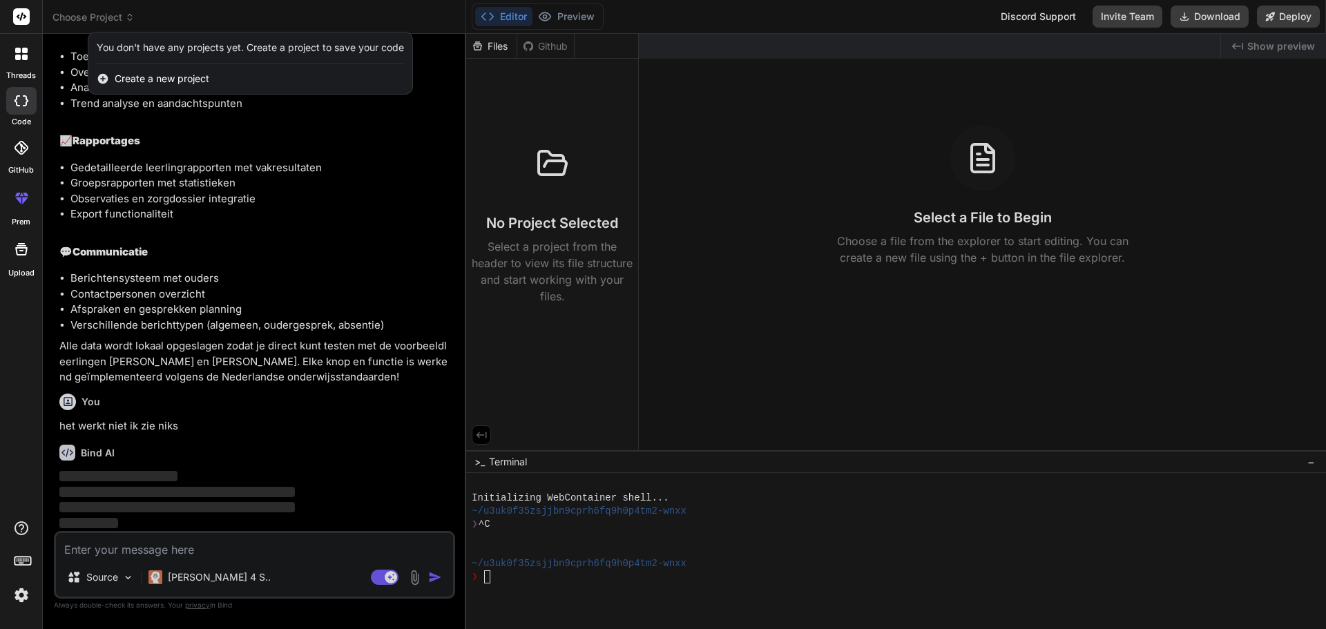
click at [152, 50] on div "You don't have any projects yet. Create a project to save your code" at bounding box center [250, 48] width 307 height 14
click at [190, 196] on div at bounding box center [663, 314] width 1326 height 629
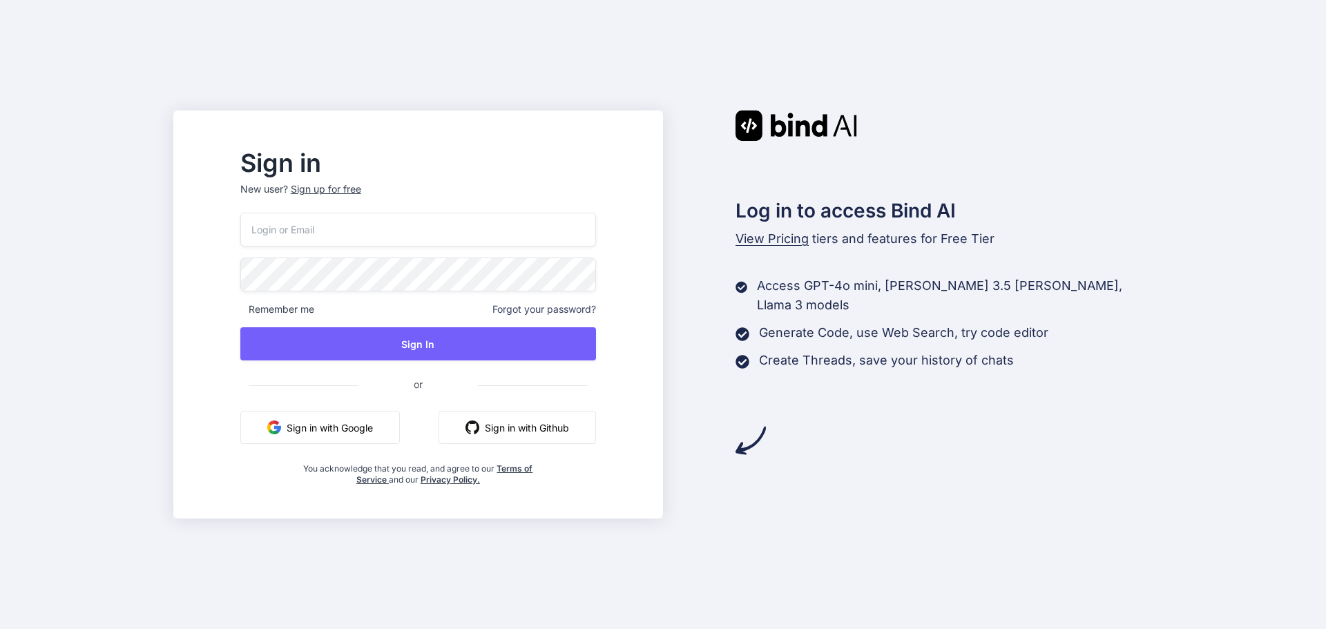
click at [358, 421] on button "Sign in with Google" at bounding box center [320, 427] width 160 height 33
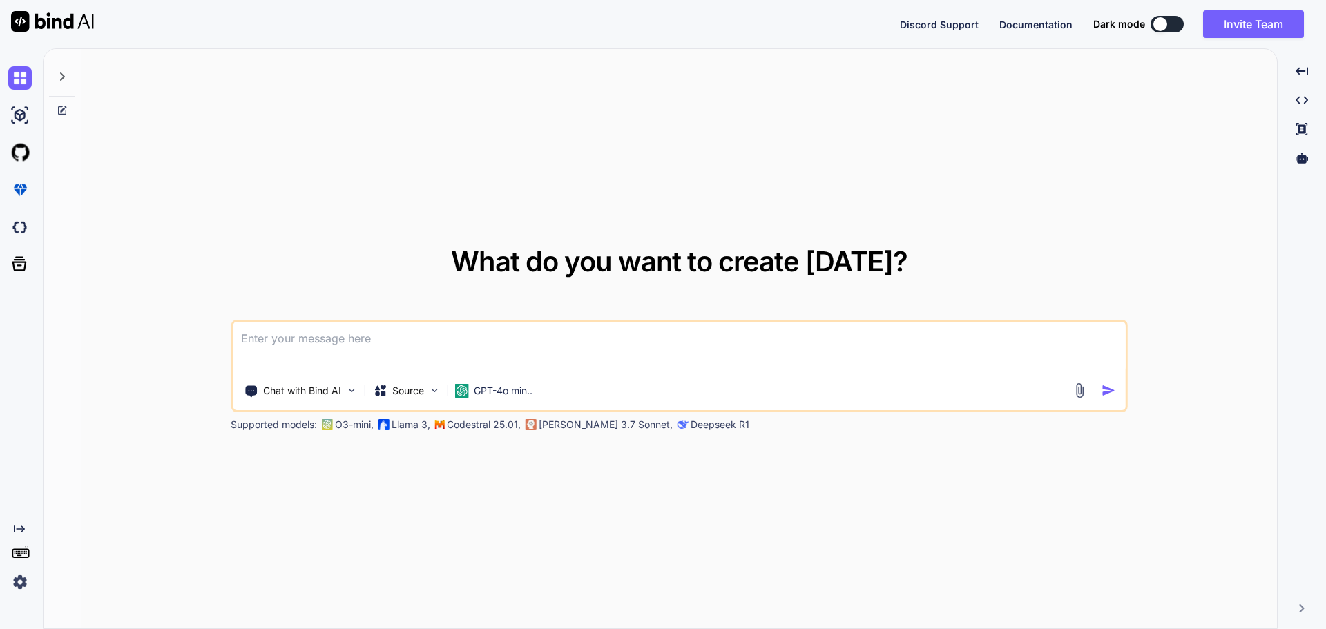
click at [1158, 28] on div at bounding box center [1160, 24] width 14 height 14
type textarea "x"
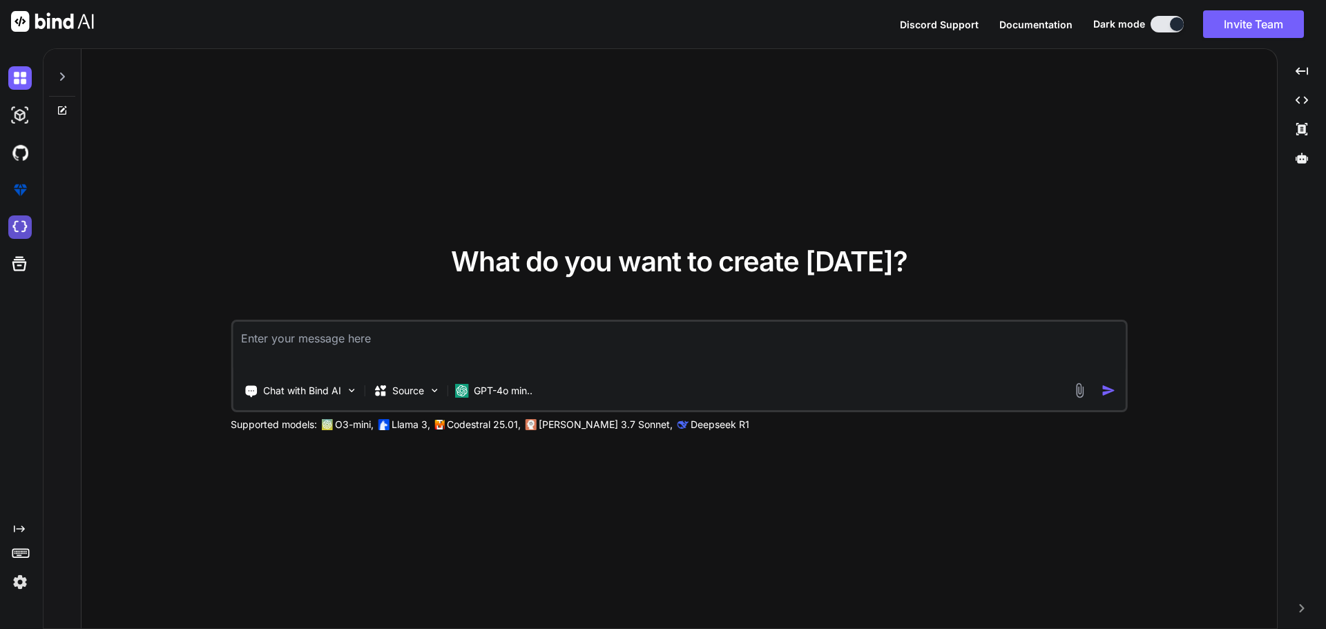
click at [15, 224] on img at bounding box center [19, 226] width 23 height 23
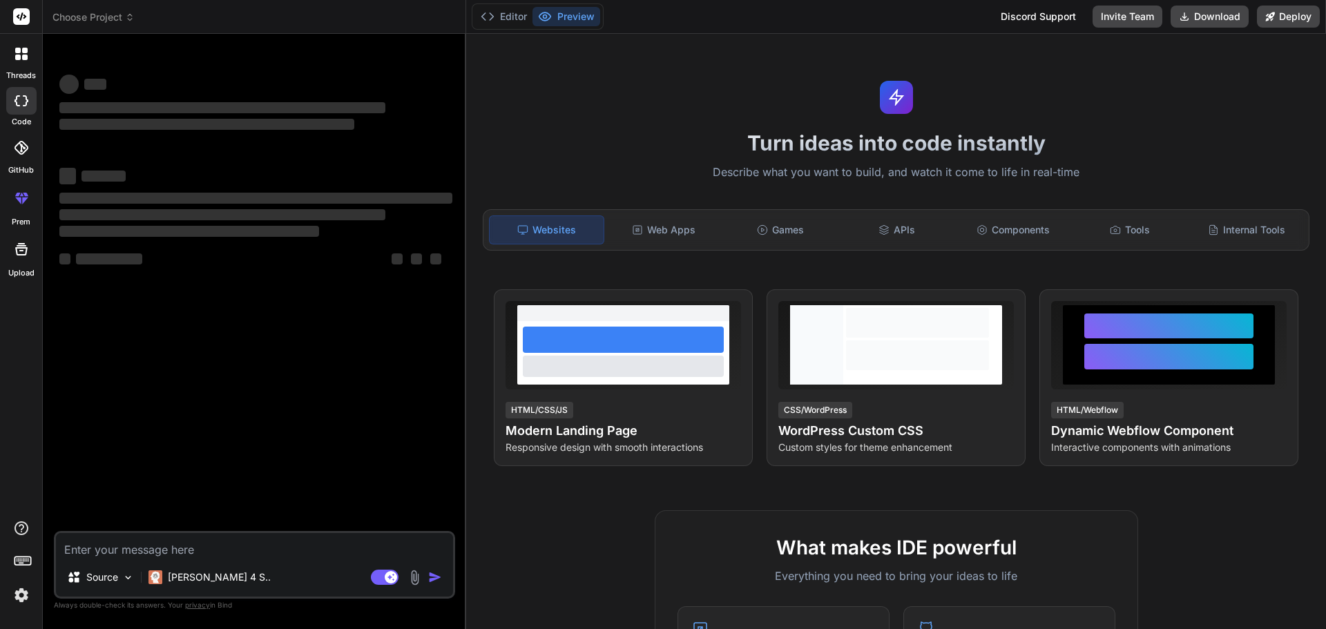
click at [19, 63] on div at bounding box center [21, 53] width 29 height 29
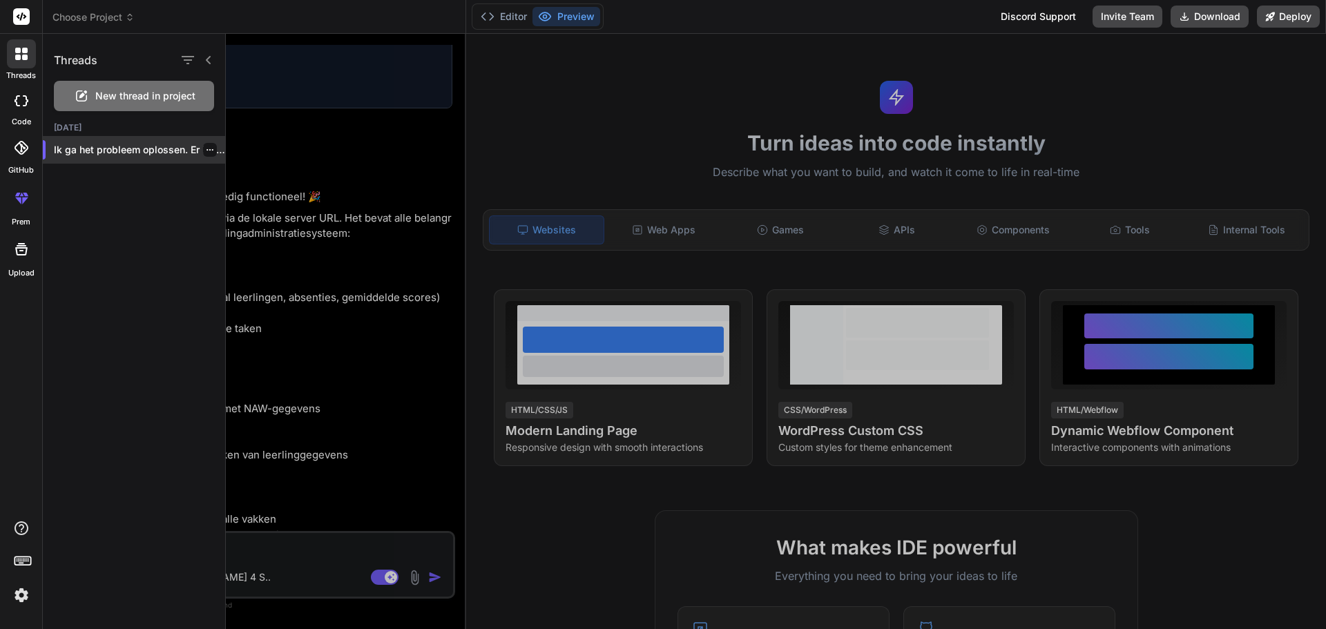
scroll to position [1390, 0]
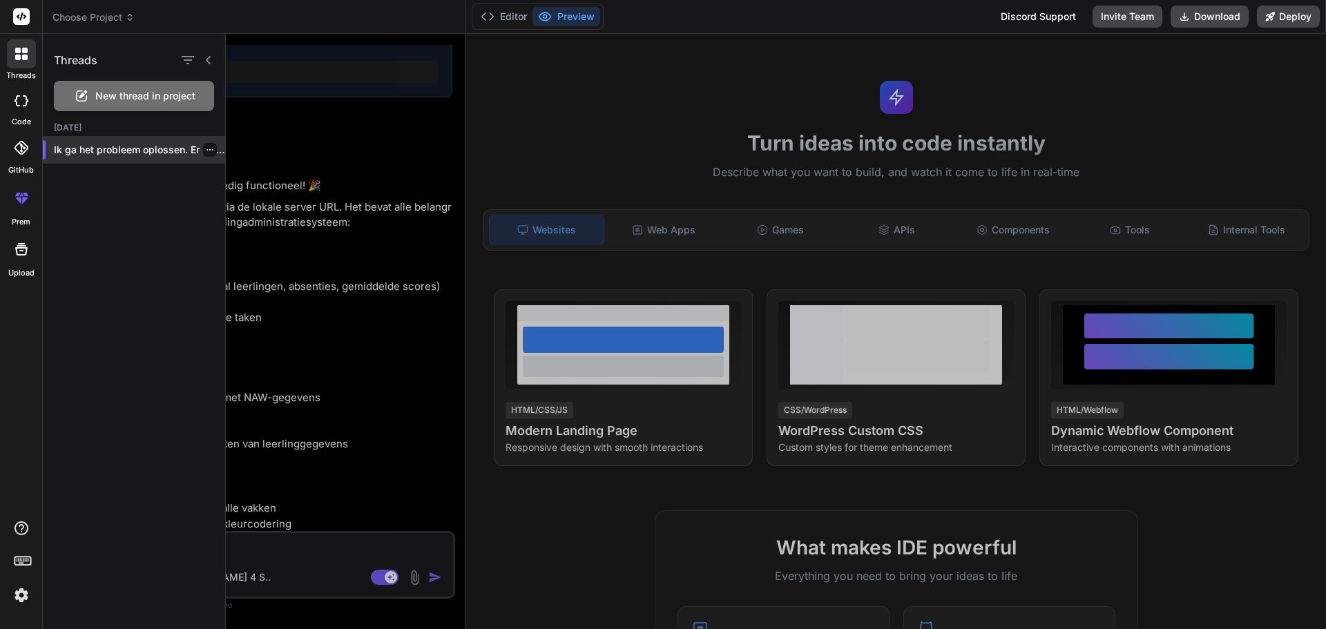
click at [122, 156] on p "Ik ga het probleem oplossen. Er lijkt..." at bounding box center [139, 150] width 171 height 14
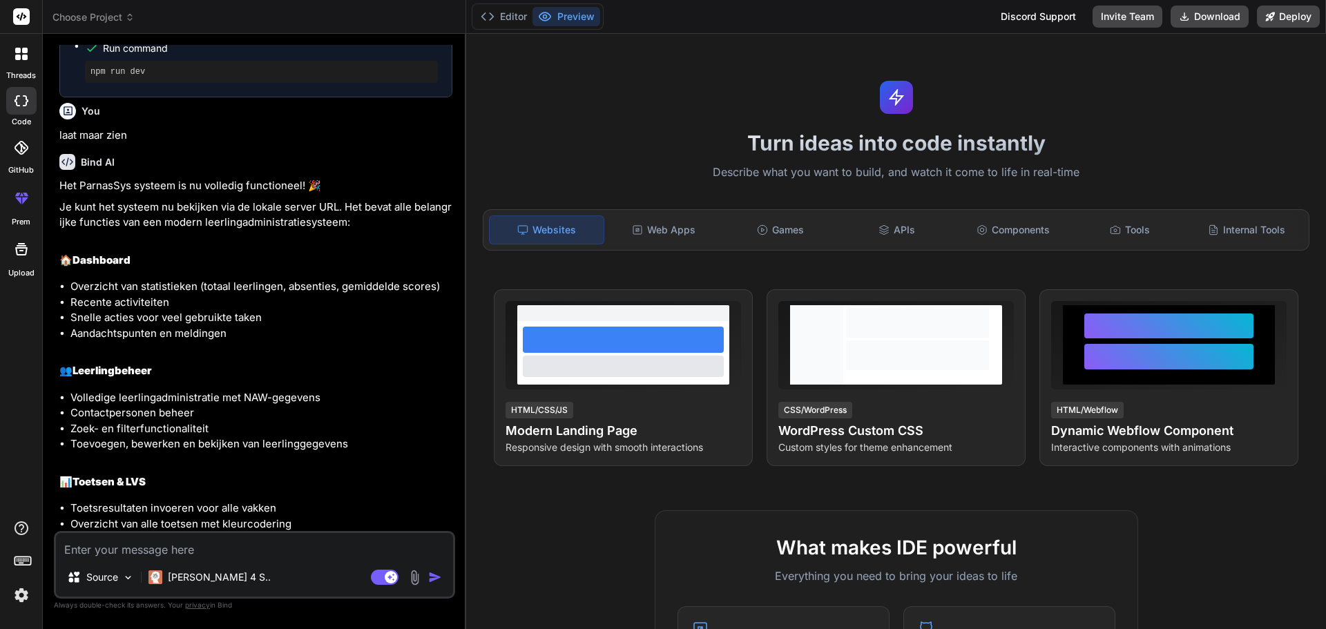
click at [215, 194] on p "Het ParnasSys systeem is nu volledig functioneel! 🎉" at bounding box center [255, 186] width 393 height 16
click at [521, 16] on button "Editor" at bounding box center [503, 16] width 57 height 19
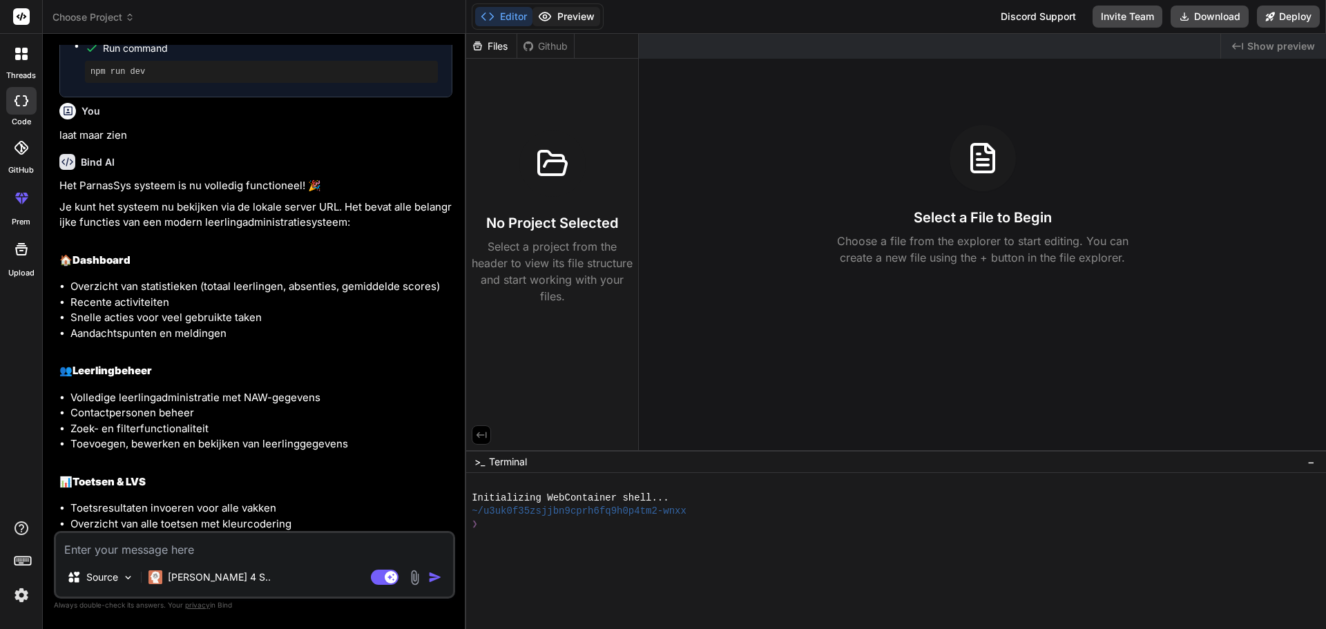
click at [559, 17] on button "Preview" at bounding box center [567, 16] width 68 height 19
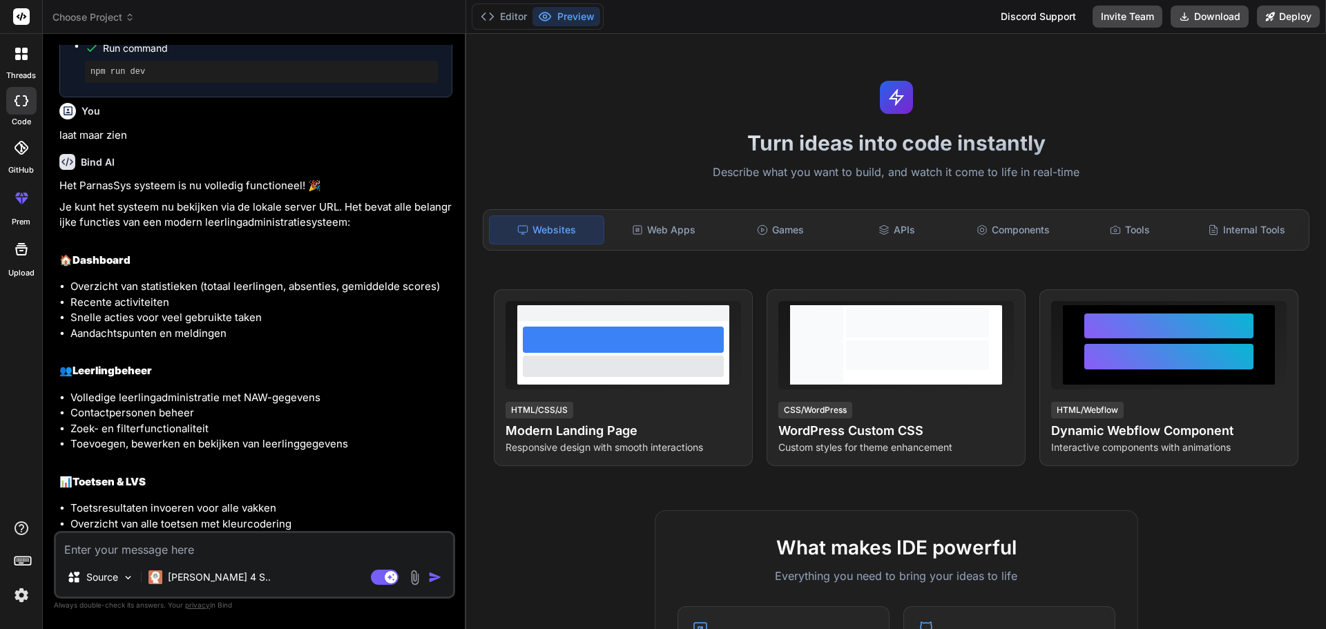
click at [565, 17] on button "Preview" at bounding box center [567, 16] width 68 height 19
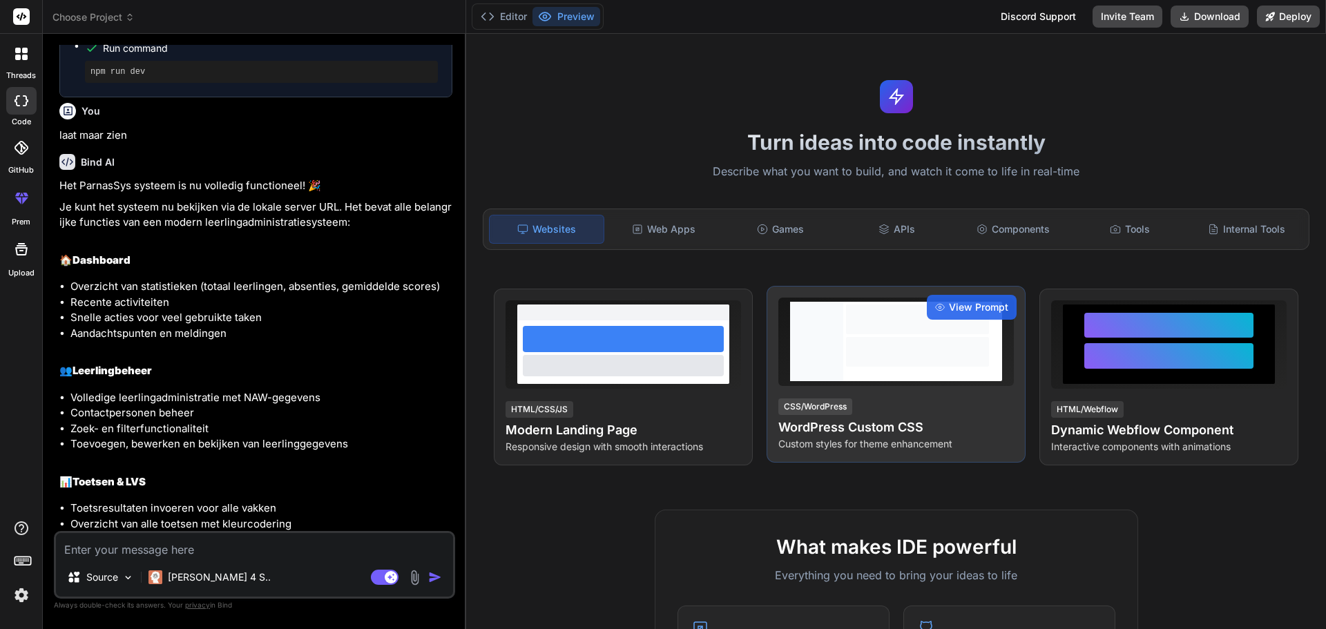
scroll to position [0, 0]
click at [926, 328] on div at bounding box center [917, 320] width 143 height 30
click at [970, 312] on span "View Prompt" at bounding box center [978, 308] width 59 height 14
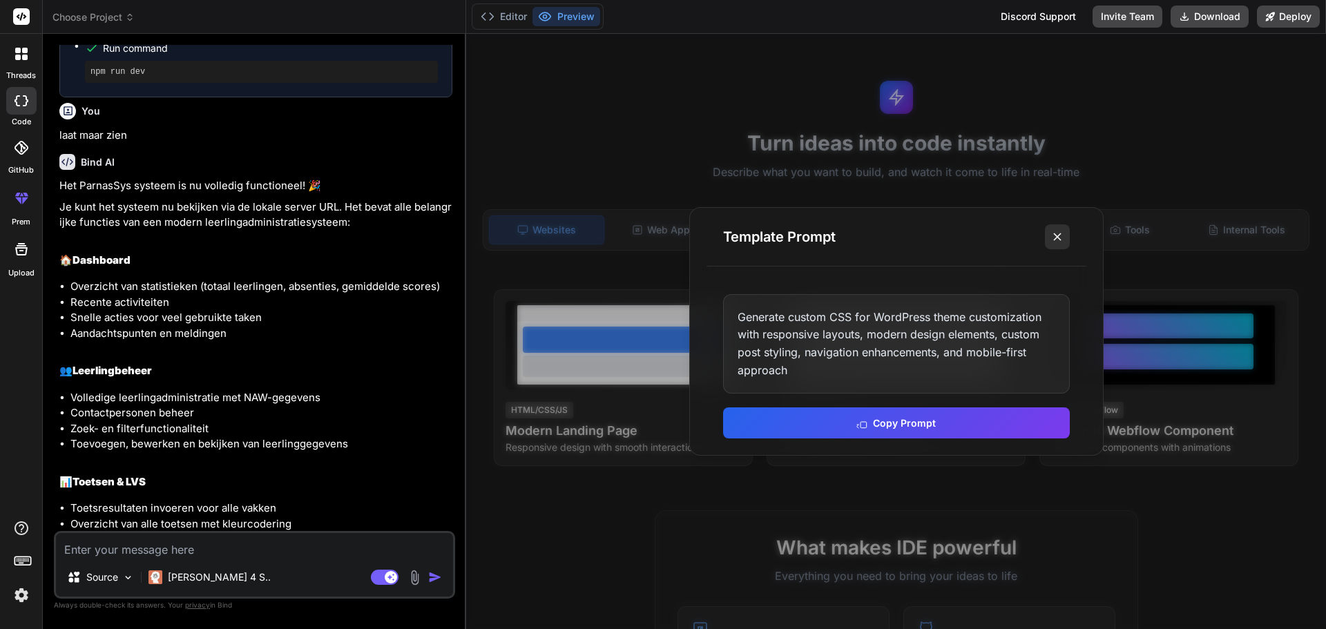
click at [1053, 239] on icon at bounding box center [1058, 237] width 14 height 14
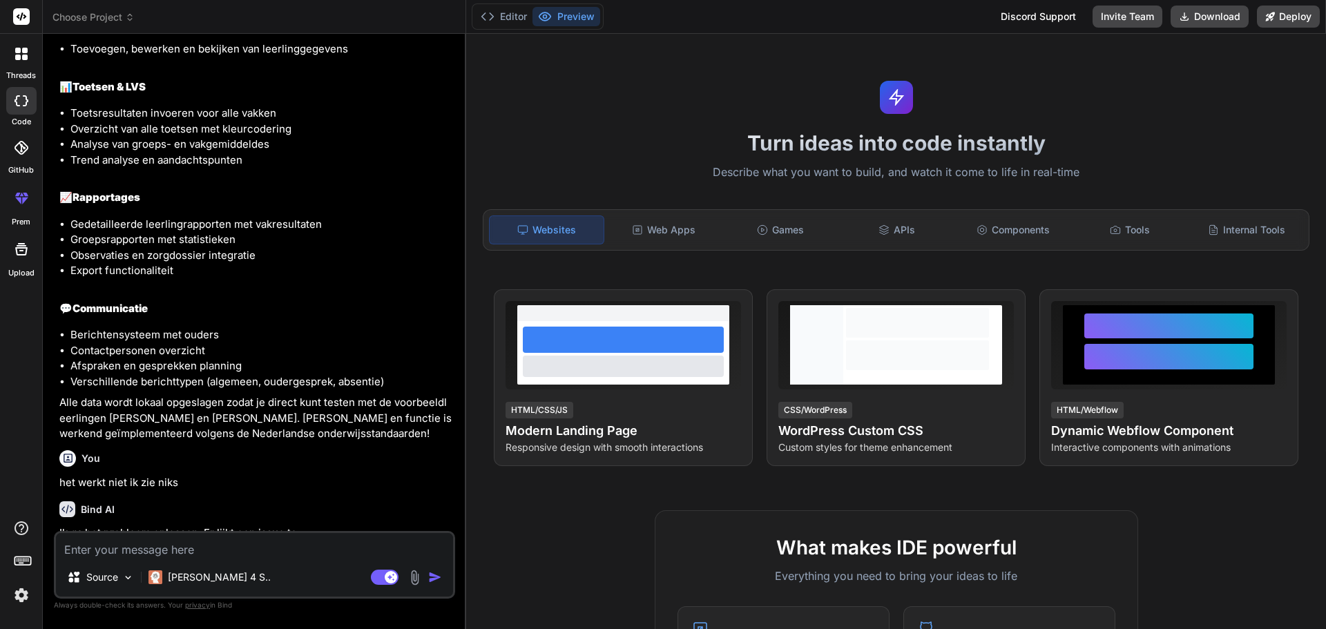
scroll to position [1813, 0]
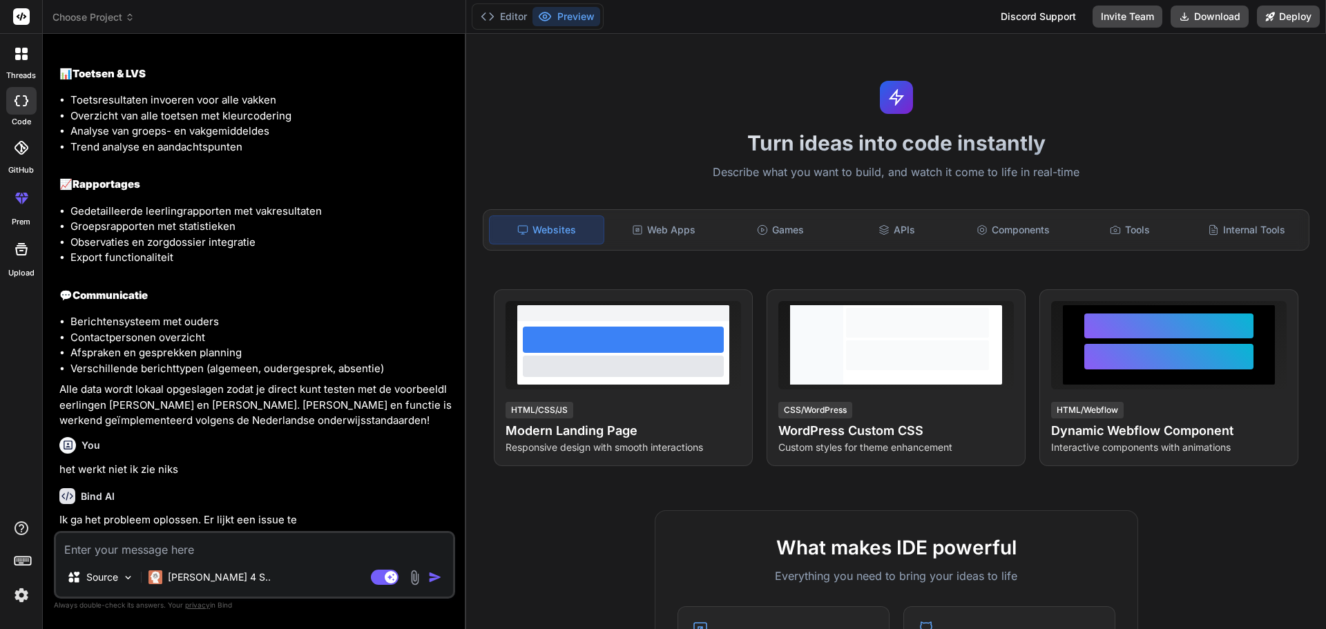
click at [298, 543] on textarea at bounding box center [254, 545] width 397 height 25
type textarea "x"
type textarea "g"
type textarea "x"
type textarea "ga"
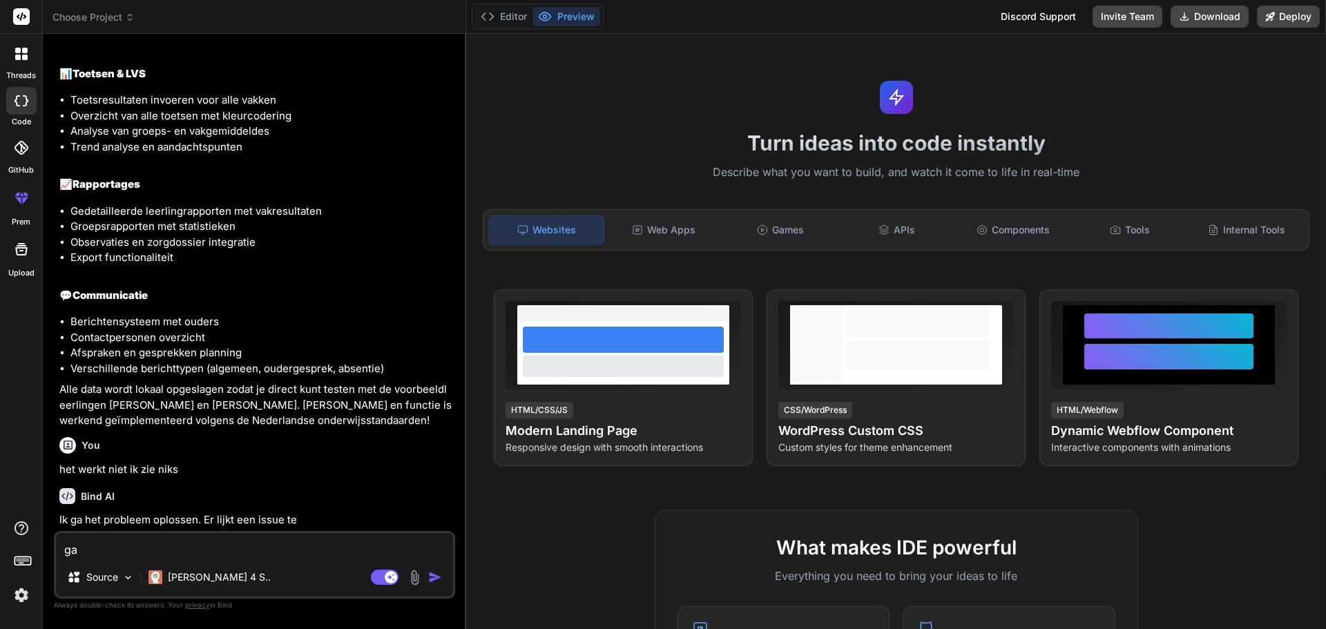
type textarea "x"
type textarea "ga"
type textarea "x"
type textarea "ga v"
type textarea "x"
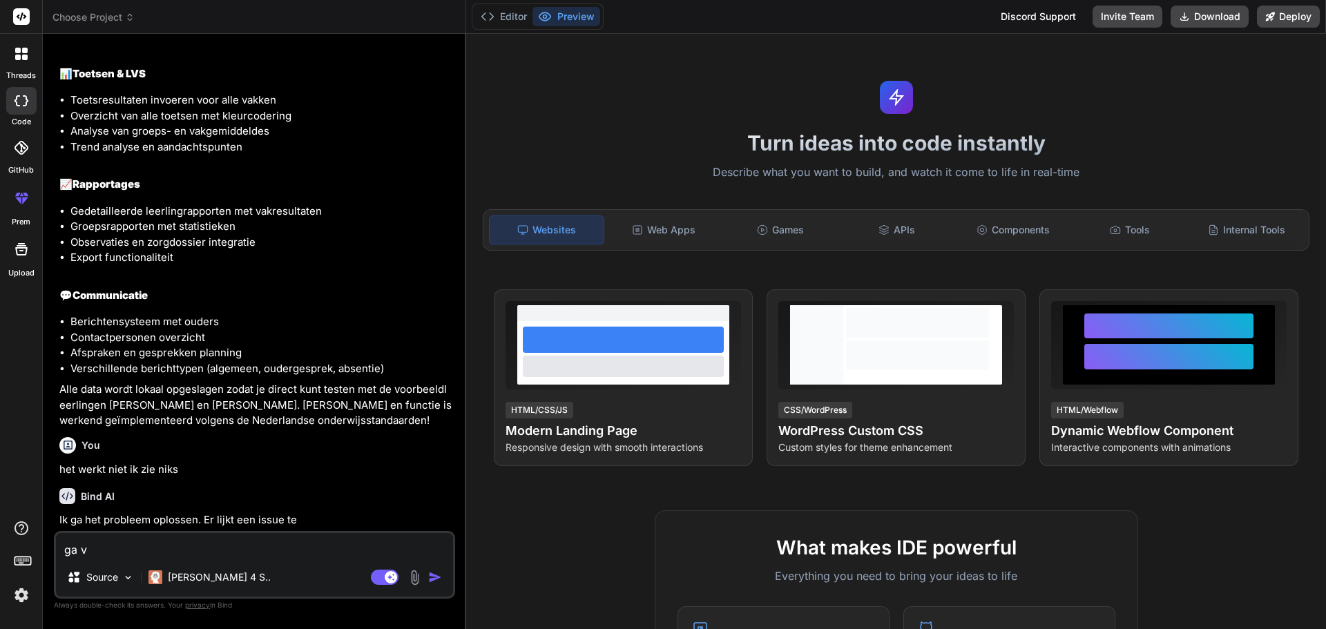
type textarea "ga ve"
type textarea "x"
type textarea "ga ver"
type textarea "x"
type textarea "ga verd"
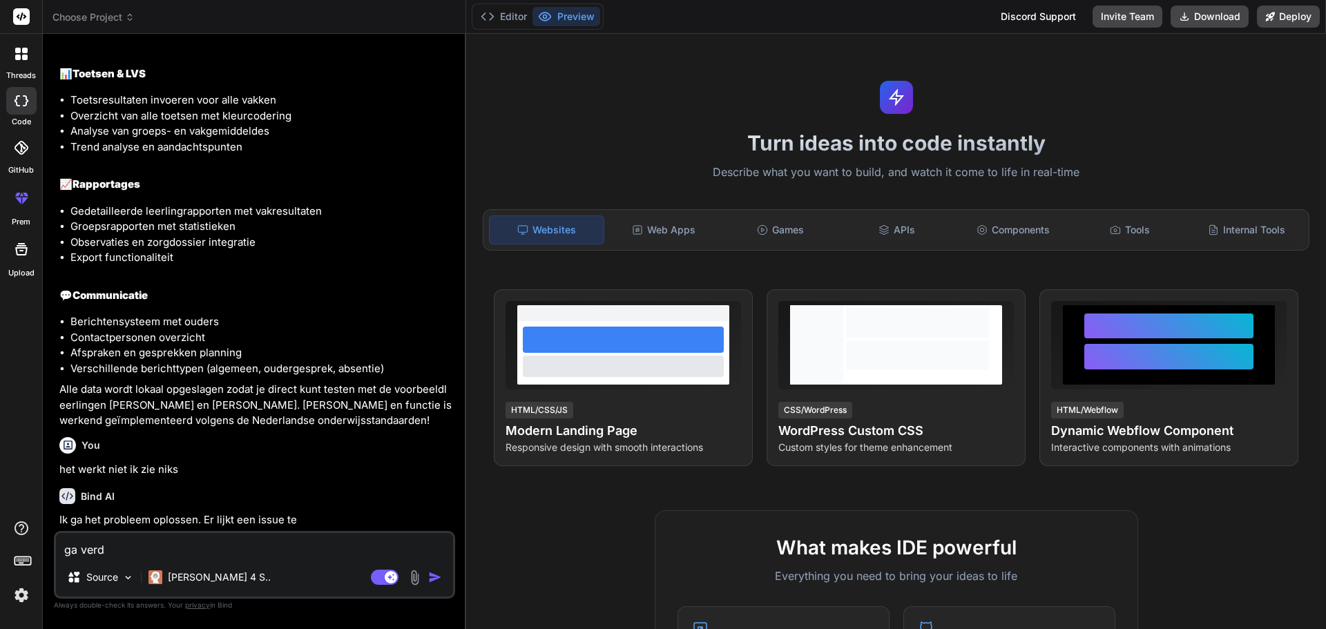
type textarea "x"
type textarea "ga verde"
type textarea "x"
type textarea "ga verder"
type textarea "x"
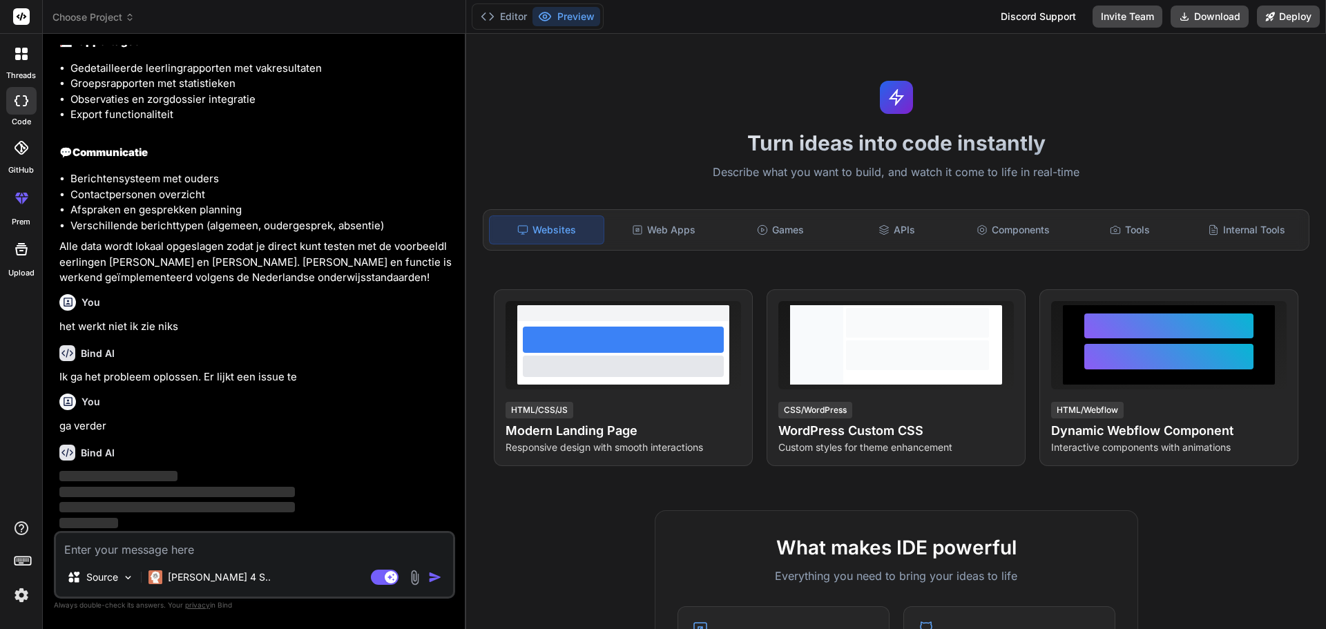
scroll to position [1957, 0]
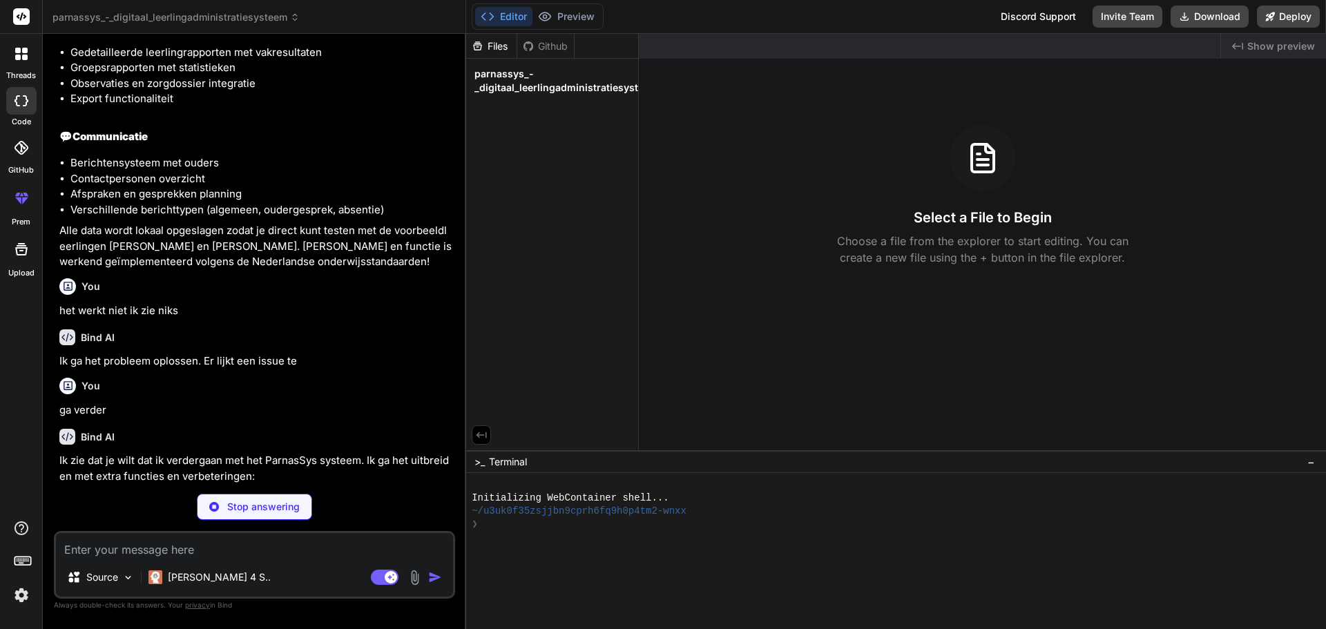
click at [848, 262] on p "Choose a file from the explorer to start editing. You can create a new file usi…" at bounding box center [982, 249] width 309 height 33
click at [517, 82] on span "parnassys_-_digitaal_leerlingadministratiesysteem" at bounding box center [567, 81] width 184 height 28
click at [516, 88] on span "parnassys_-_digitaal_leerlingadministratiesysteem" at bounding box center [567, 81] width 184 height 28
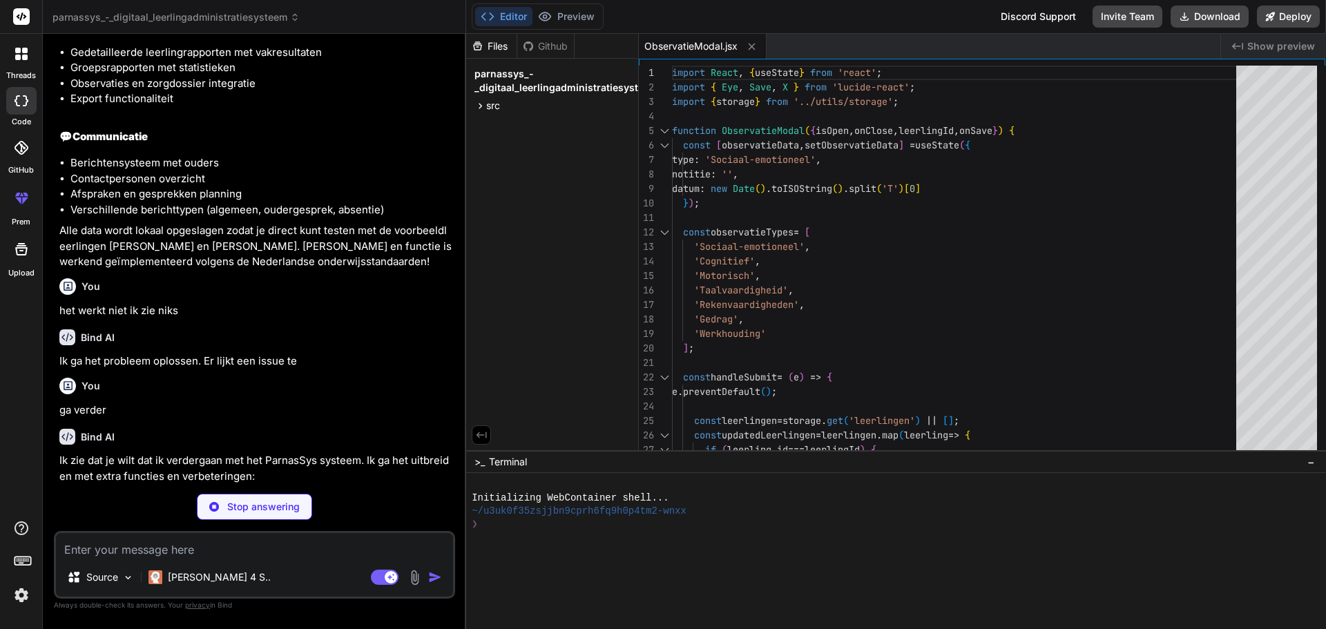
type textarea "x"
type textarea "} export default AbsentieModal;"
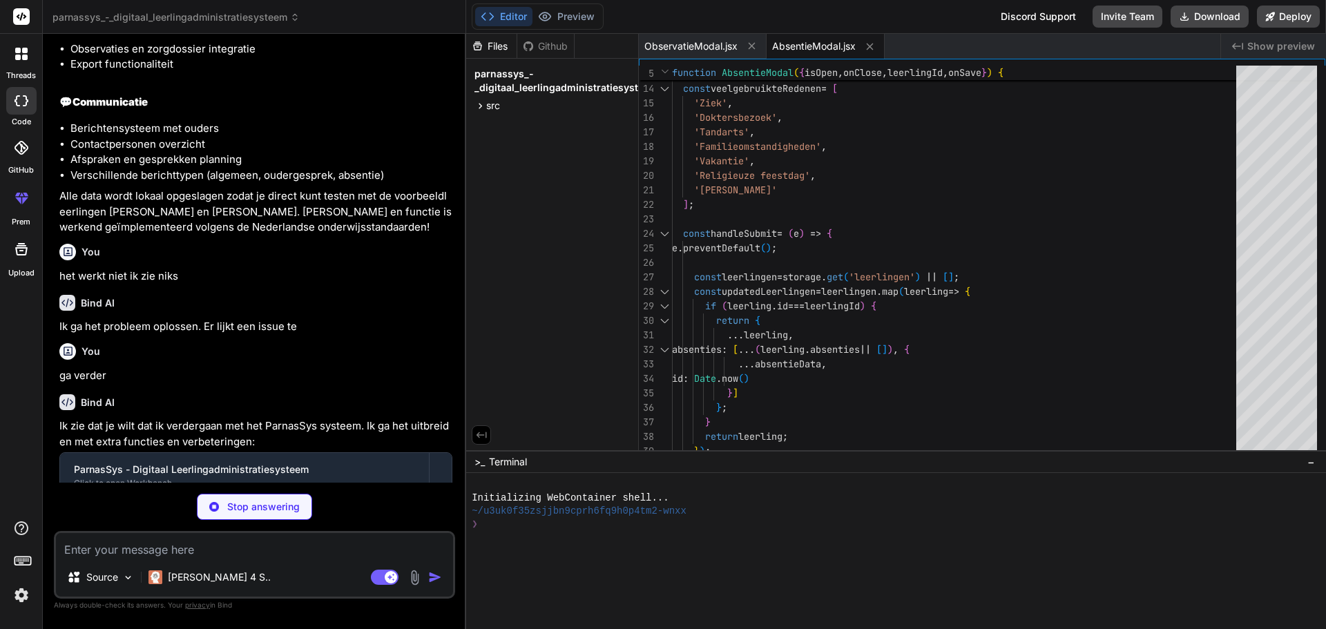
scroll to position [2109, 0]
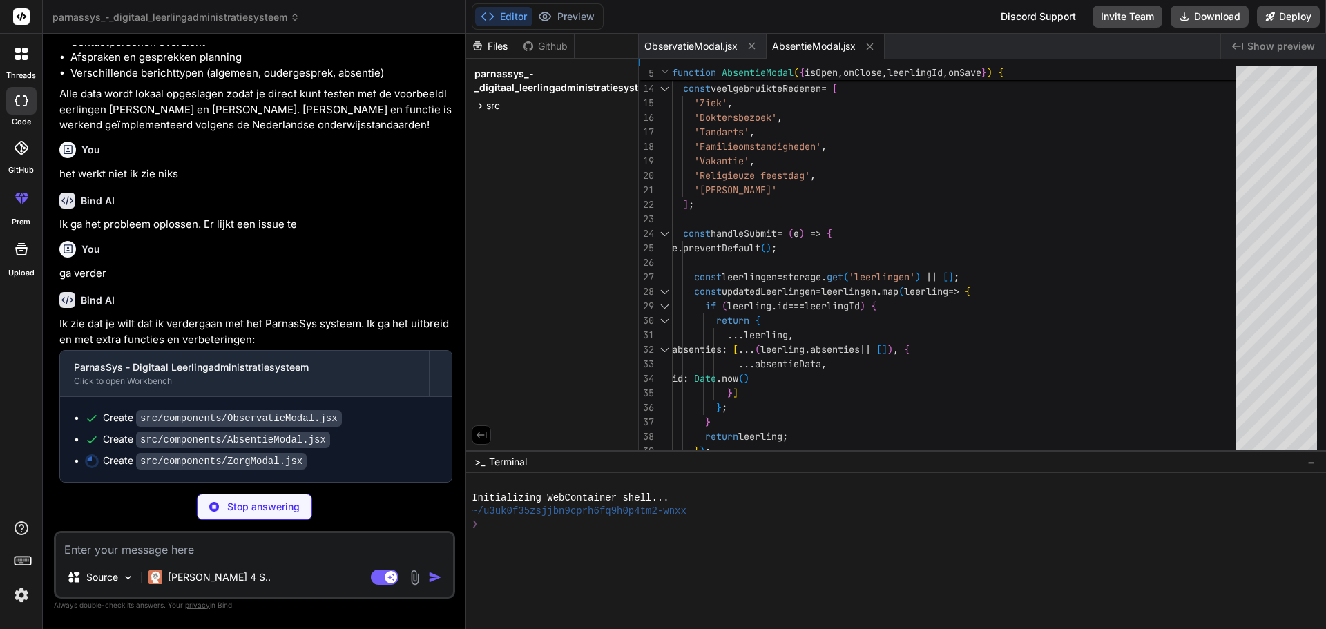
type textarea "x"
type textarea "export default ZorgModal;"
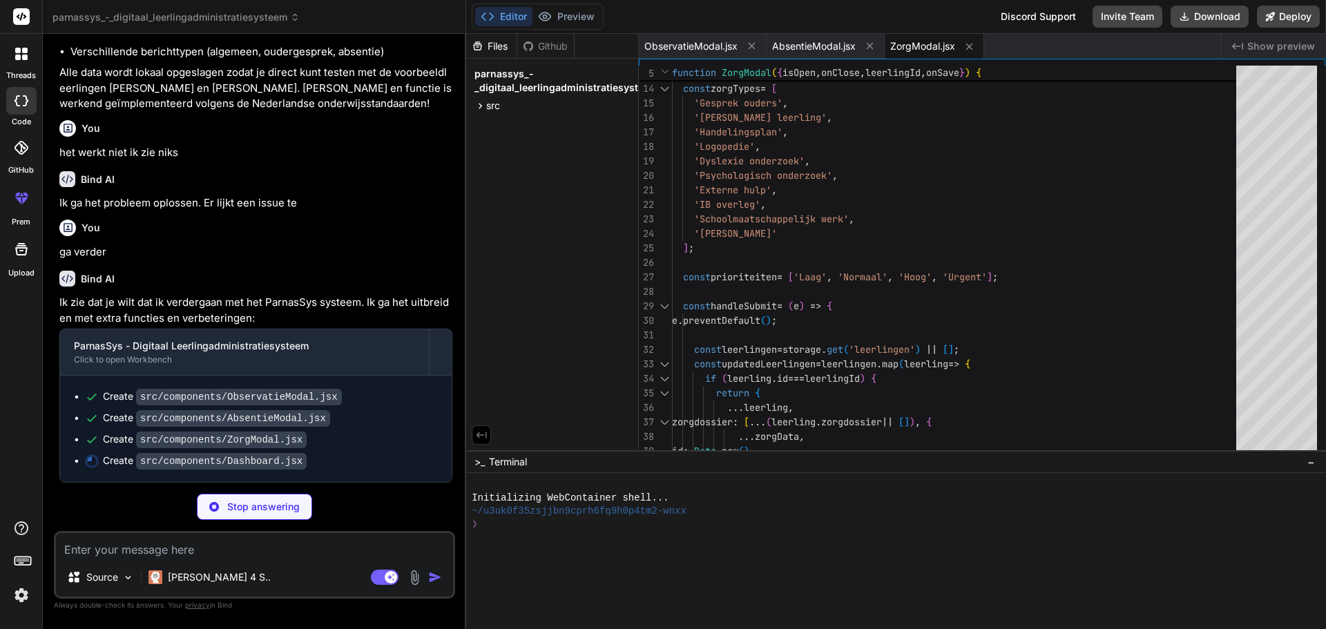
scroll to position [2131, 0]
type textarea "x"
type textarea "leerlingId={selectedLeerlingId} onSave={handleModalSave} /> </div> ); } export …"
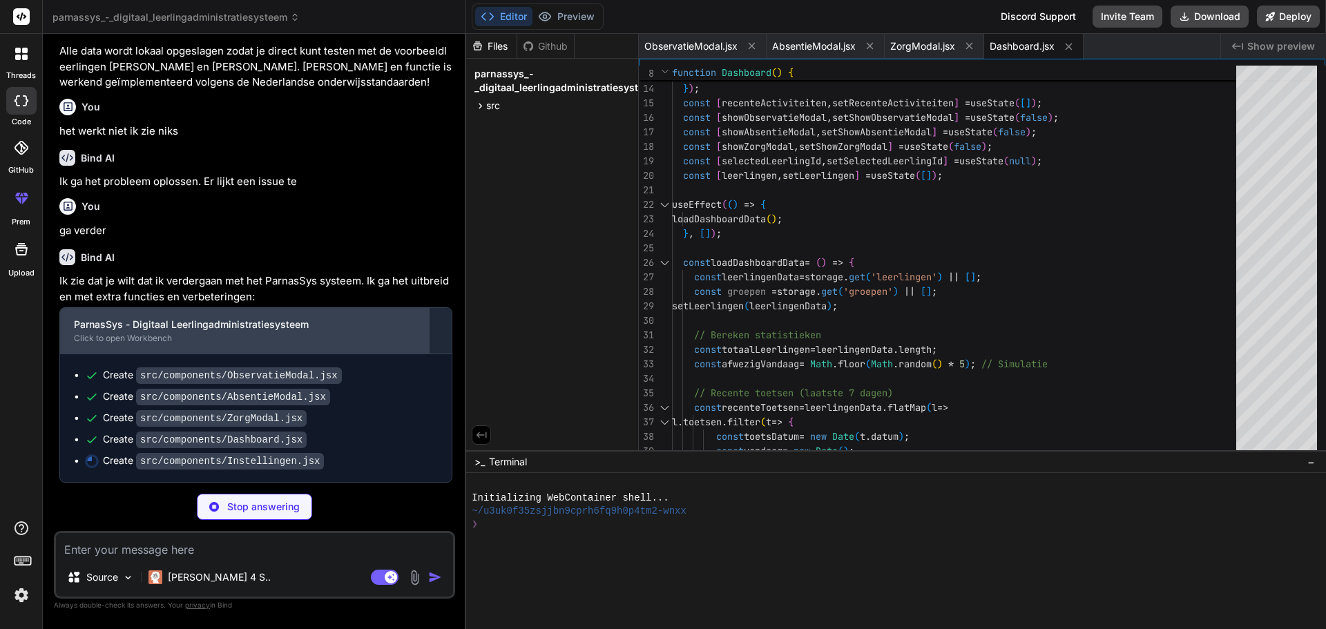
scroll to position [2152, 0]
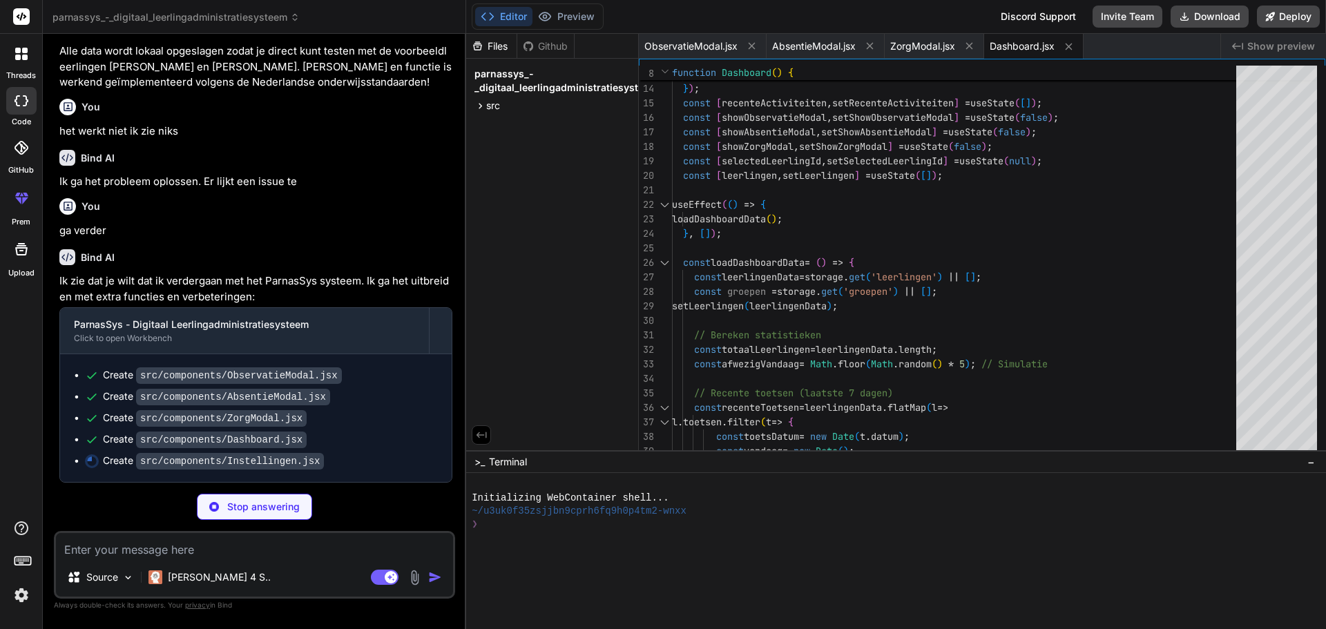
type textarea "x"
type textarea "</div> </div> </div> </div> ); } export default Instellingen;"
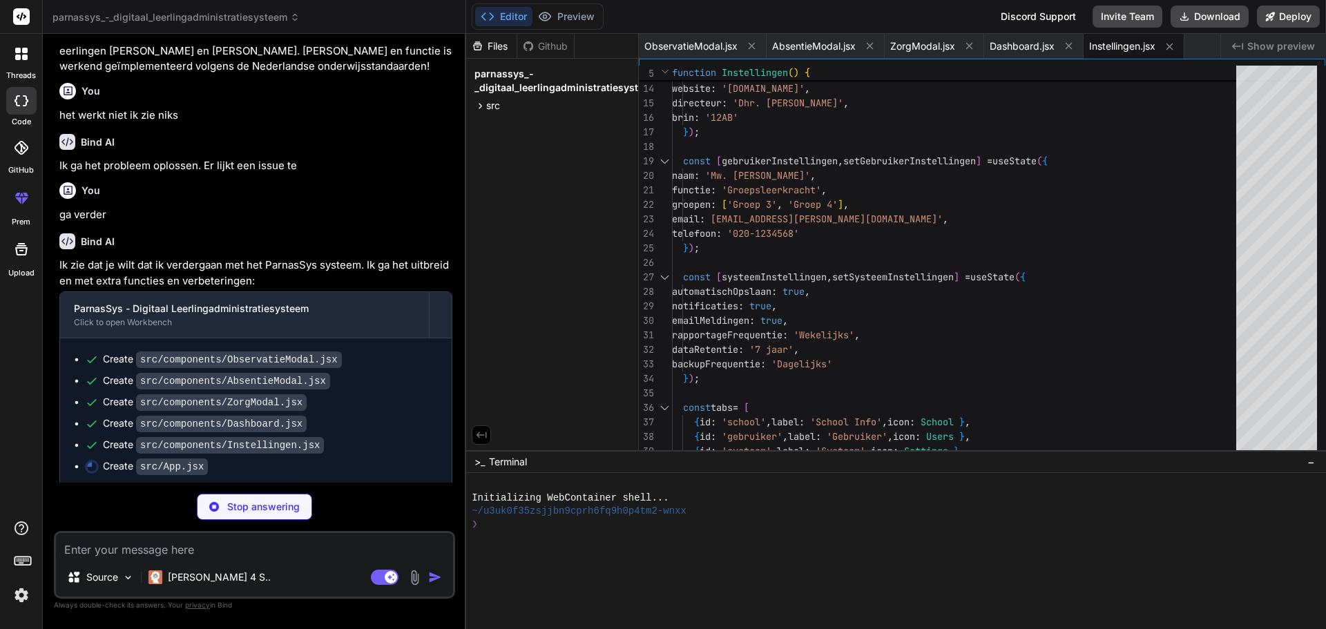
type textarea "x"
type textarea "</div> ); } export default App;"
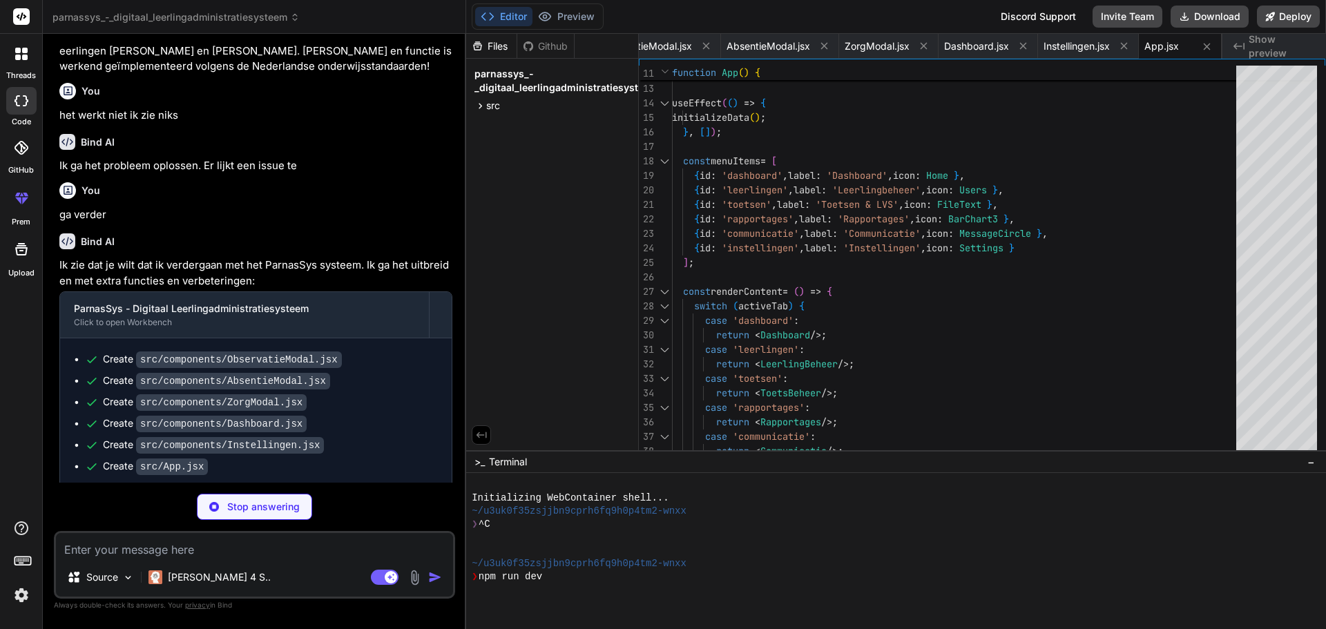
scroll to position [131, 0]
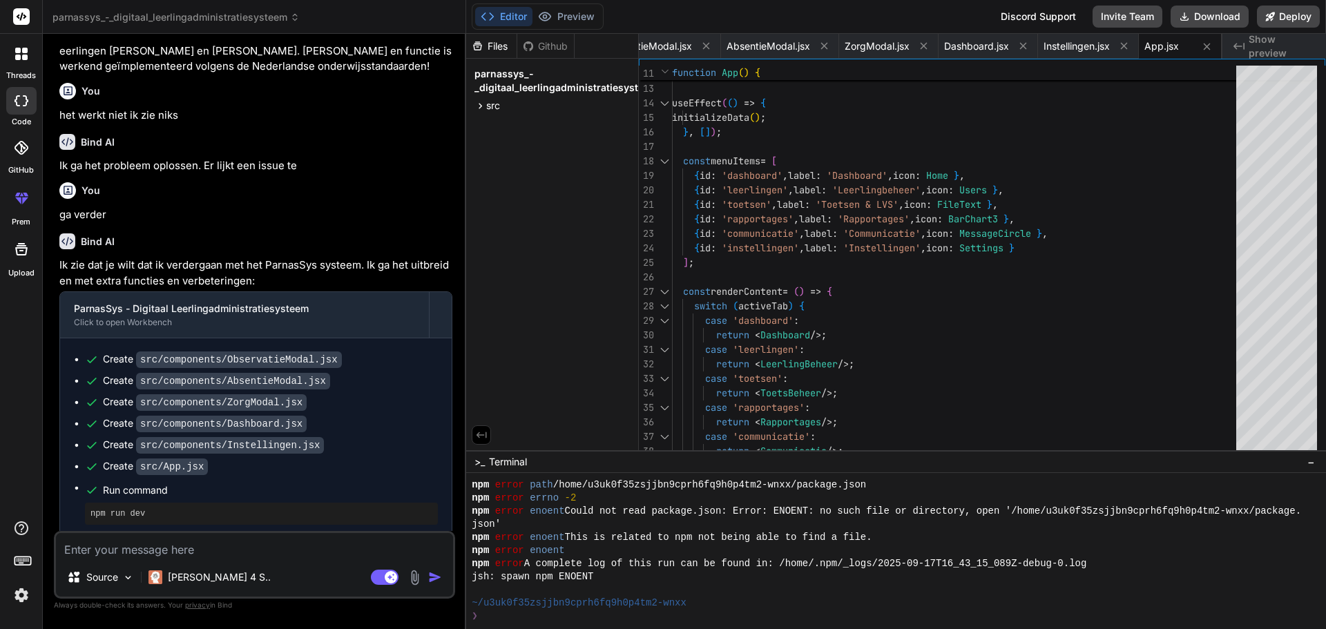
type textarea "x"
